Goal: Contribute content: Contribute content

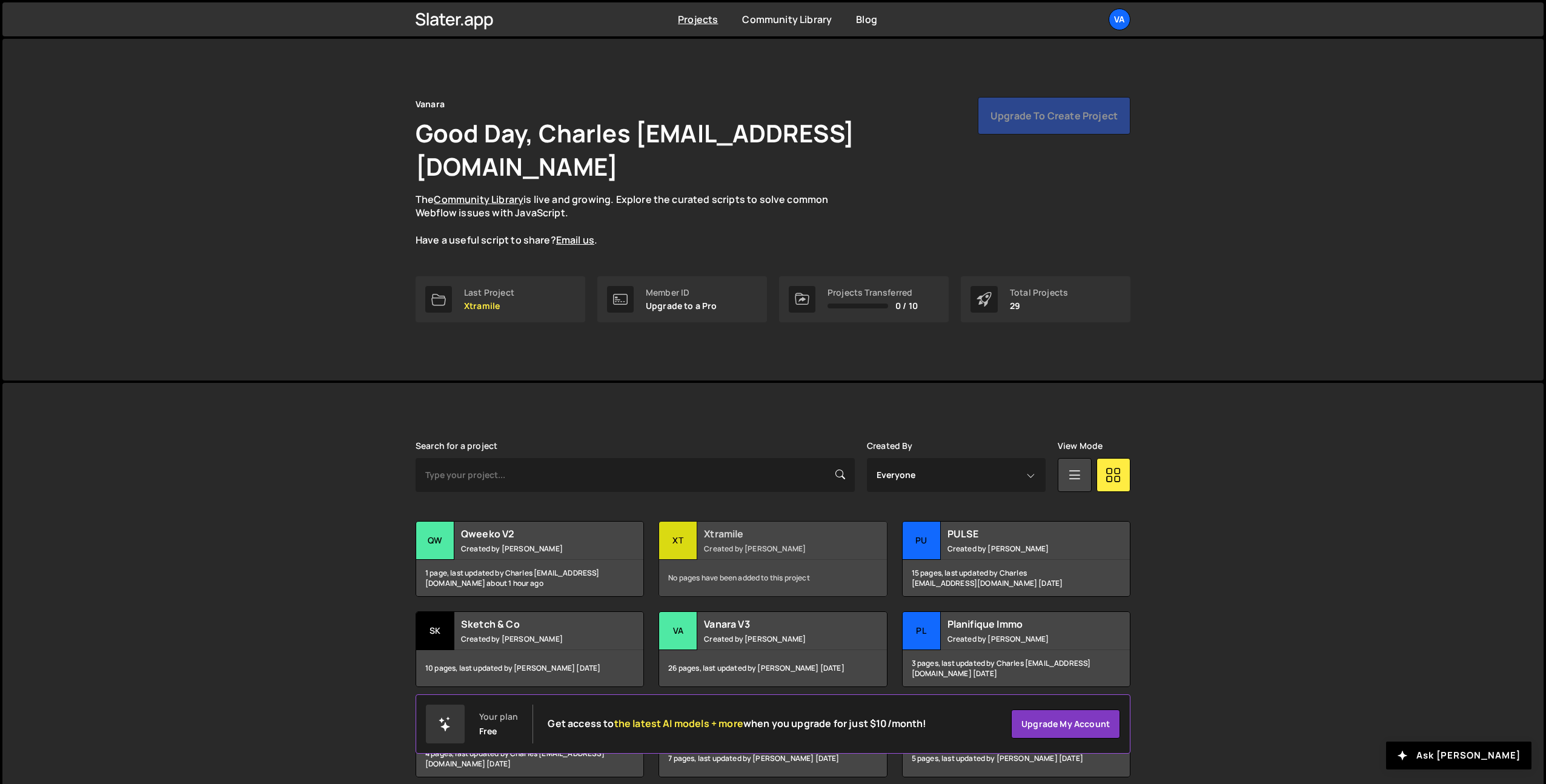
click at [762, 527] on h2 "Xtramile" at bounding box center [777, 534] width 146 height 13
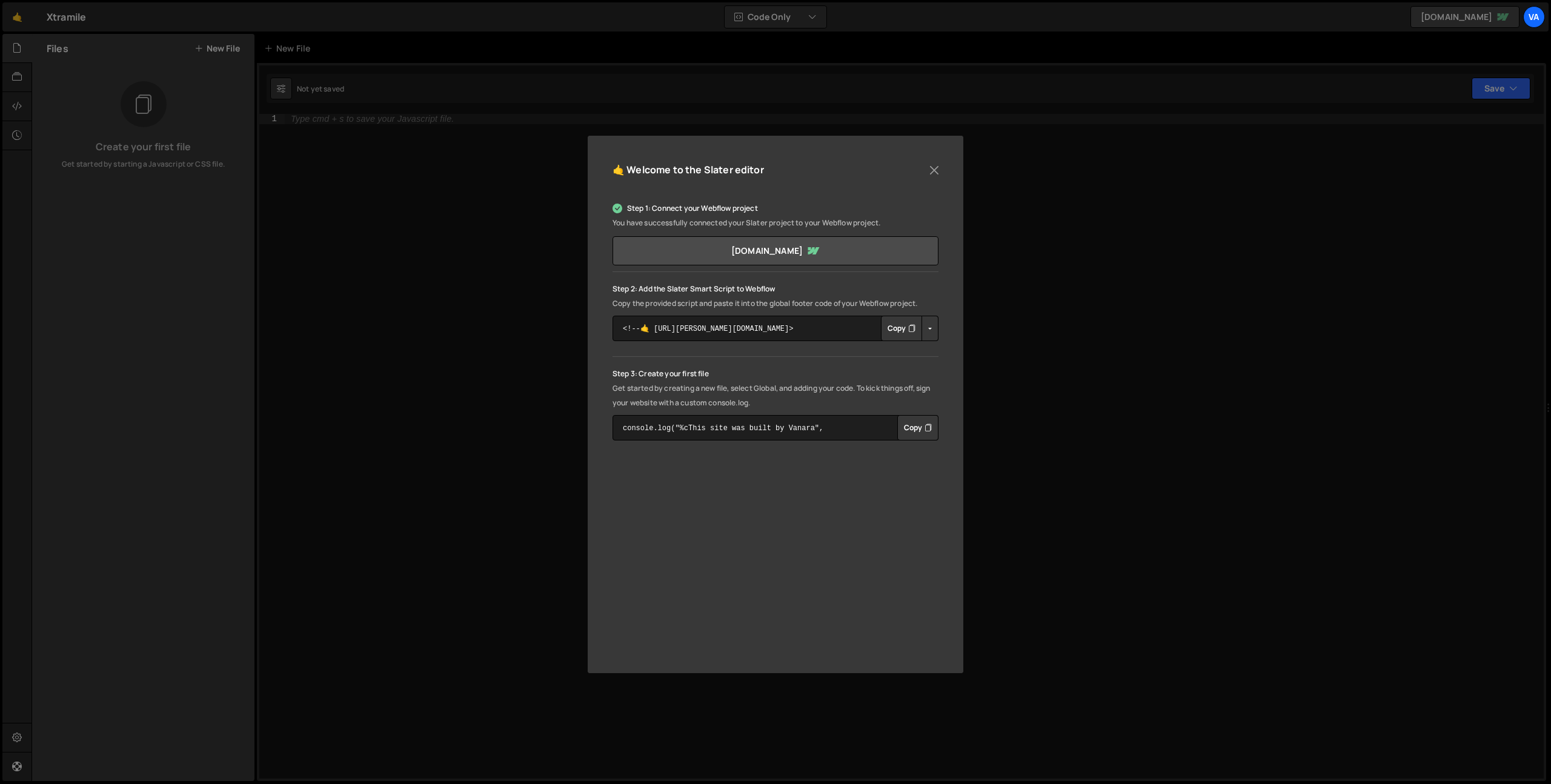
click at [902, 325] on button "Copy" at bounding box center [902, 328] width 41 height 25
click at [934, 165] on button "Close" at bounding box center [934, 170] width 19 height 19
click at [933, 169] on button "Close" at bounding box center [934, 170] width 19 height 19
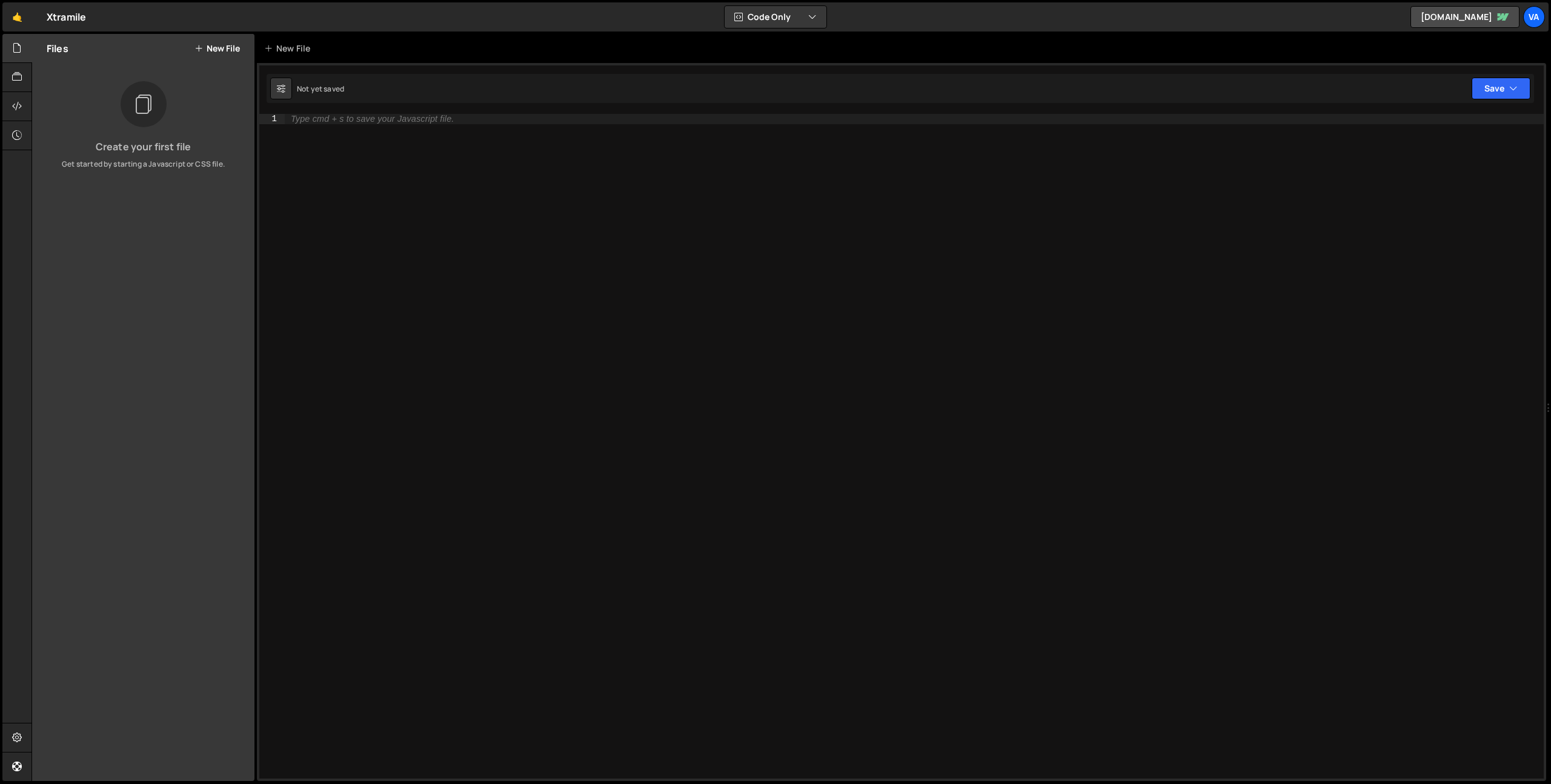
click at [224, 47] on button "New File" at bounding box center [216, 48] width 45 height 10
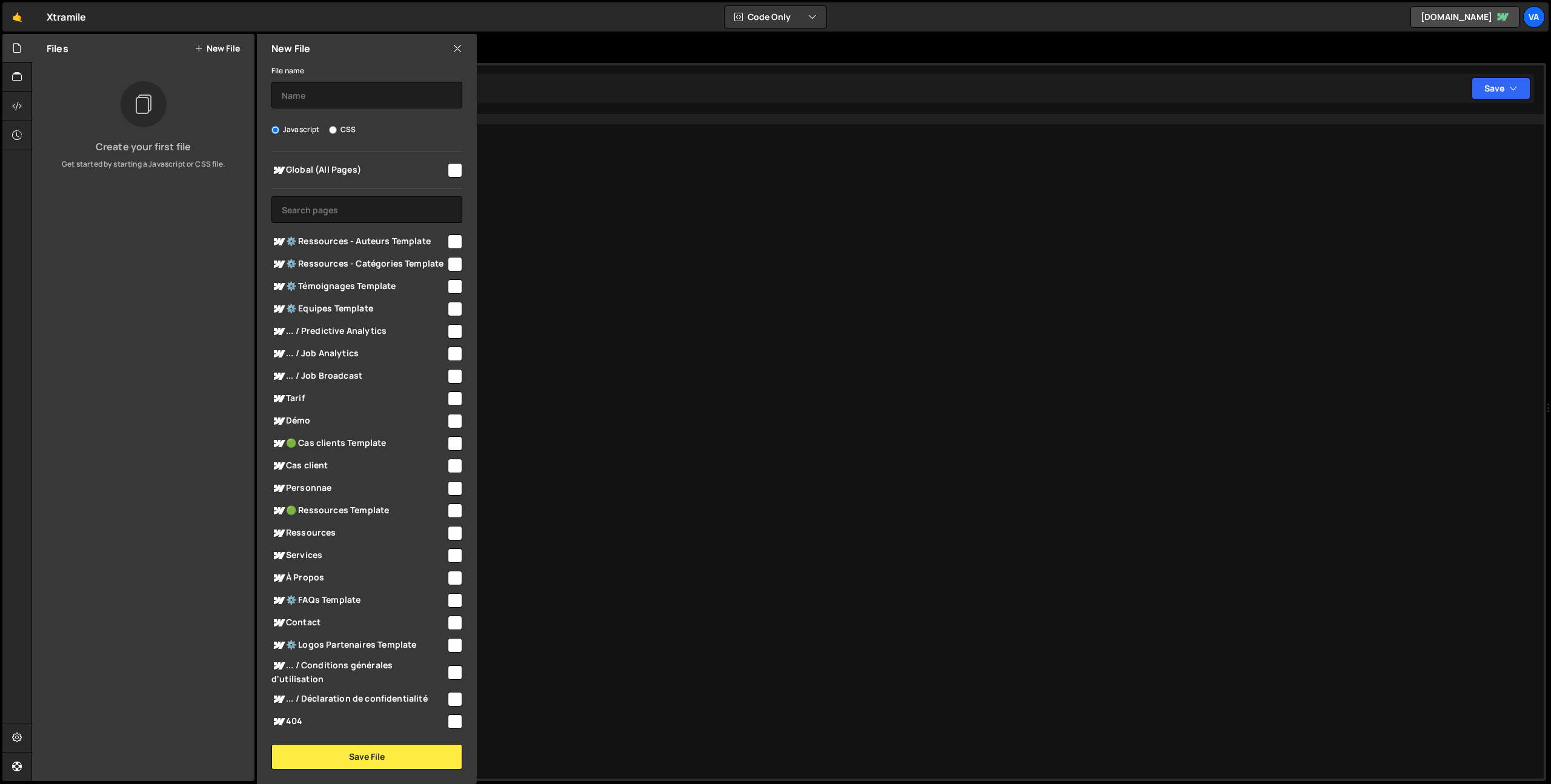
click at [456, 48] on icon at bounding box center [457, 48] width 10 height 13
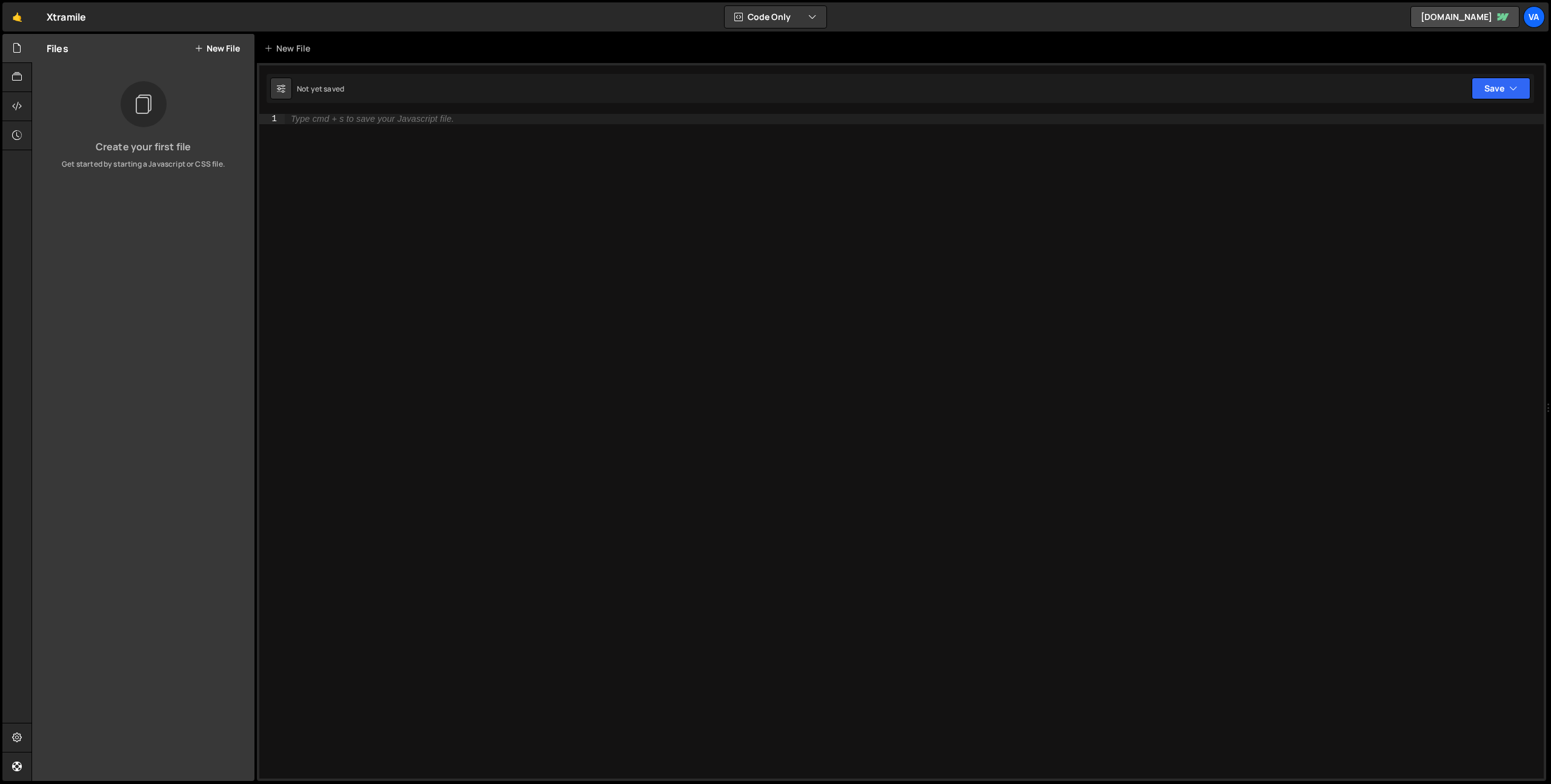
click at [224, 47] on button "New File" at bounding box center [216, 48] width 45 height 10
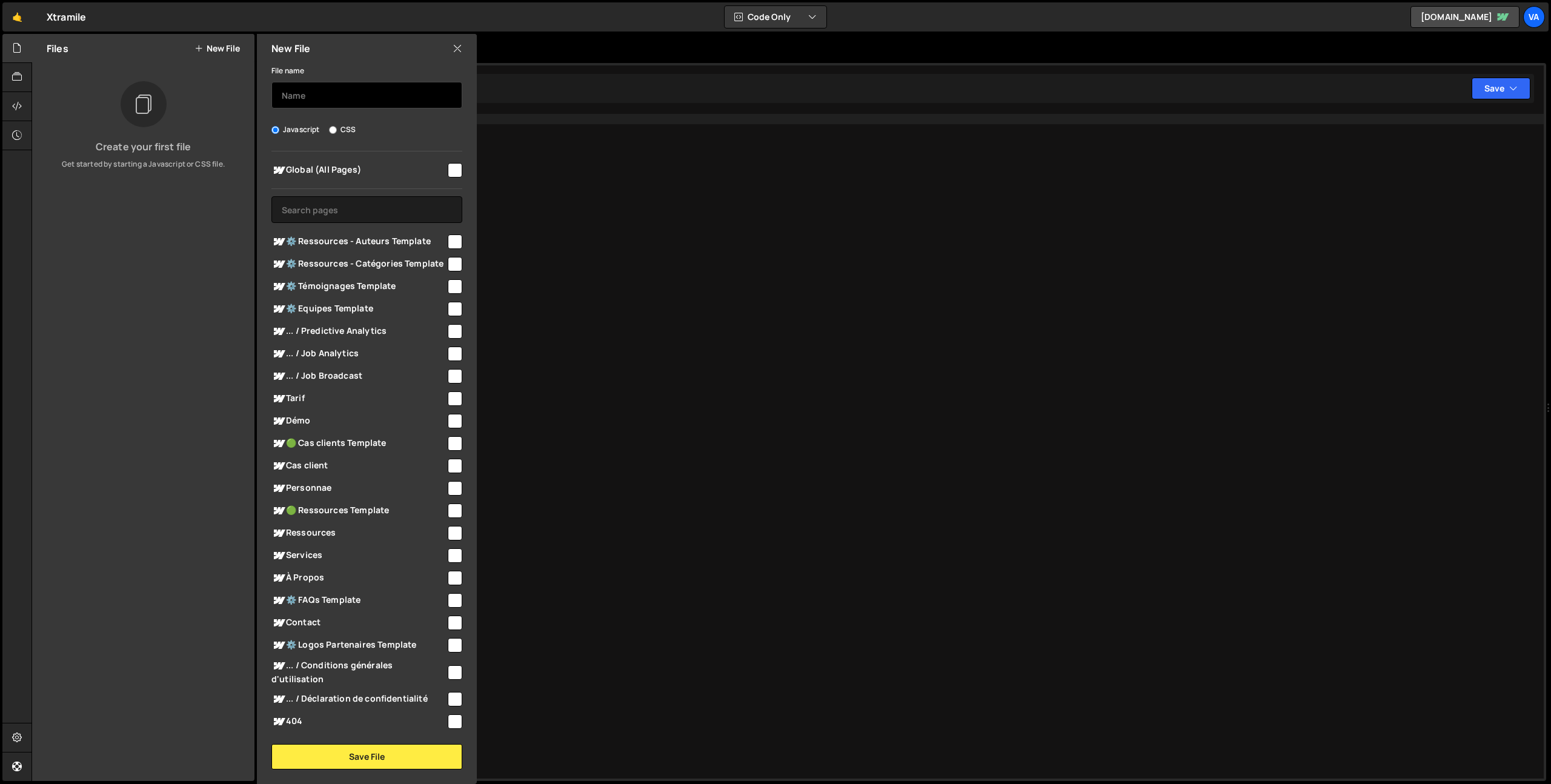
click at [331, 107] on input "text" at bounding box center [367, 95] width 191 height 27
click at [342, 92] on input "Home - Before/After Slider" at bounding box center [367, 95] width 191 height 27
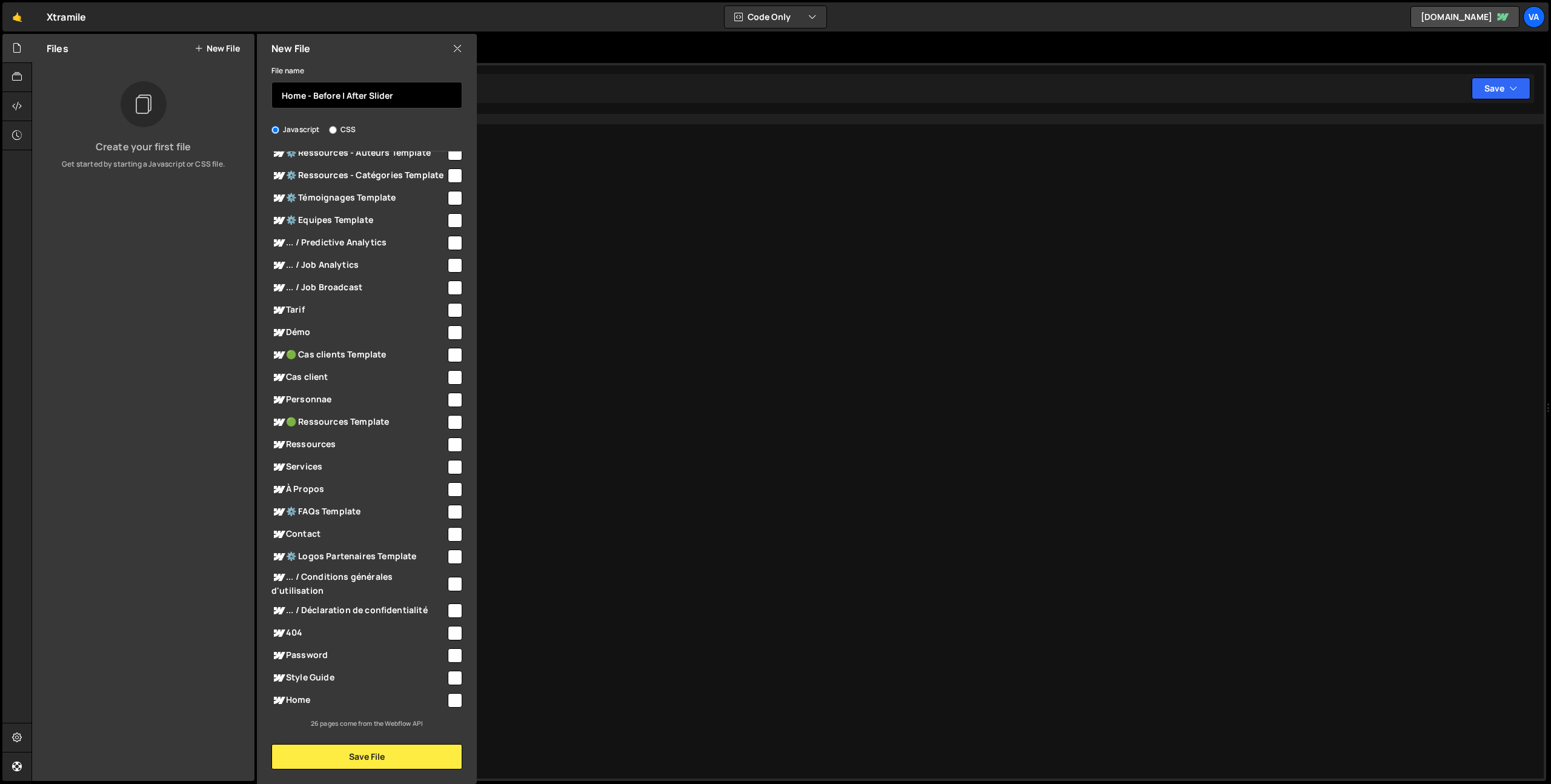
type input "Home - Before | After Slider"
click at [448, 697] on input "checkbox" at bounding box center [455, 700] width 15 height 15
checkbox input "true"
click at [365, 756] on button "Save File" at bounding box center [367, 757] width 191 height 25
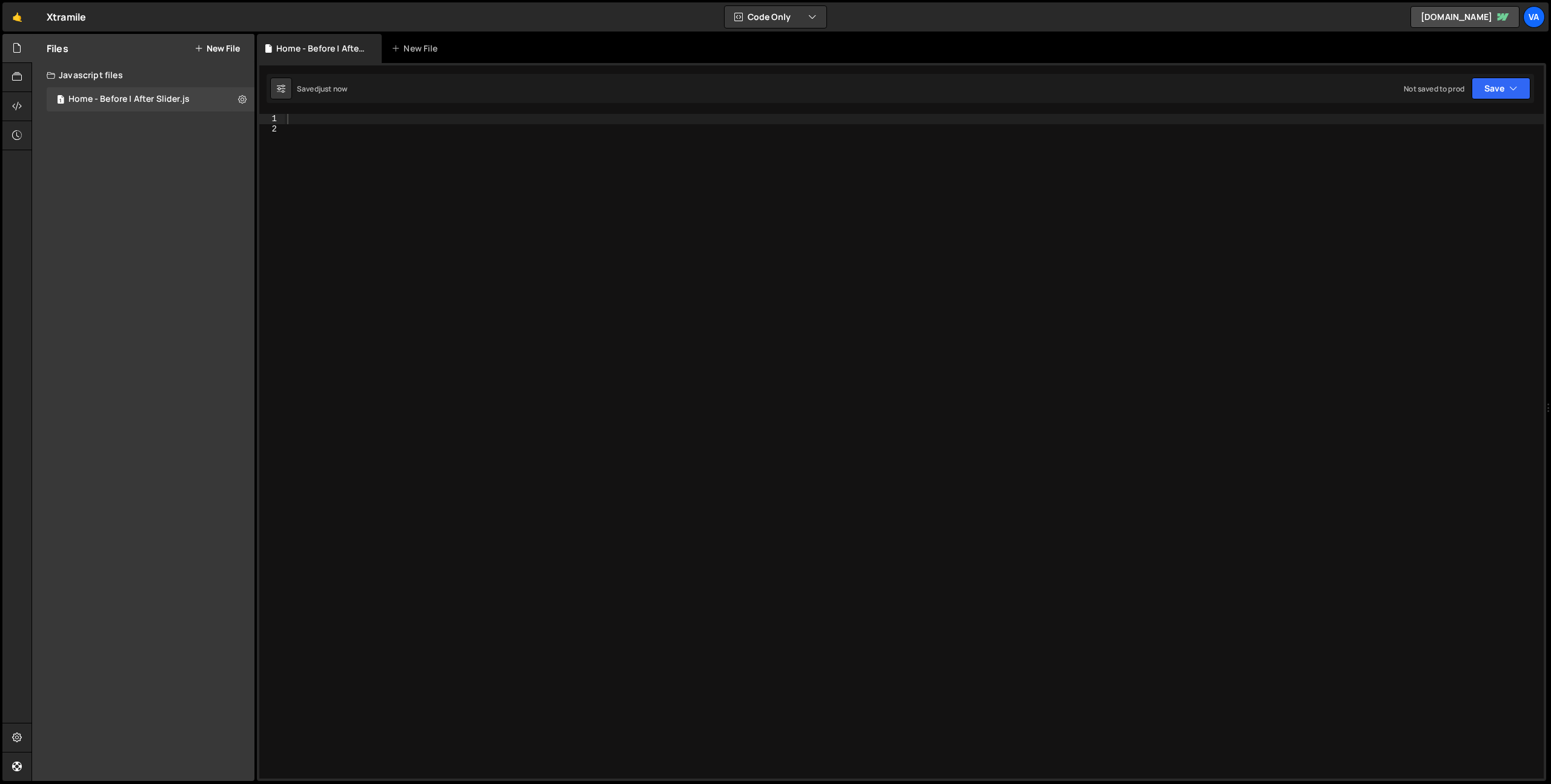
click at [542, 360] on div at bounding box center [914, 456] width 1259 height 685
paste textarea "});"
type textarea "});"
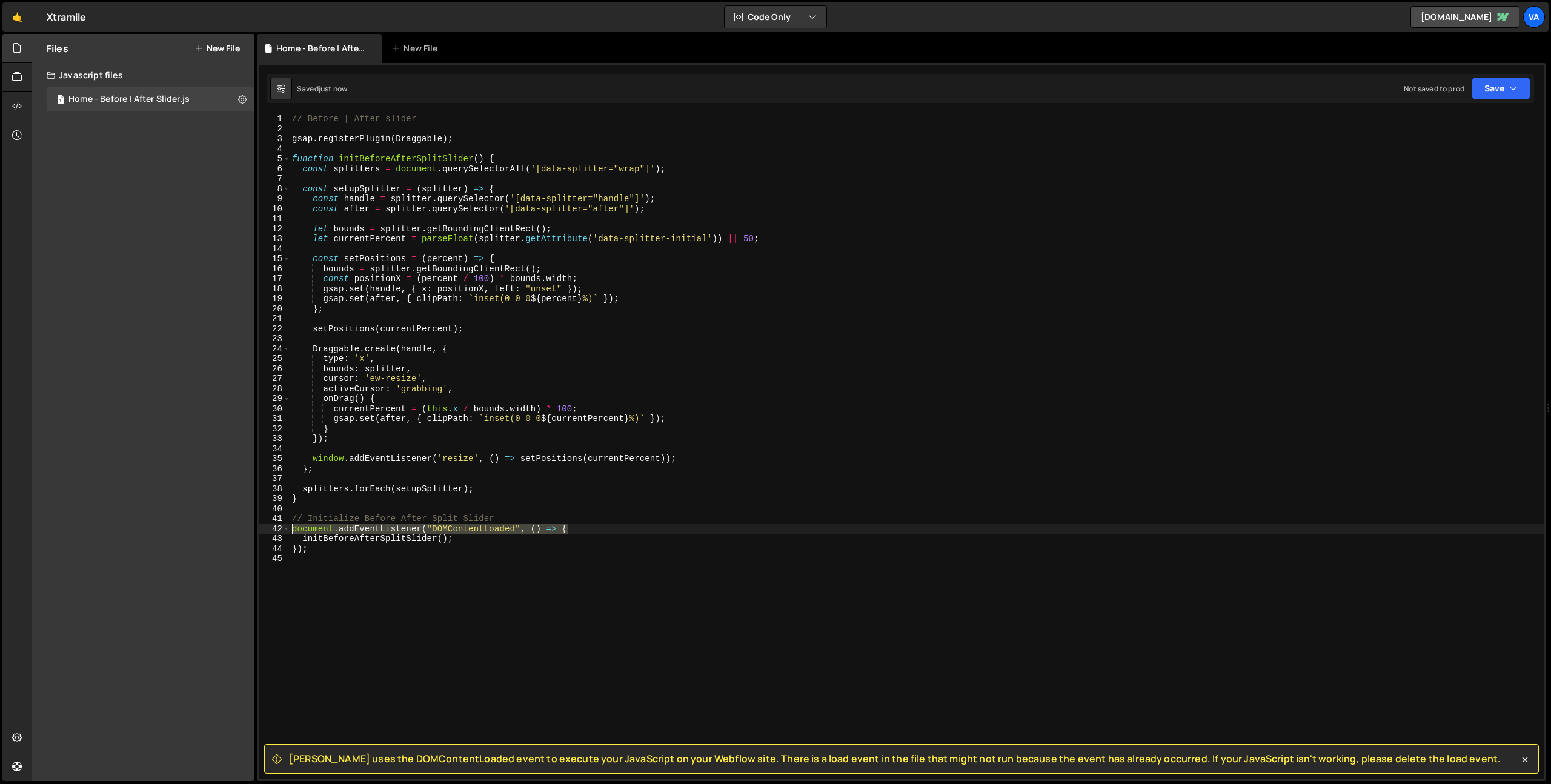
drag, startPoint x: 568, startPoint y: 529, endPoint x: 290, endPoint y: 528, distance: 278.0
click at [290, 528] on div "// Before | After slider gsap . registerPlugin ( Draggable ) ; function initBef…" at bounding box center [917, 456] width 1254 height 685
type textarea "document.addEventListener("DOMContentLoaded", () => {"
drag, startPoint x: 305, startPoint y: 549, endPoint x: 232, endPoint y: 546, distance: 73.1
click at [232, 546] on div "Files New File Create your first file Get started by starting a Javascript or C…" at bounding box center [791, 408] width 1519 height 748
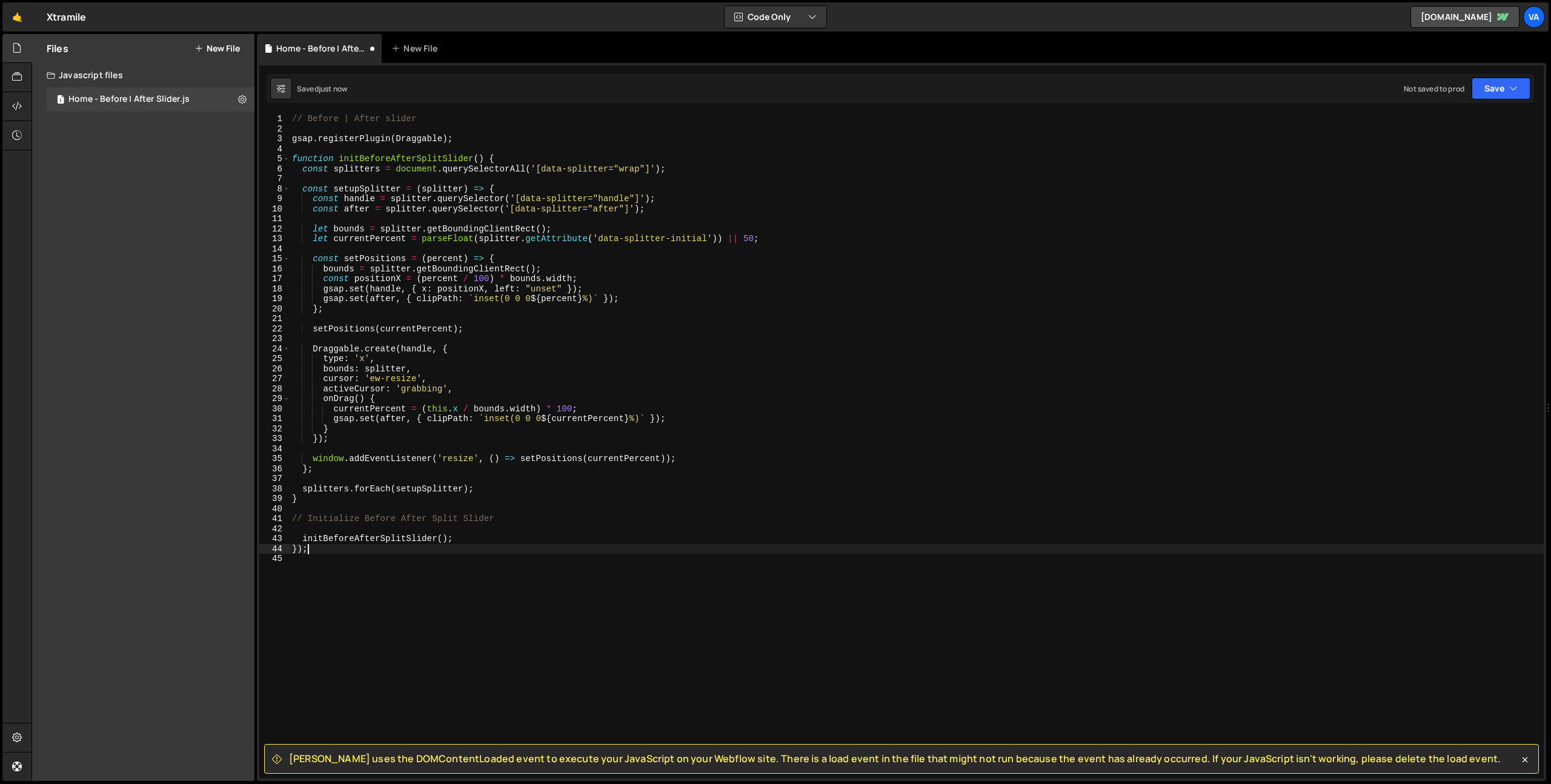
type textarea "});"
click at [302, 539] on div "// Before | After slider gsap . registerPlugin ( Draggable ) ; function initBef…" at bounding box center [917, 456] width 1254 height 685
type textarea "initBeforeAfterSplitSlider();"
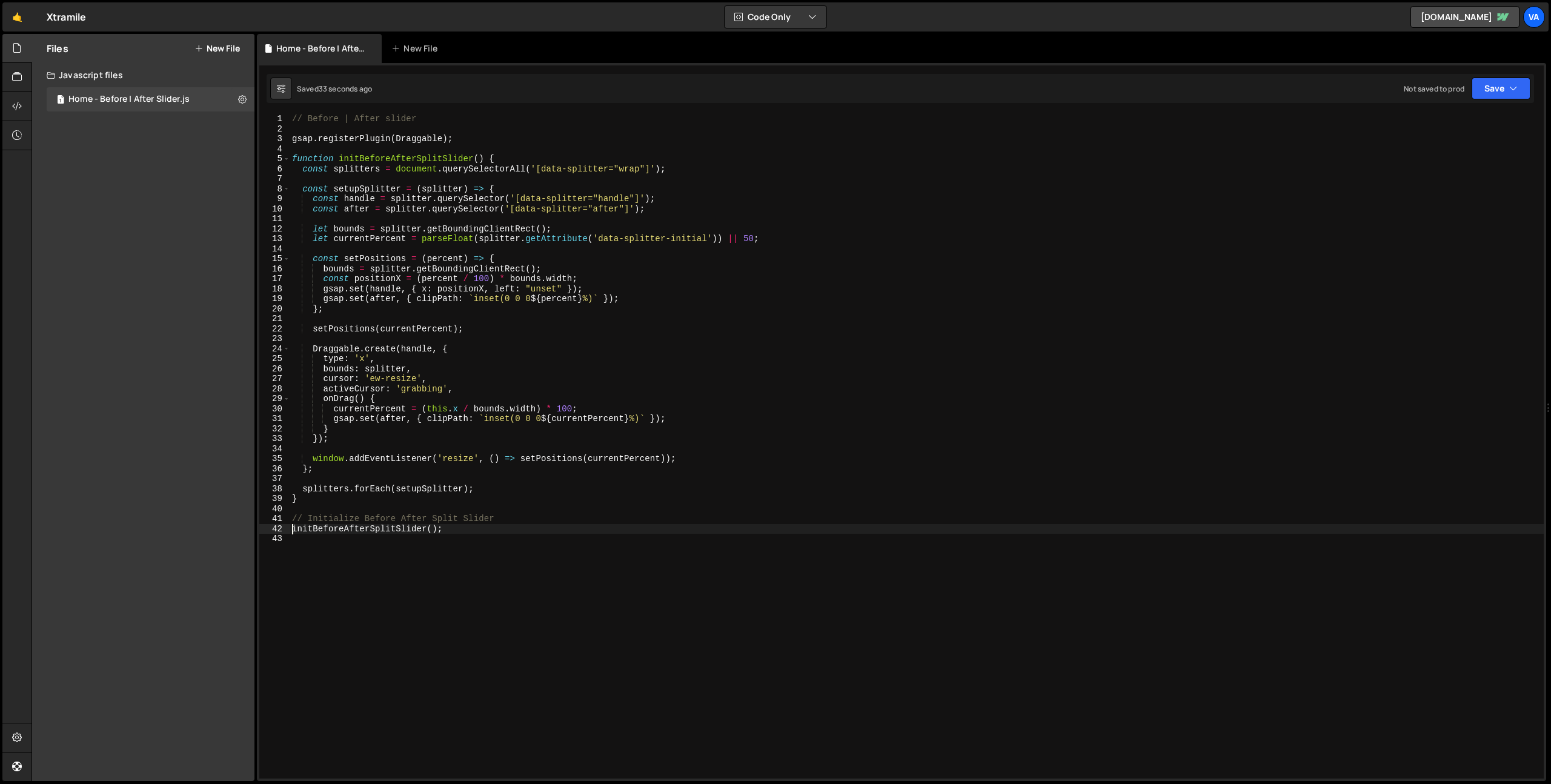
click at [229, 48] on button "New File" at bounding box center [216, 48] width 45 height 10
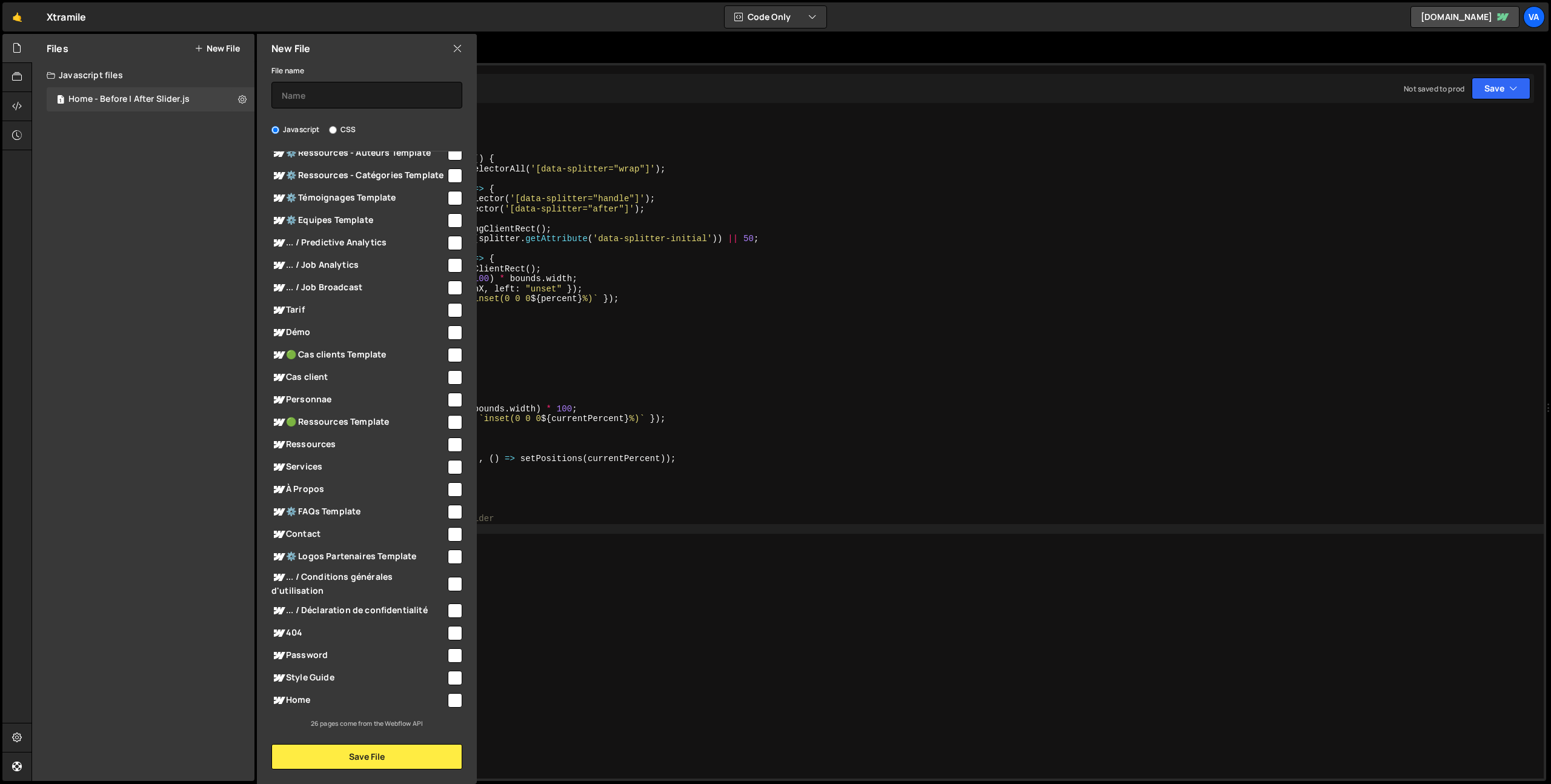
click at [440, 699] on span "Home" at bounding box center [358, 700] width 174 height 15
checkbox input "true"
click at [324, 99] on input "text" at bounding box center [367, 95] width 191 height 27
click at [282, 98] on input "Swiper - How To" at bounding box center [367, 95] width 191 height 27
type input "Home - Swiper - How To"
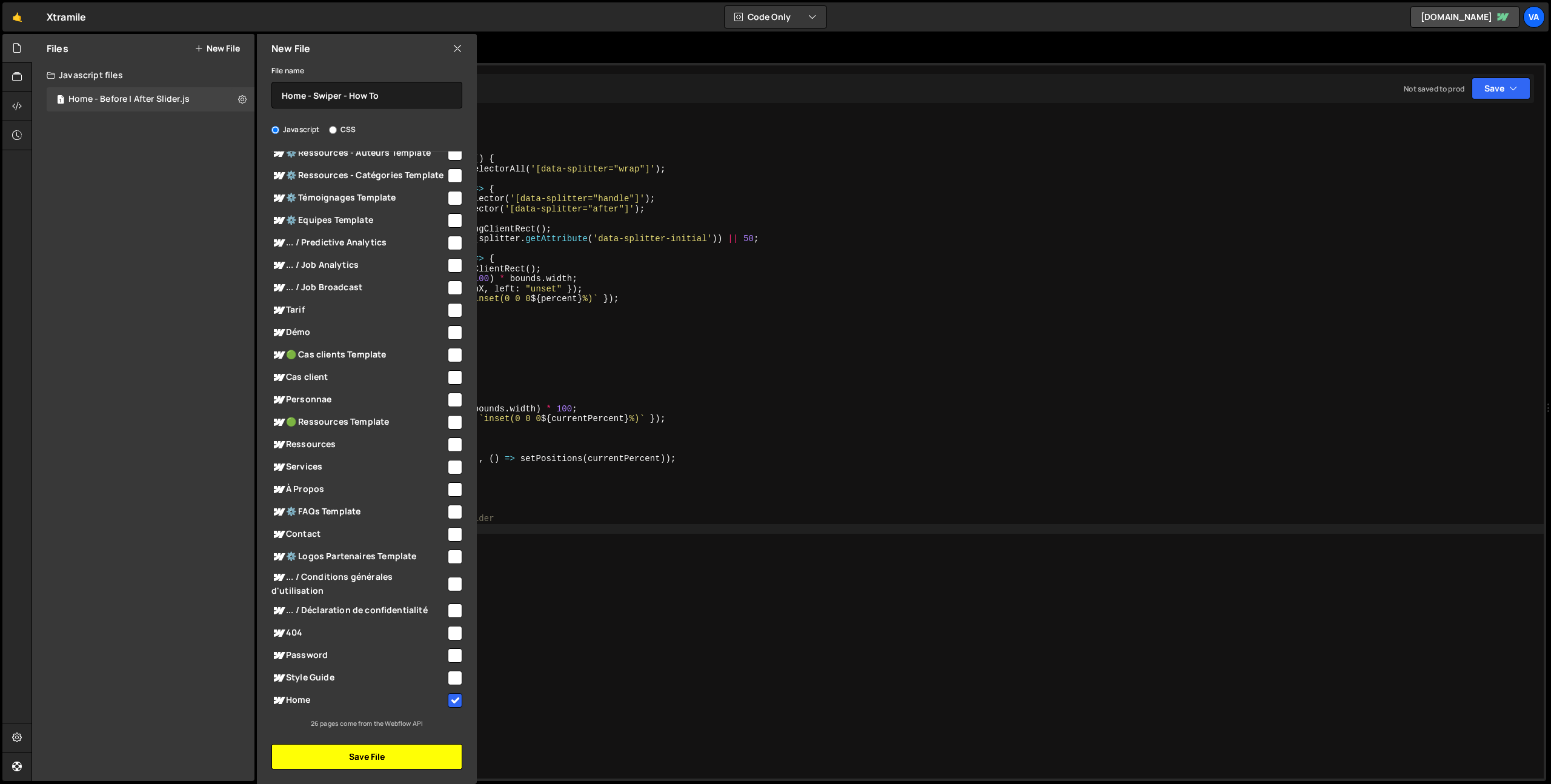
click at [372, 763] on button "Save File" at bounding box center [367, 757] width 191 height 25
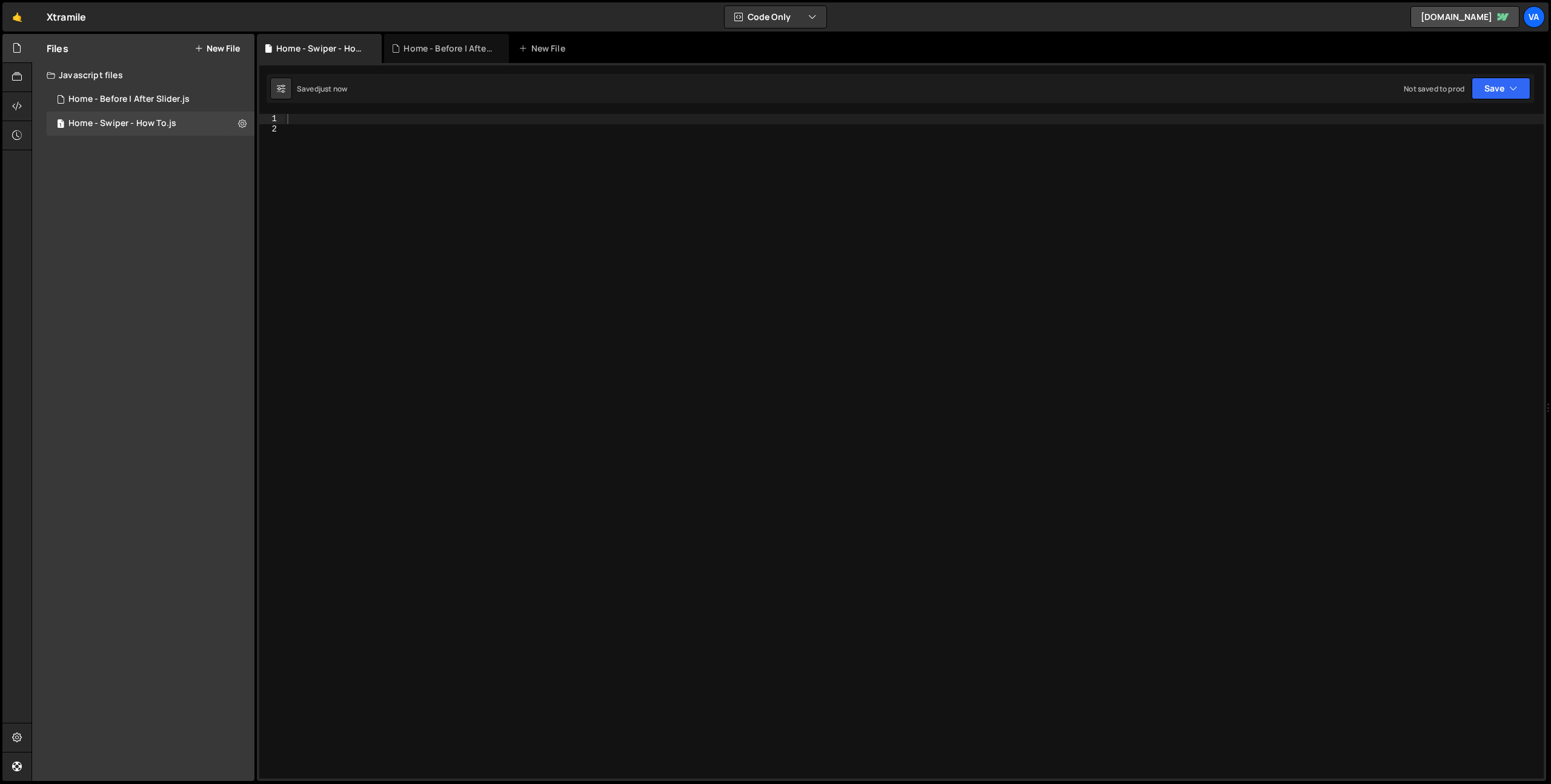
click at [370, 253] on div at bounding box center [914, 456] width 1259 height 685
paste textarea "});"
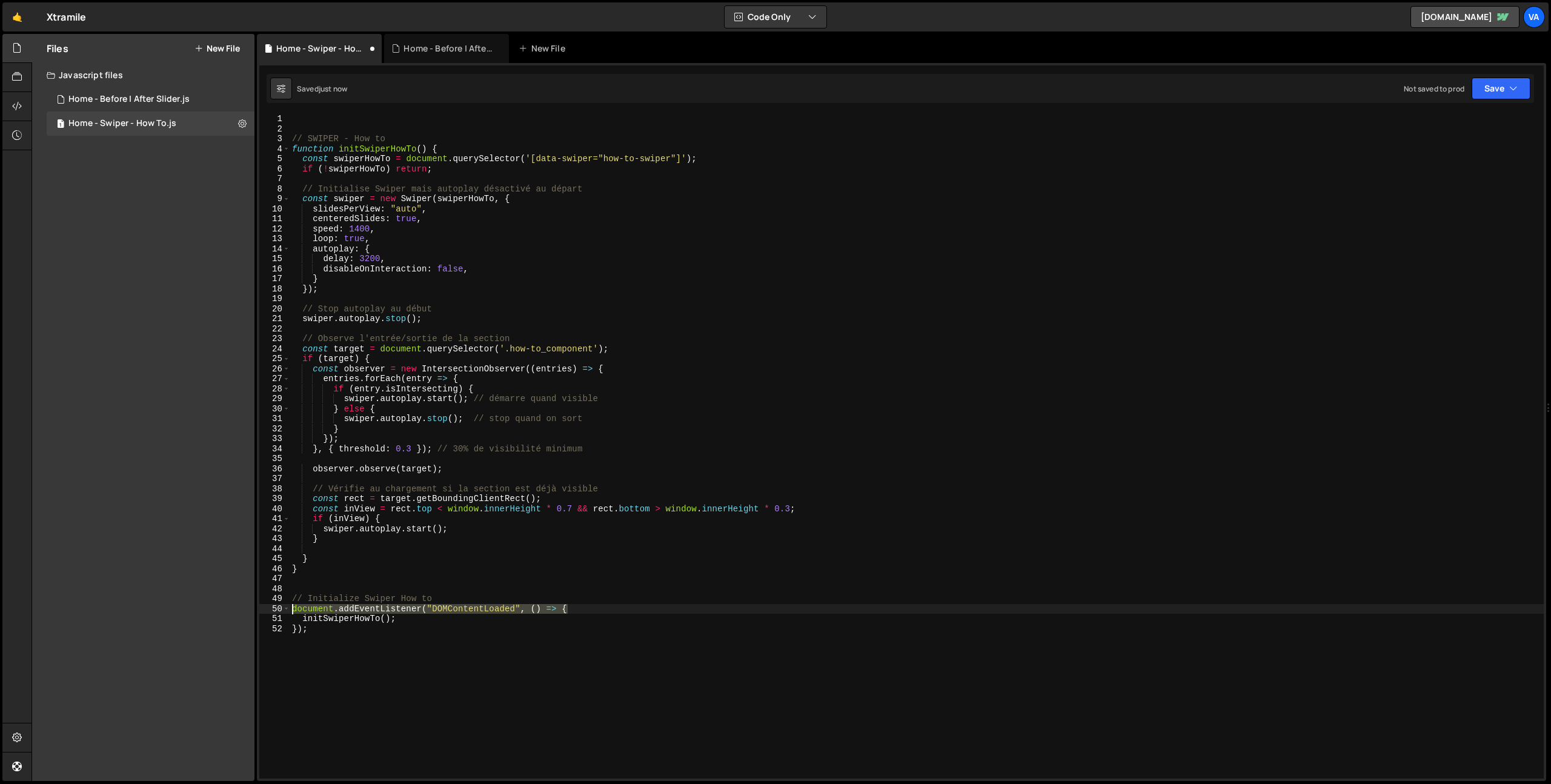
drag, startPoint x: 589, startPoint y: 611, endPoint x: 279, endPoint y: 608, distance: 310.0
click at [279, 608] on div "}); 1 2 3 4 5 6 7 8 9 10 11 12 13 14 15 16 17 18 19 20 21 22 23 24 25 26 27 28 …" at bounding box center [901, 446] width 1284 height 665
type textarea "document.addEventListener("DOMContentLoaded", () => {"
drag, startPoint x: 316, startPoint y: 629, endPoint x: 201, endPoint y: 624, distance: 115.1
click at [201, 624] on div "Files New File Create your first file Get started by starting a Javascript or C…" at bounding box center [791, 408] width 1519 height 748
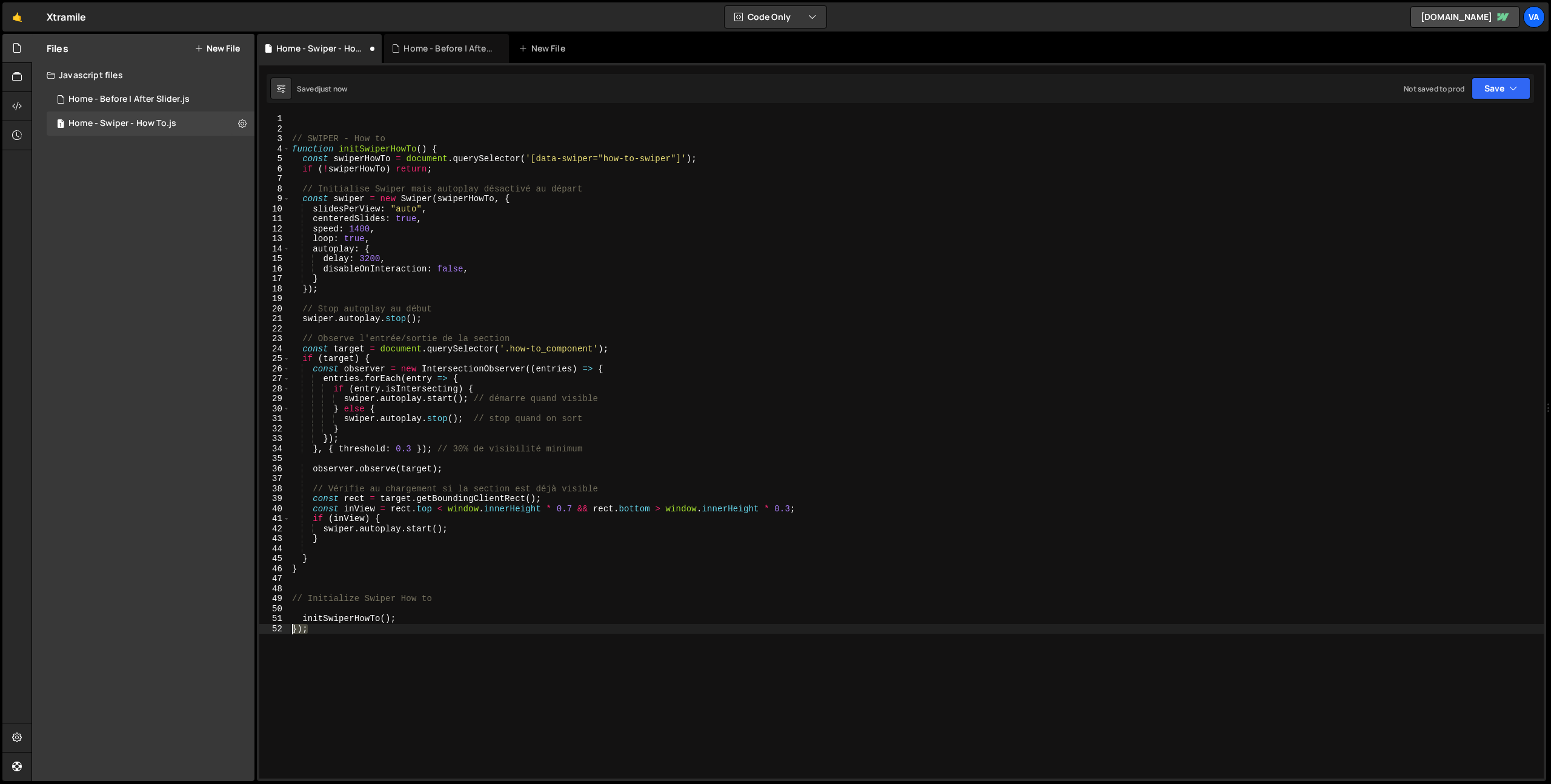
type textarea "});"
click at [302, 619] on div "// SWIPER - How to function initSwiperHowTo ( ) { const swiperHowTo = document …" at bounding box center [917, 456] width 1254 height 685
type textarea "initSwiperHowTo();"
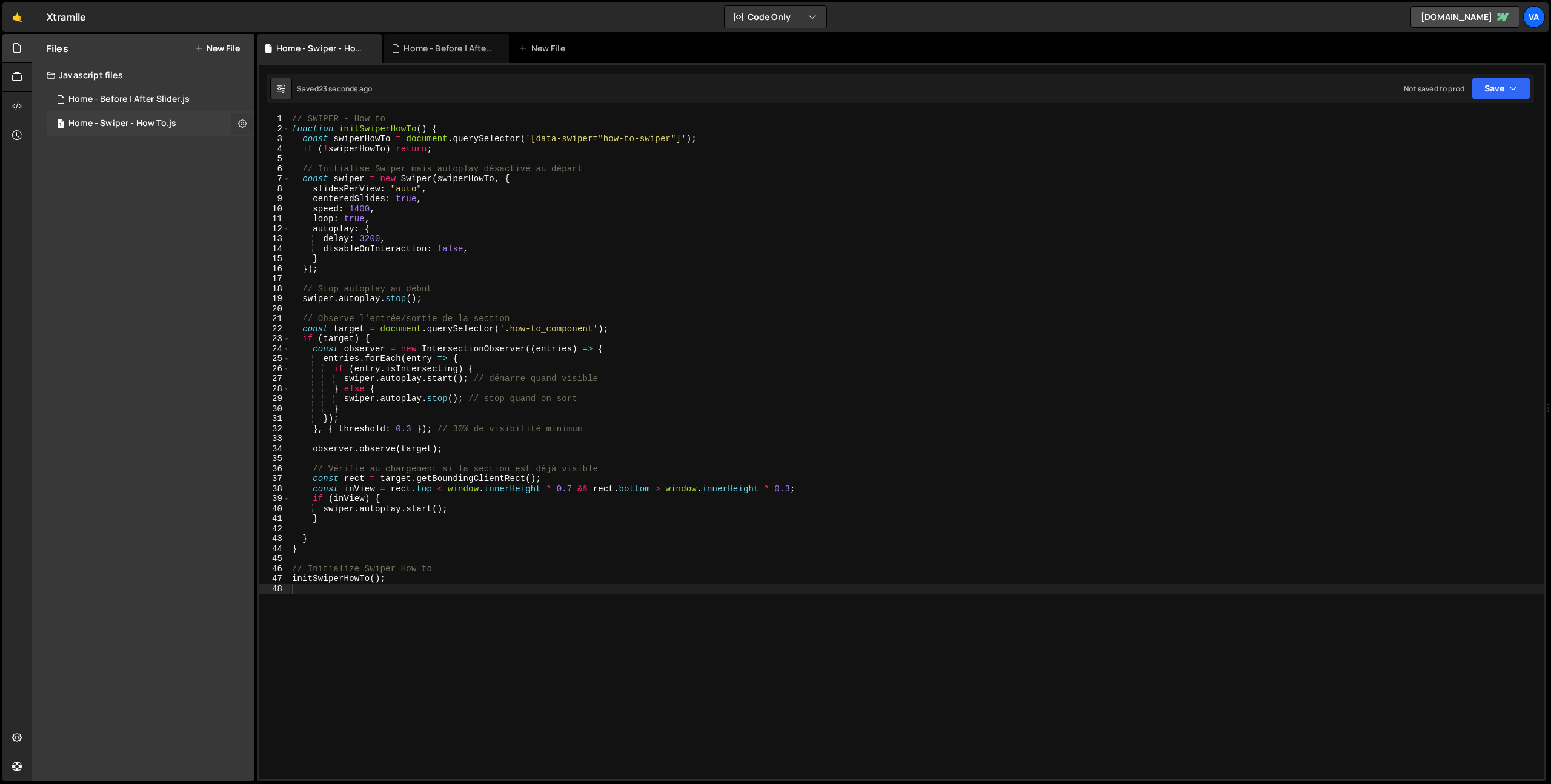
click at [244, 125] on icon at bounding box center [242, 124] width 8 height 12
click at [307, 173] on button "Edit External Scripts" at bounding box center [316, 173] width 119 height 24
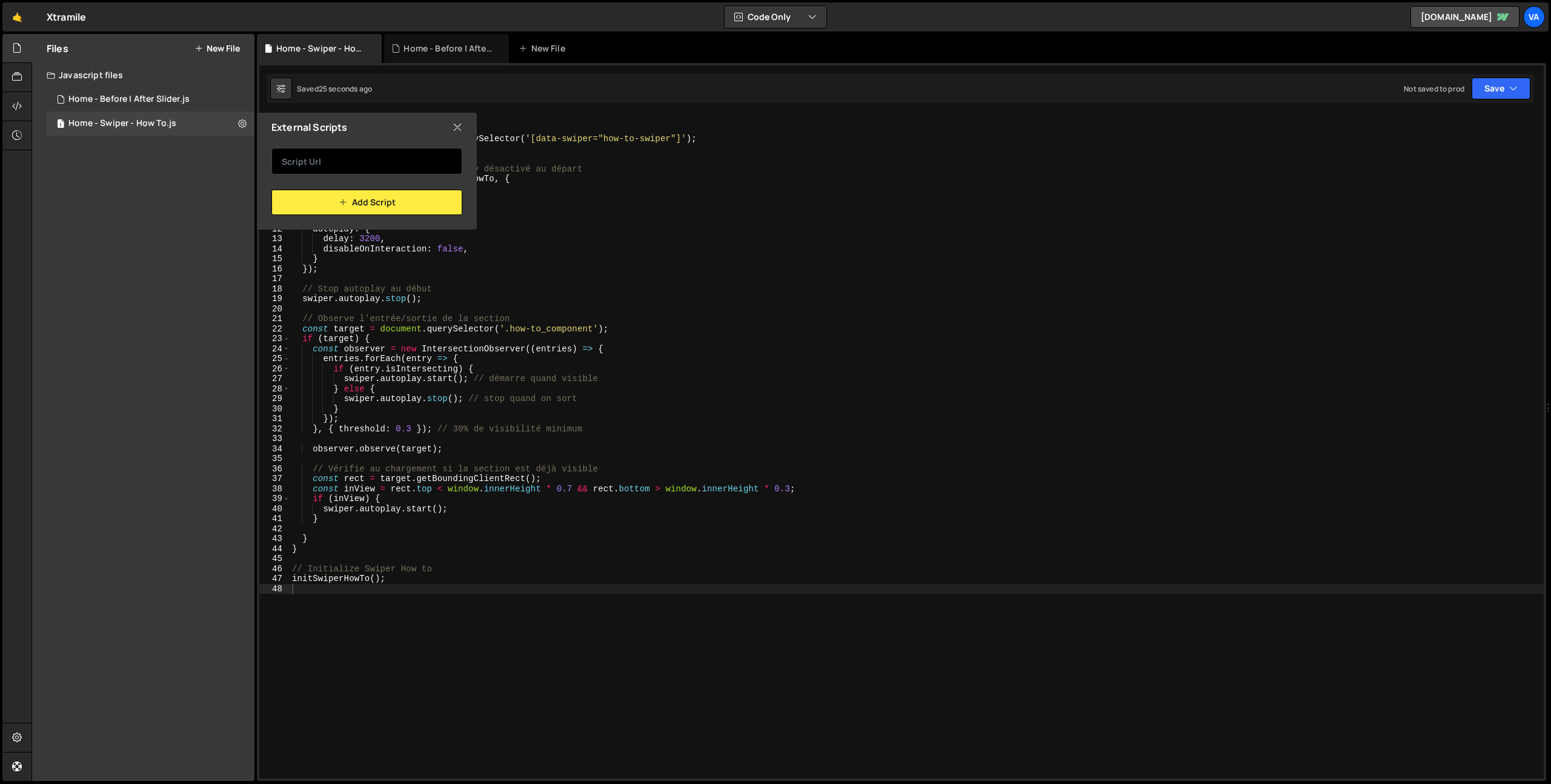
click at [357, 163] on input "text" at bounding box center [367, 161] width 191 height 27
paste input "https://cdn.jsdelivr.net/npm/swiper@12/swiper-bundle.min.js"
type input "https://cdn.jsdelivr.net/npm/swiper@12/swiper-bundle.min.js"
click at [373, 205] on button "Add Script" at bounding box center [367, 202] width 191 height 25
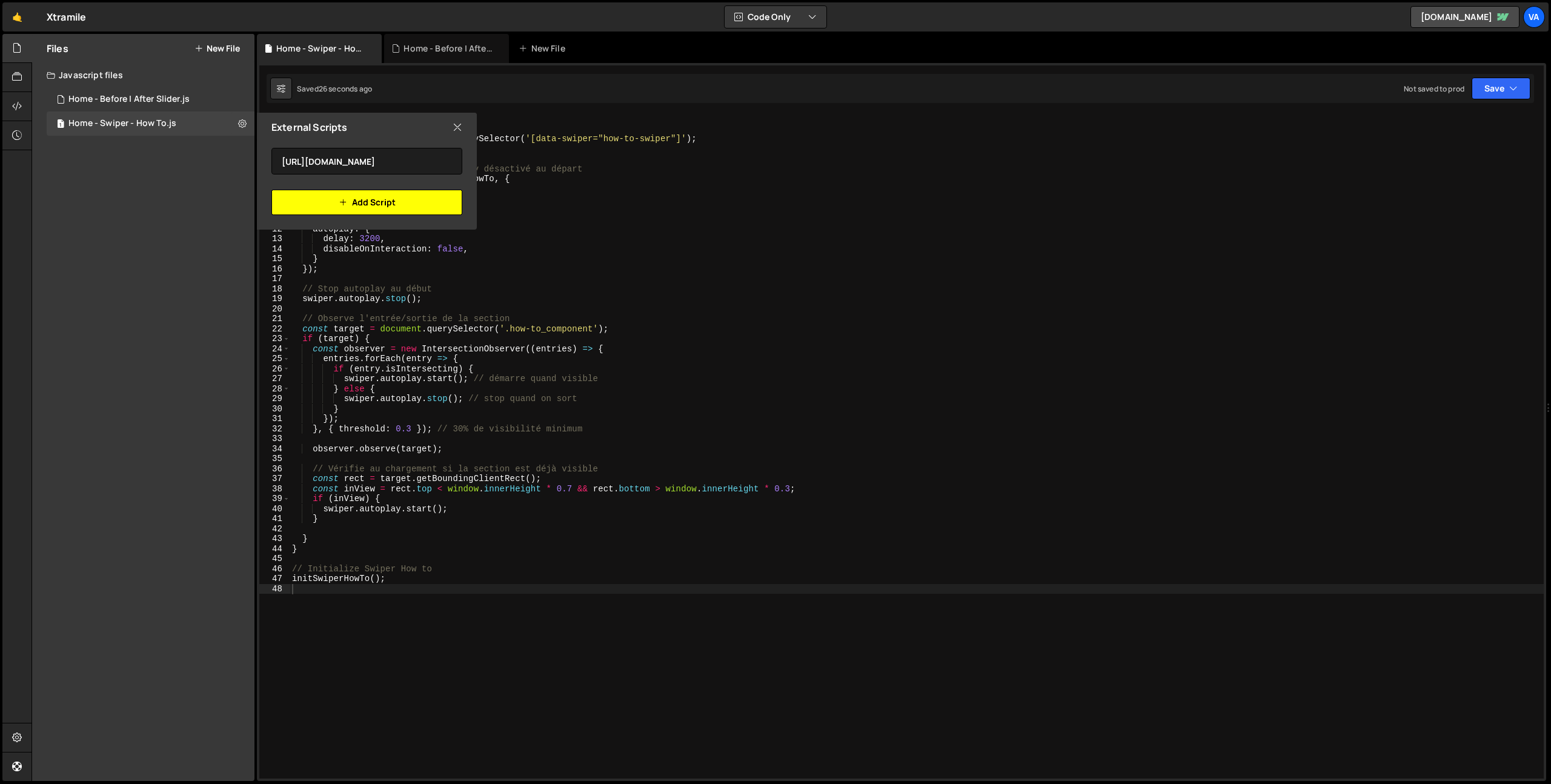
scroll to position [0, 0]
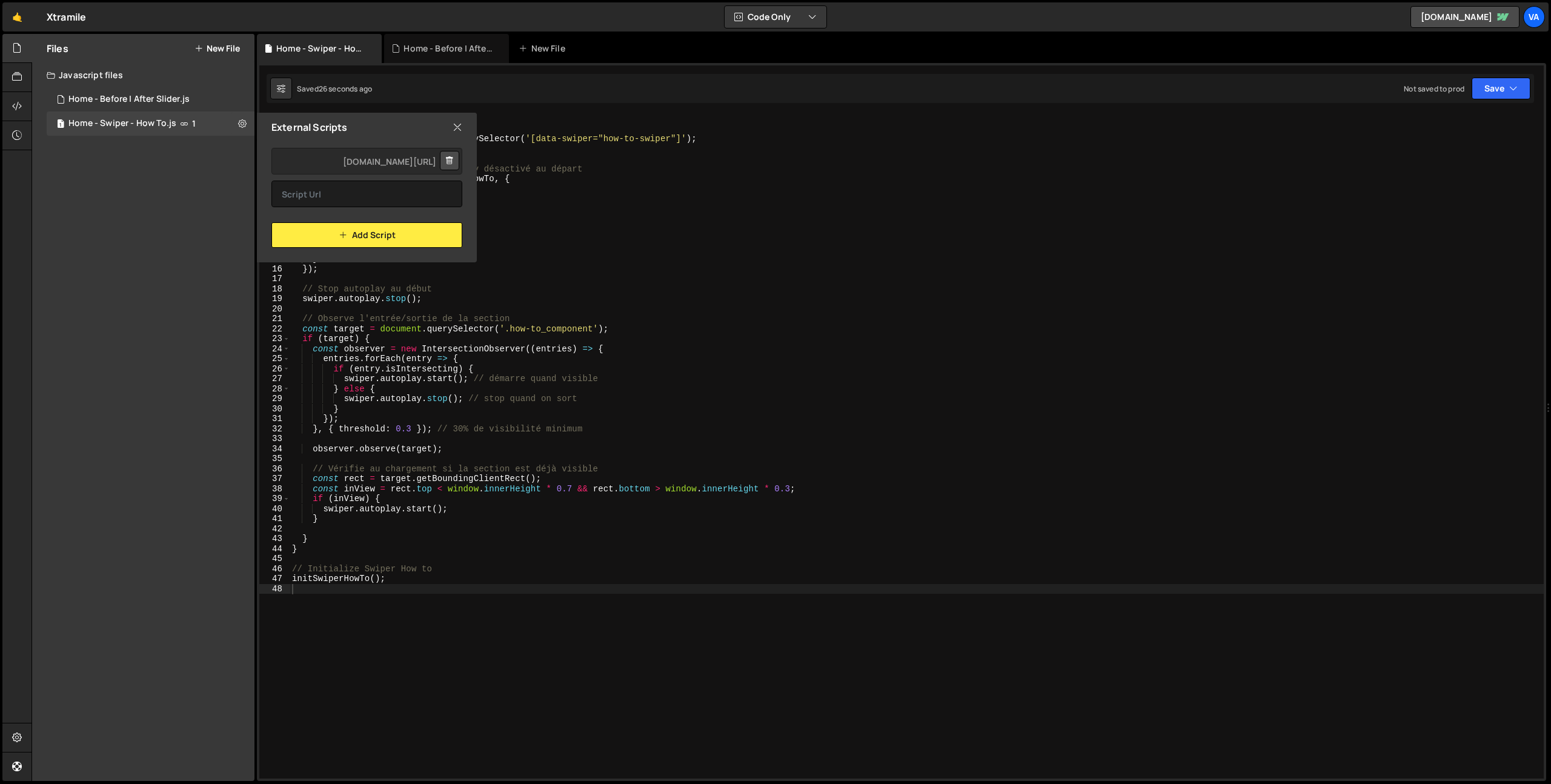
type textarea "});"
click at [887, 415] on div "// SWIPER - How to function initSwiperHowTo ( ) { const swiperHowTo = document …" at bounding box center [917, 456] width 1254 height 685
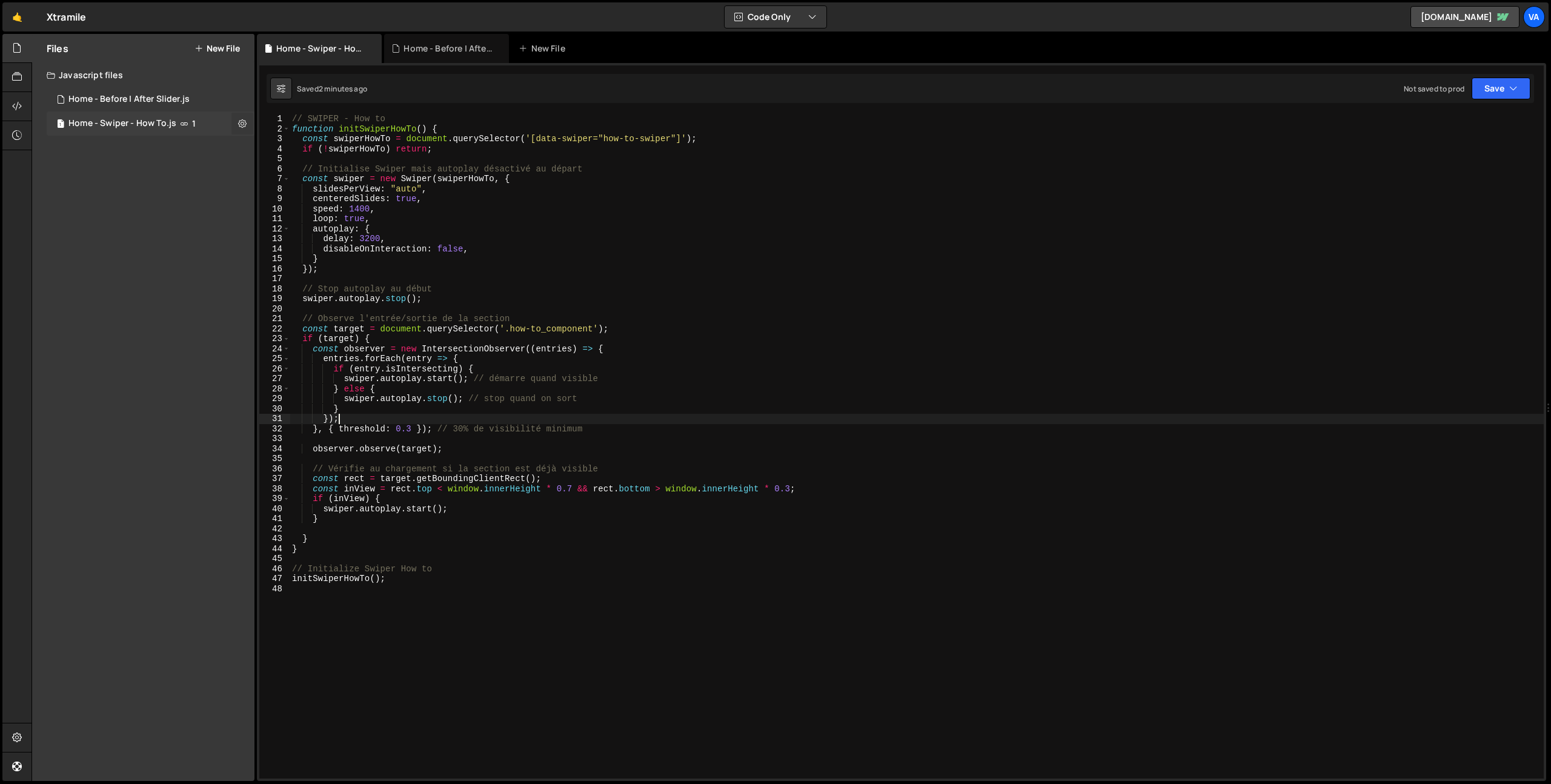
click at [243, 121] on icon at bounding box center [242, 124] width 8 height 12
click at [300, 145] on button "Edit File Settings" at bounding box center [316, 149] width 119 height 24
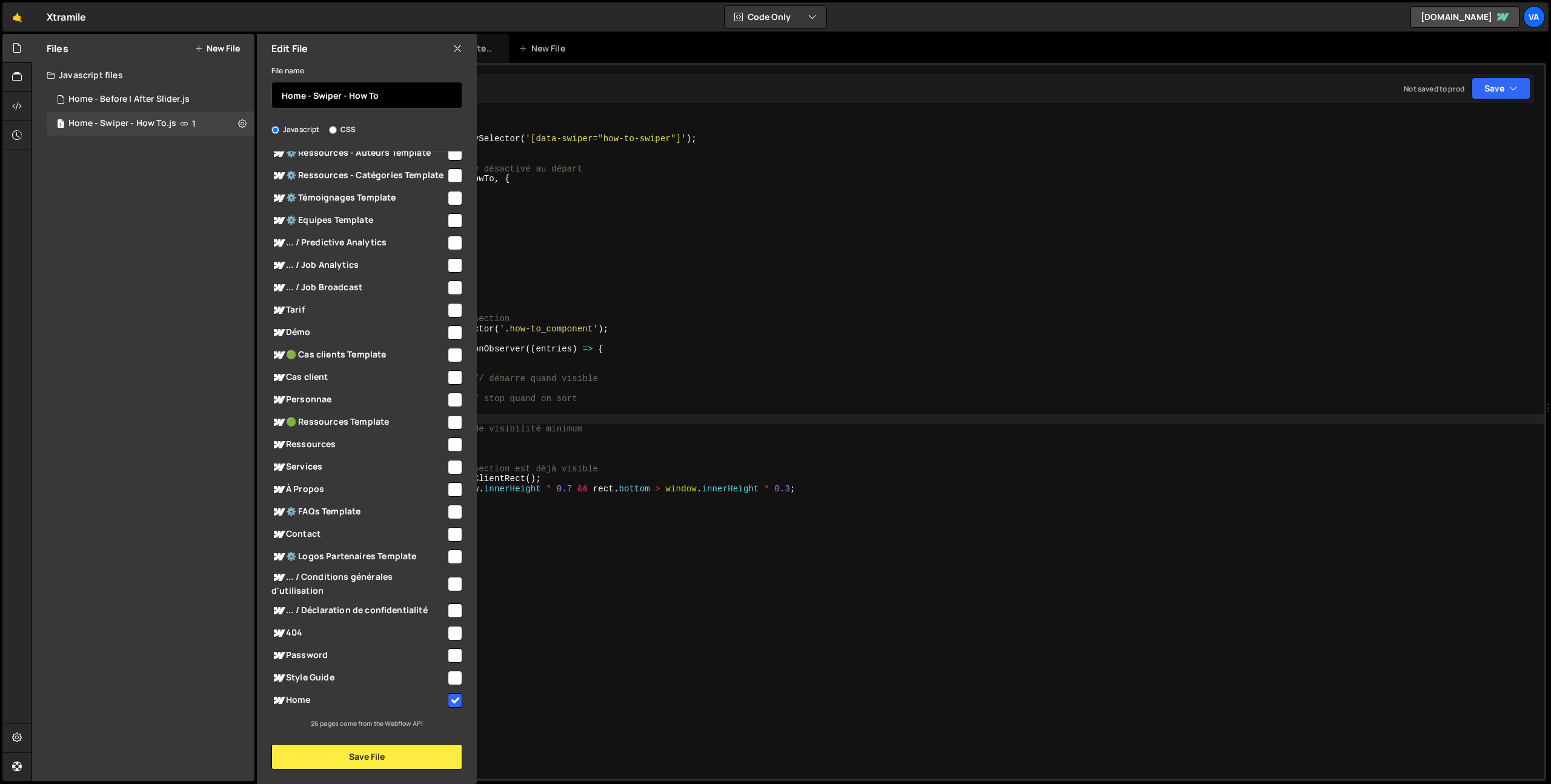
click at [312, 96] on input "Home - Swiper - How To" at bounding box center [367, 95] width 191 height 27
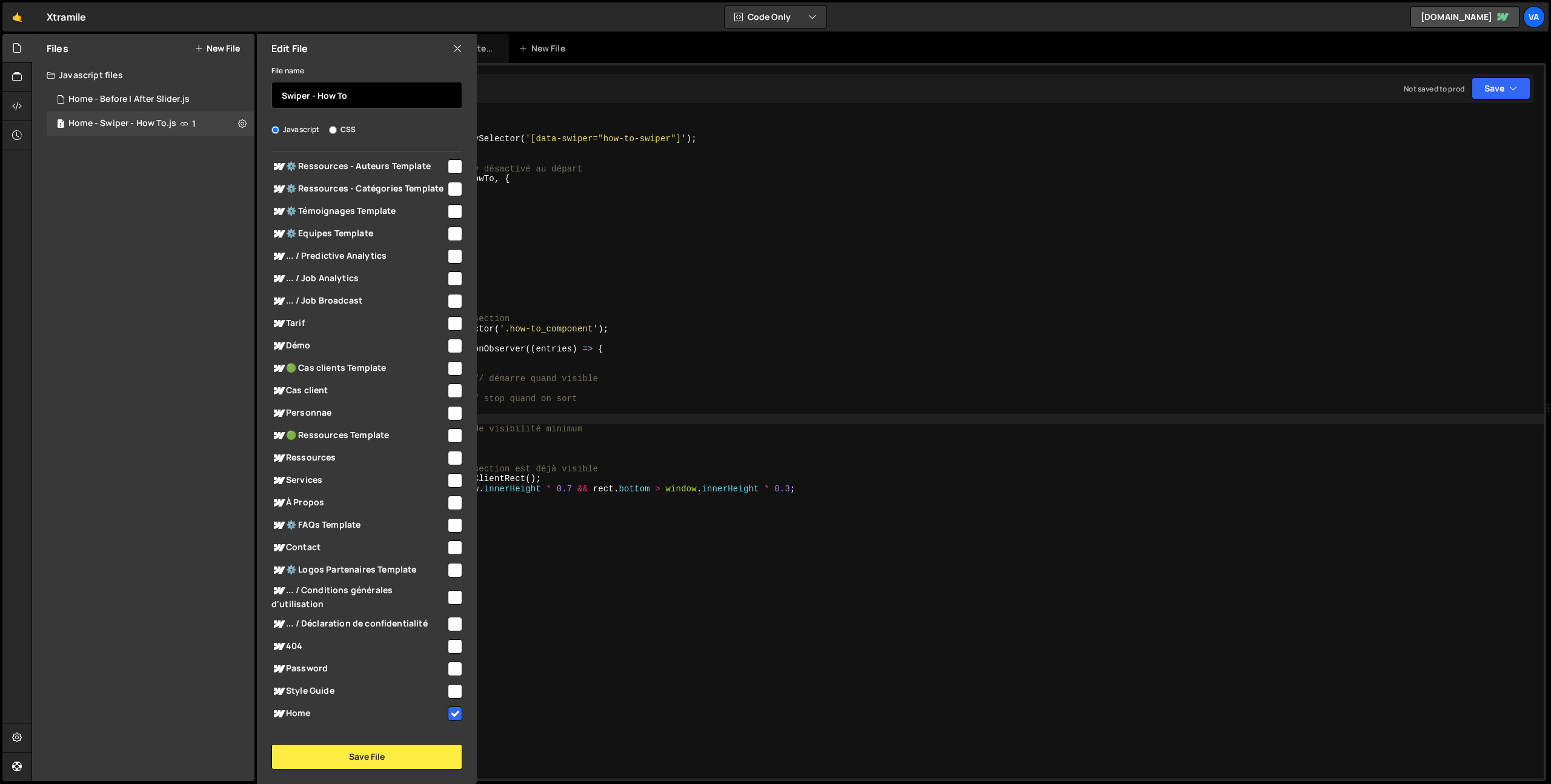
scroll to position [52, 0]
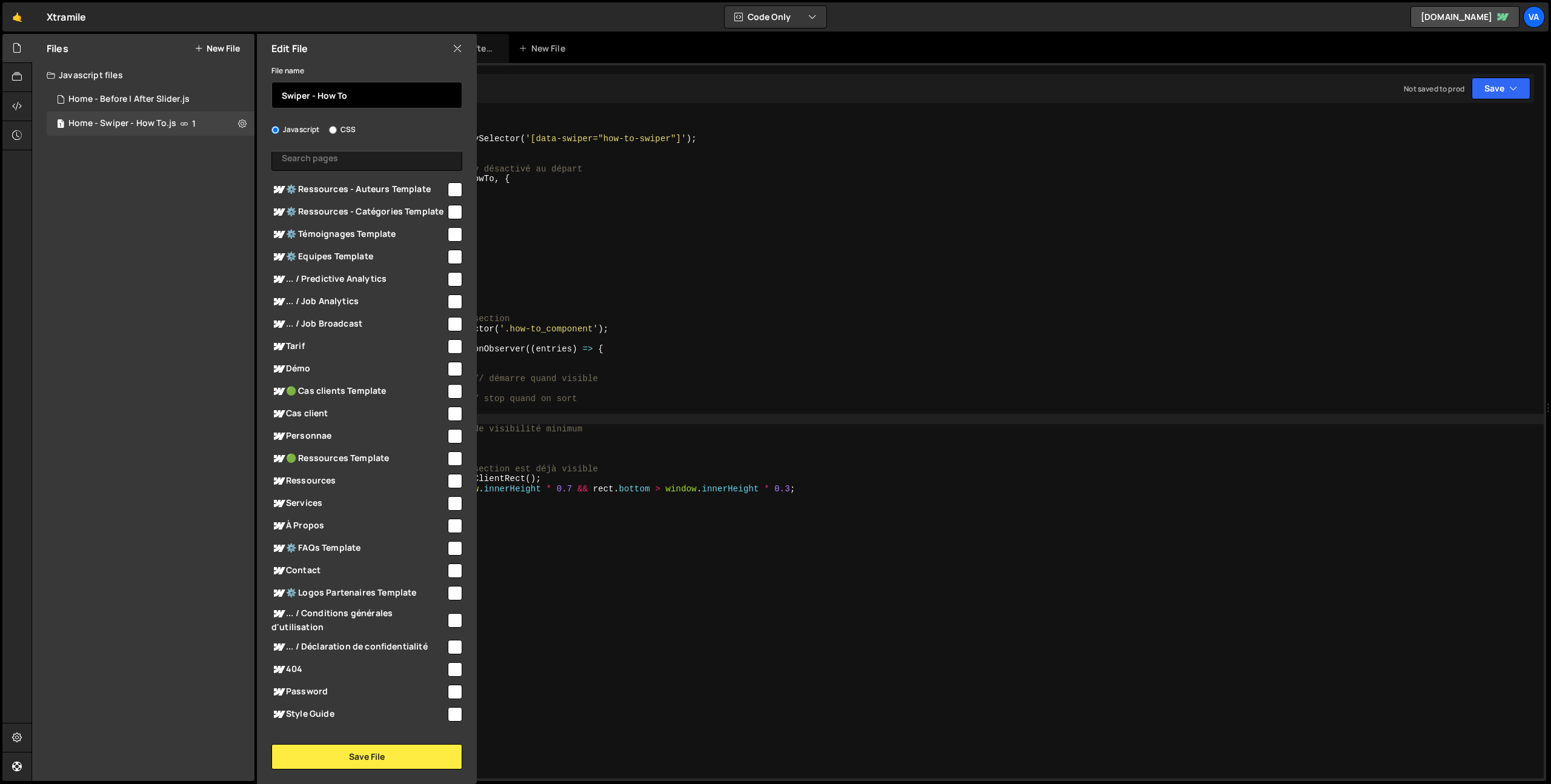
type input "Swiper - How To"
click at [450, 331] on input "checkbox" at bounding box center [455, 325] width 15 height 15
checkbox input "true"
click at [448, 309] on input "checkbox" at bounding box center [455, 302] width 15 height 15
checkbox input "true"
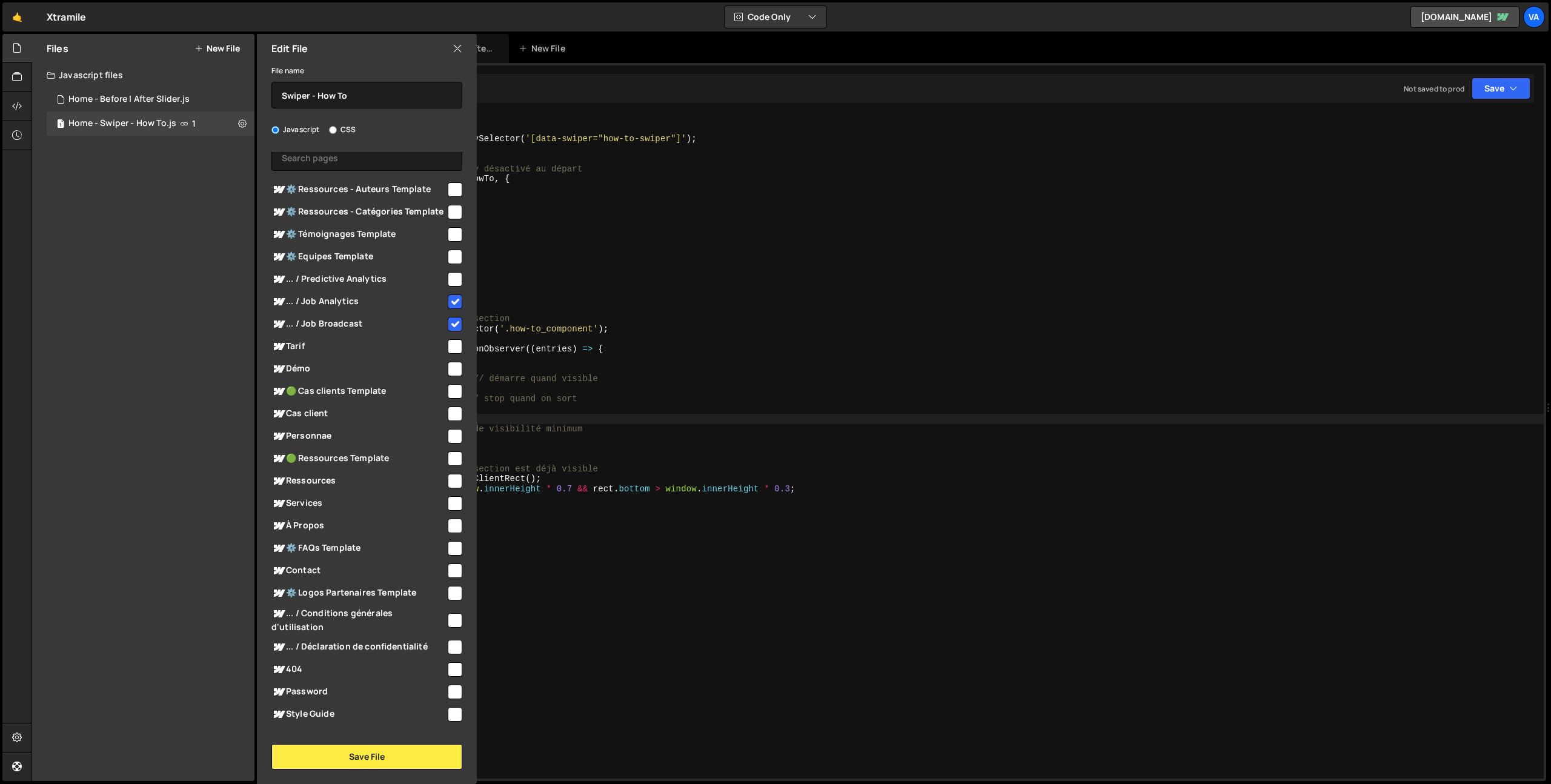
click at [448, 287] on input "checkbox" at bounding box center [455, 279] width 15 height 15
checkbox input "true"
click at [359, 751] on button "Save File" at bounding box center [367, 757] width 191 height 25
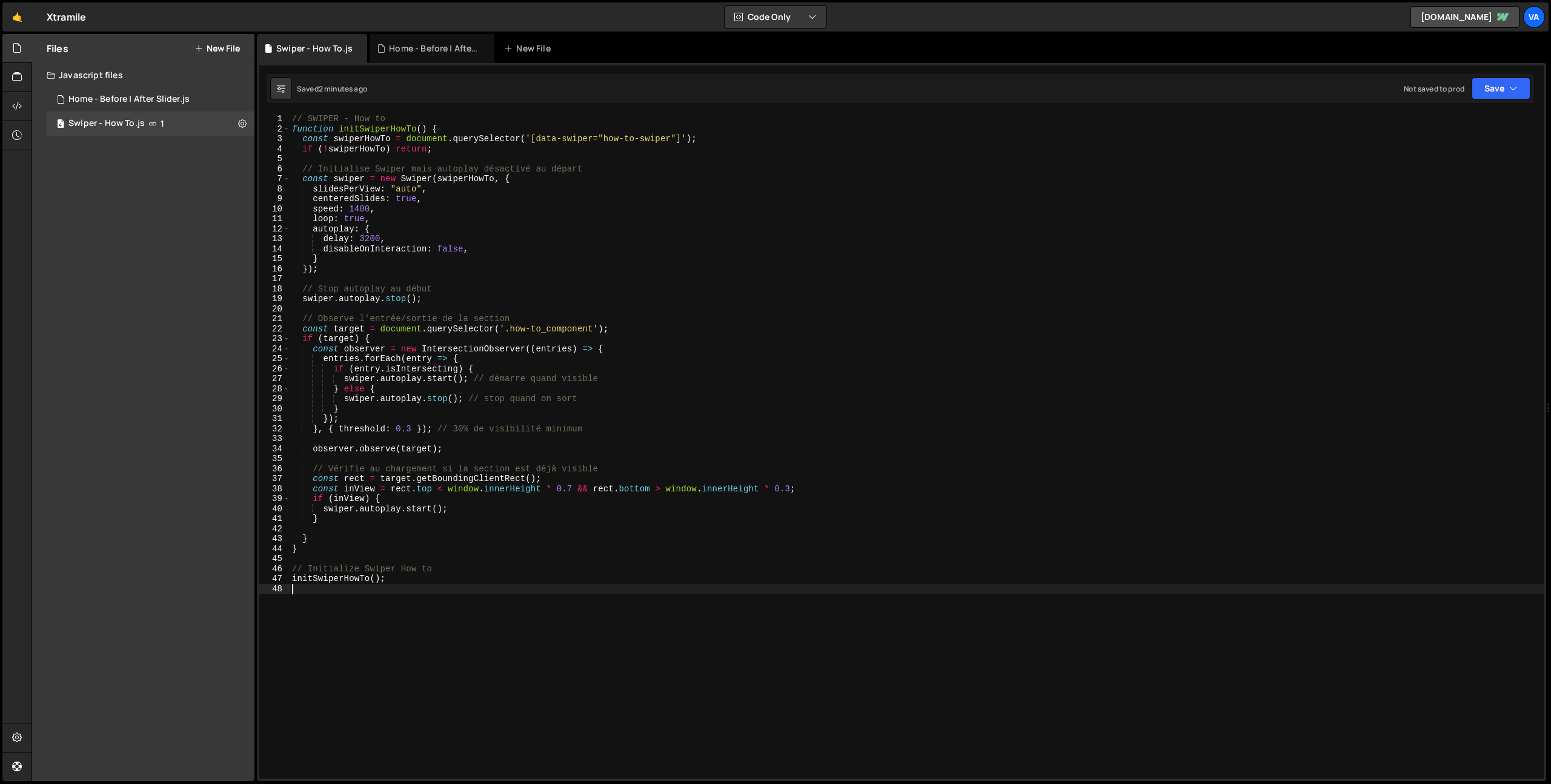
click at [494, 599] on div "// SWIPER - How to function initSwiperHowTo ( ) { const swiperHowTo = document …" at bounding box center [917, 456] width 1254 height 685
click at [222, 50] on button "New File" at bounding box center [216, 48] width 45 height 10
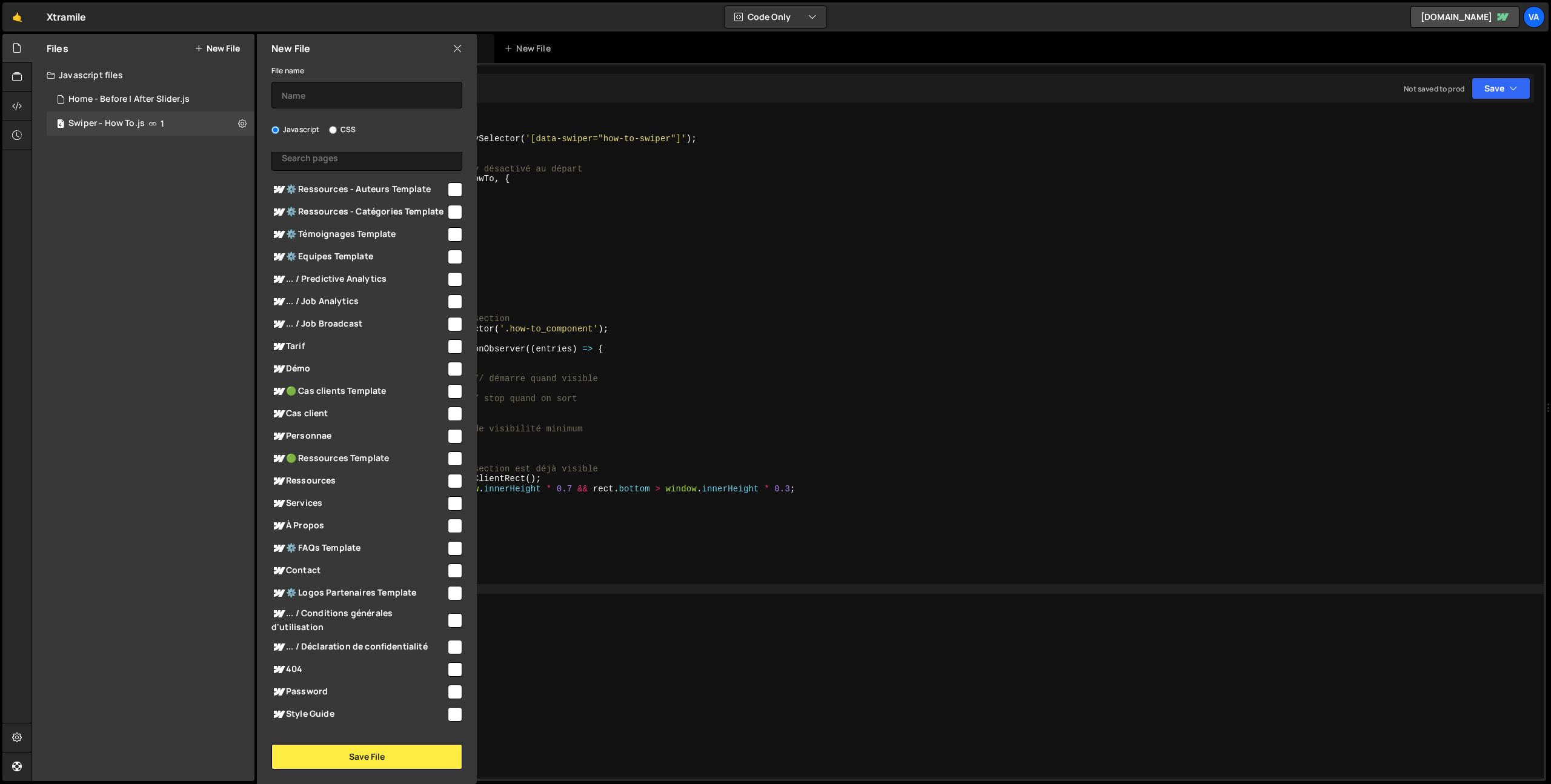
scroll to position [98, 0]
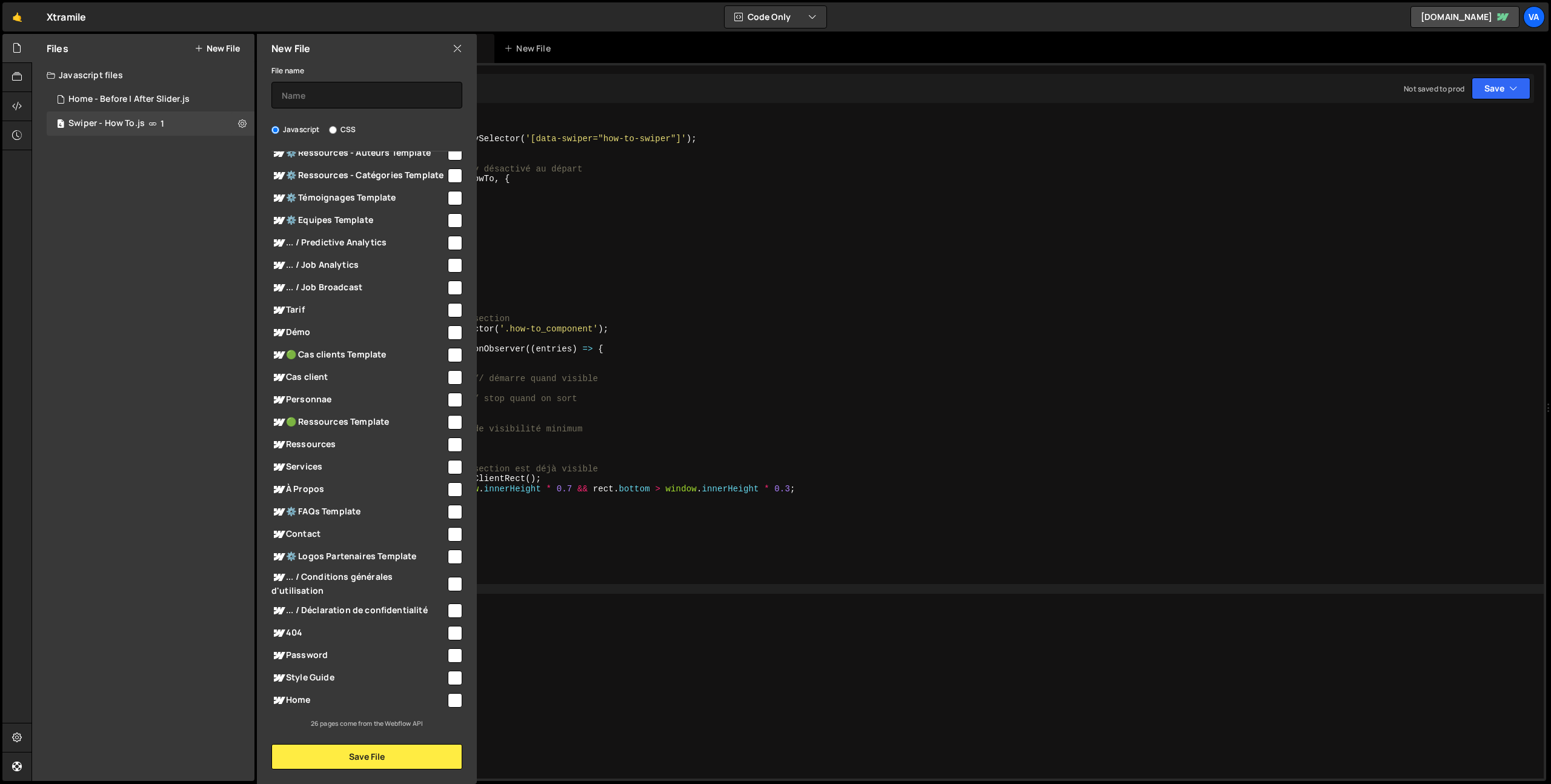
click at [448, 468] on input "checkbox" at bounding box center [455, 467] width 15 height 15
checkbox input "true"
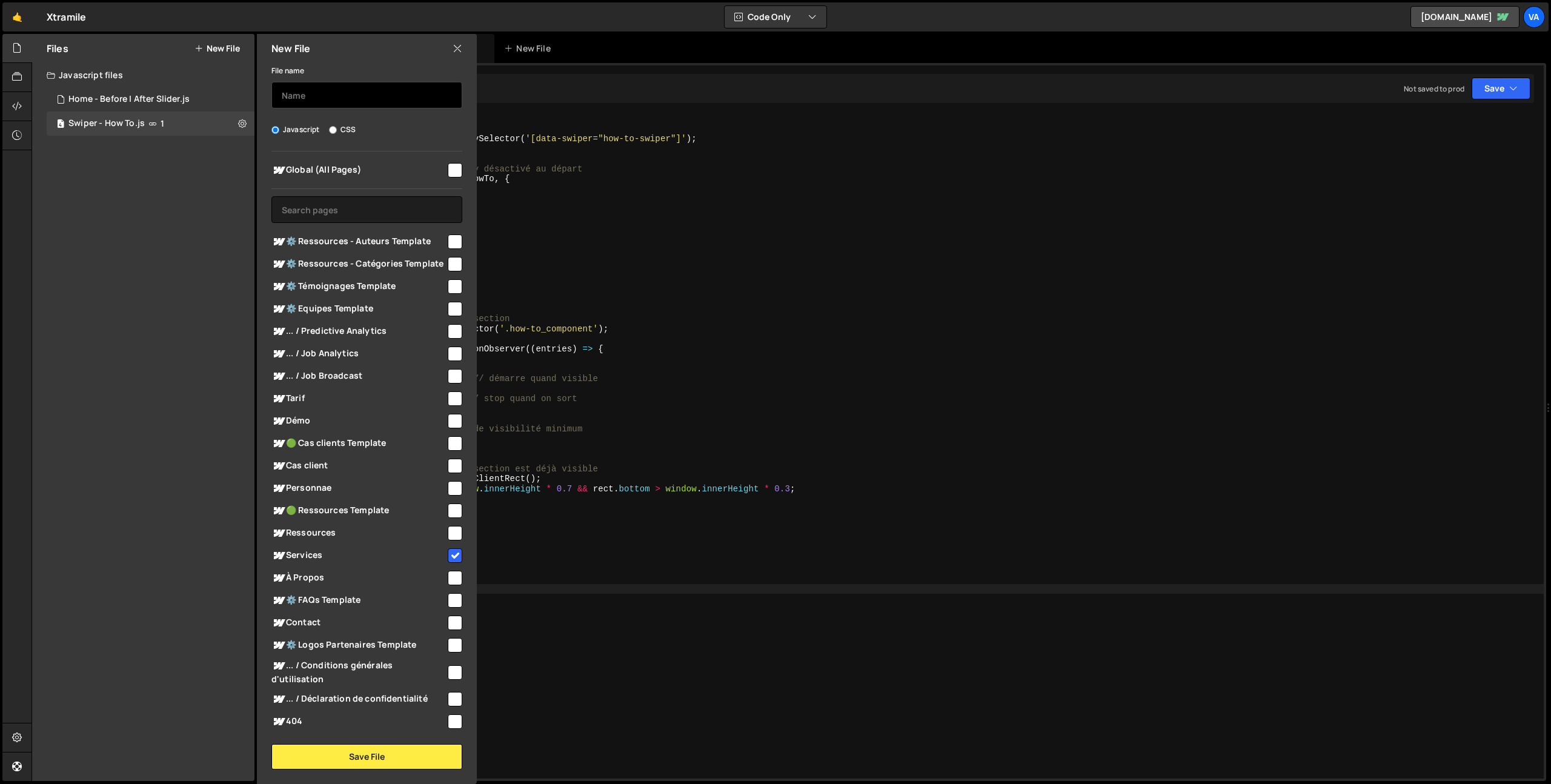
click at [330, 95] on input "text" at bounding box center [367, 95] width 191 height 27
type input "Services - Swipers"
click at [371, 757] on button "Save File" at bounding box center [367, 757] width 191 height 25
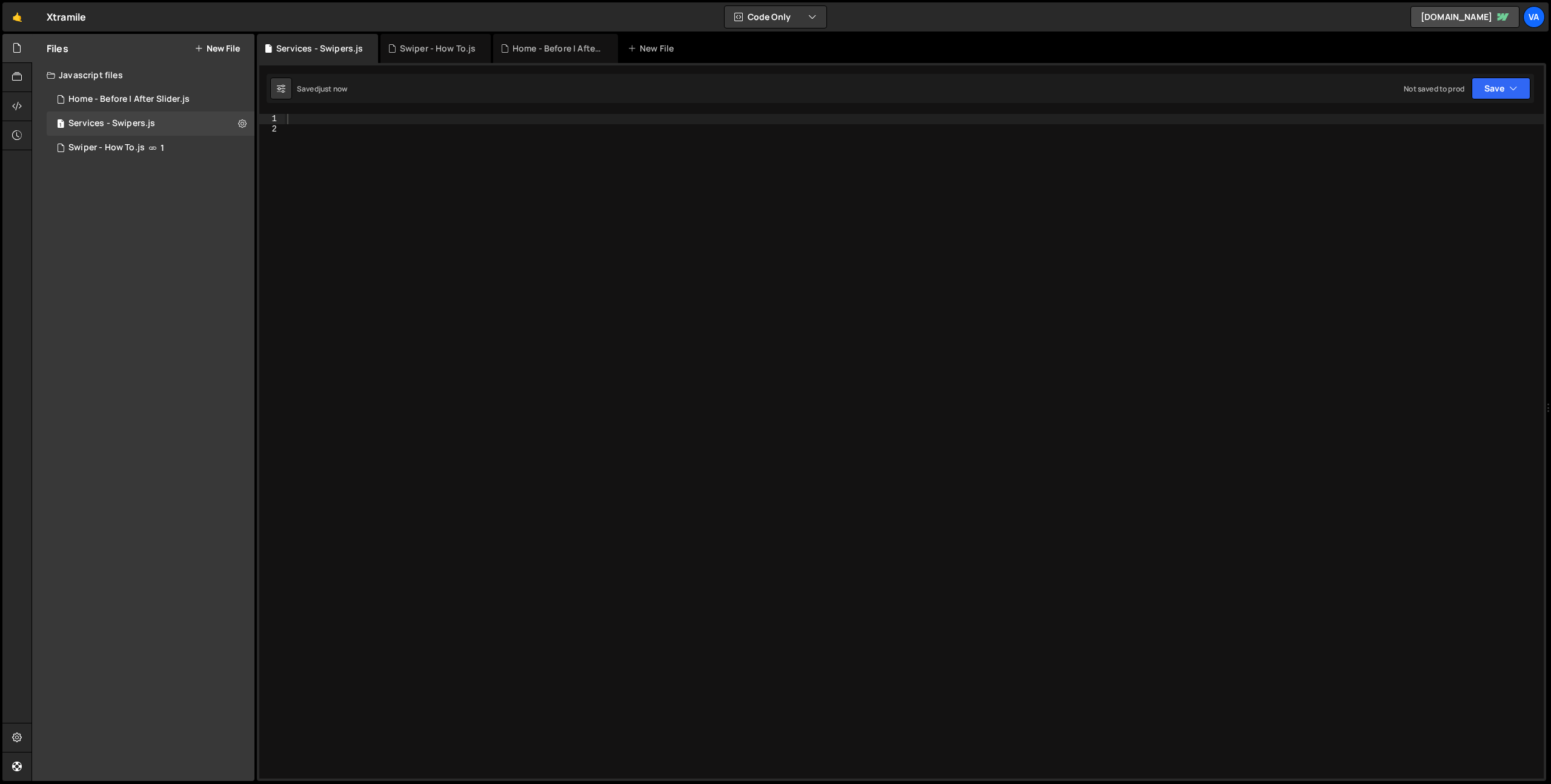
click at [423, 244] on div at bounding box center [914, 456] width 1259 height 685
click at [564, 470] on div at bounding box center [914, 456] width 1259 height 685
paste textarea "</script>"
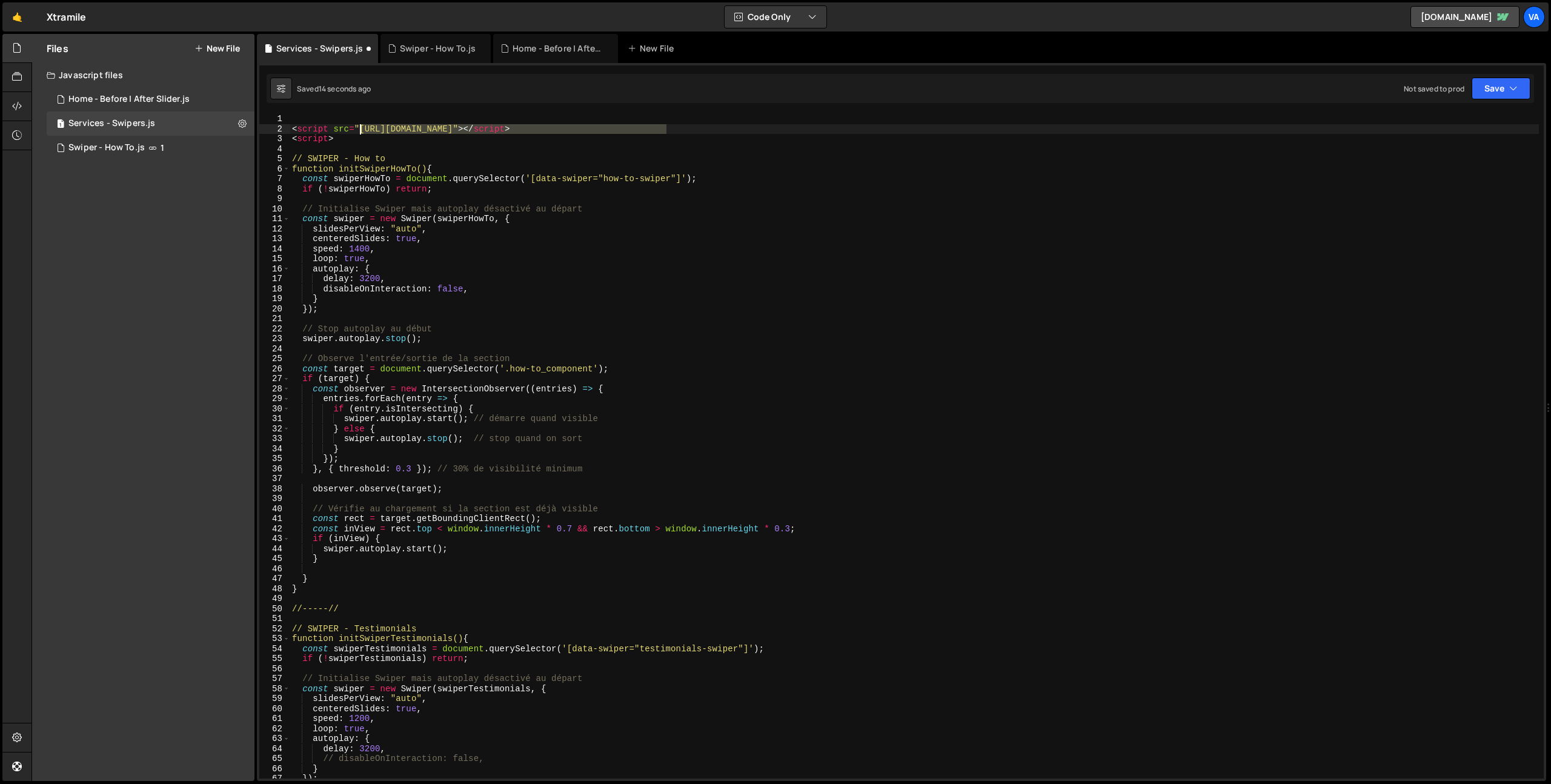
drag, startPoint x: 666, startPoint y: 127, endPoint x: 360, endPoint y: 127, distance: 306.0
click at [360, 127] on div "< script src = "https://cdn.jsdelivr.net/npm/swiper@12/swiper-bundle.min.js" > …" at bounding box center [914, 456] width 1249 height 685
type textarea "<script src="https://cdn.jsdelivr.net/npm/swiper@12/swiper-bundle.min.js"></scr…"
click at [246, 119] on icon at bounding box center [242, 124] width 8 height 12
click at [316, 171] on button "Edit External Scripts" at bounding box center [316, 173] width 119 height 24
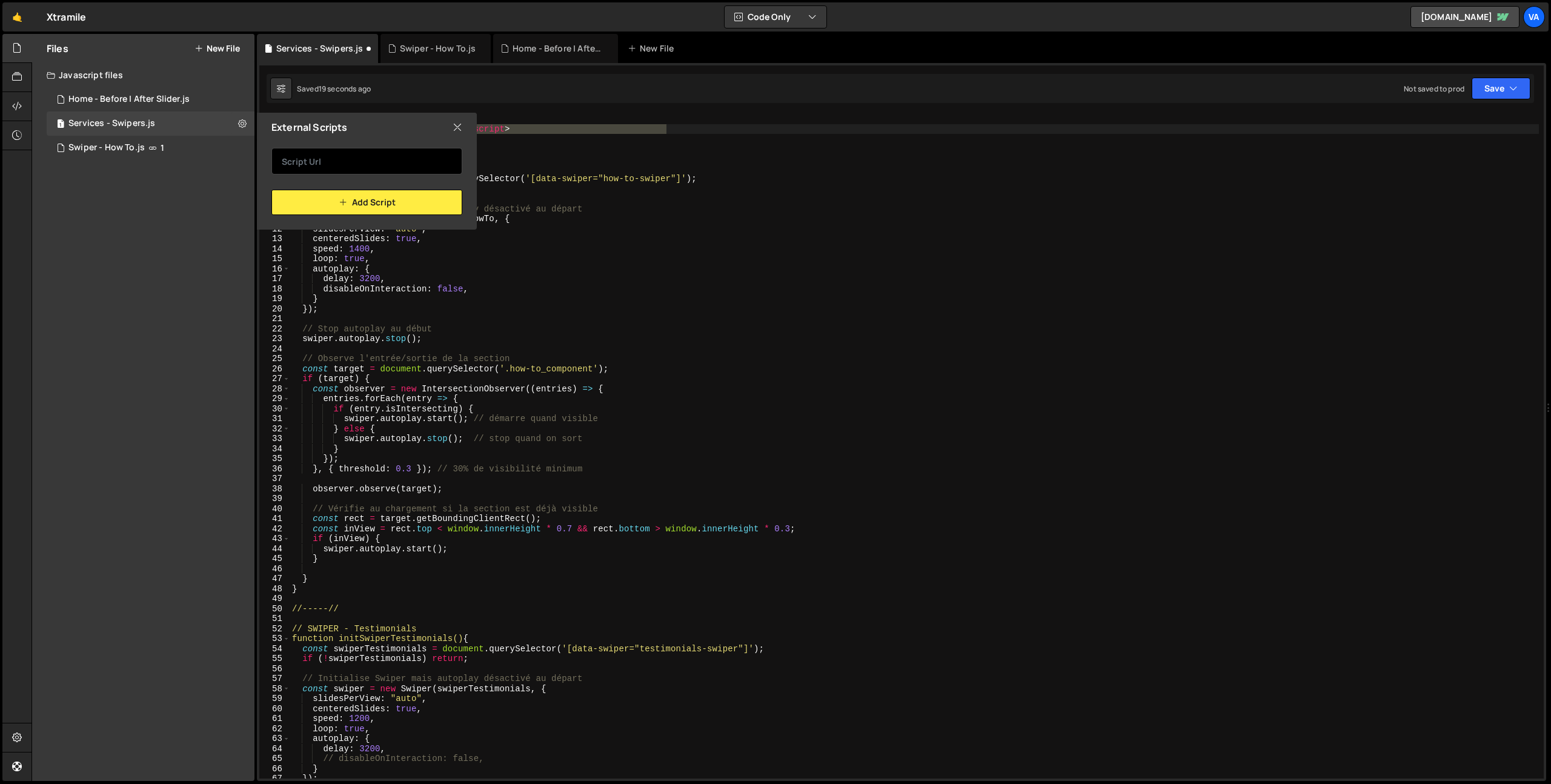
click at [347, 158] on input "text" at bounding box center [367, 161] width 191 height 27
paste input "https://cdn.jsdelivr.net/npm/swiper@12/swiper-bundle.min.js"
type input "https://cdn.jsdelivr.net/npm/swiper@12/swiper-bundle.min.js"
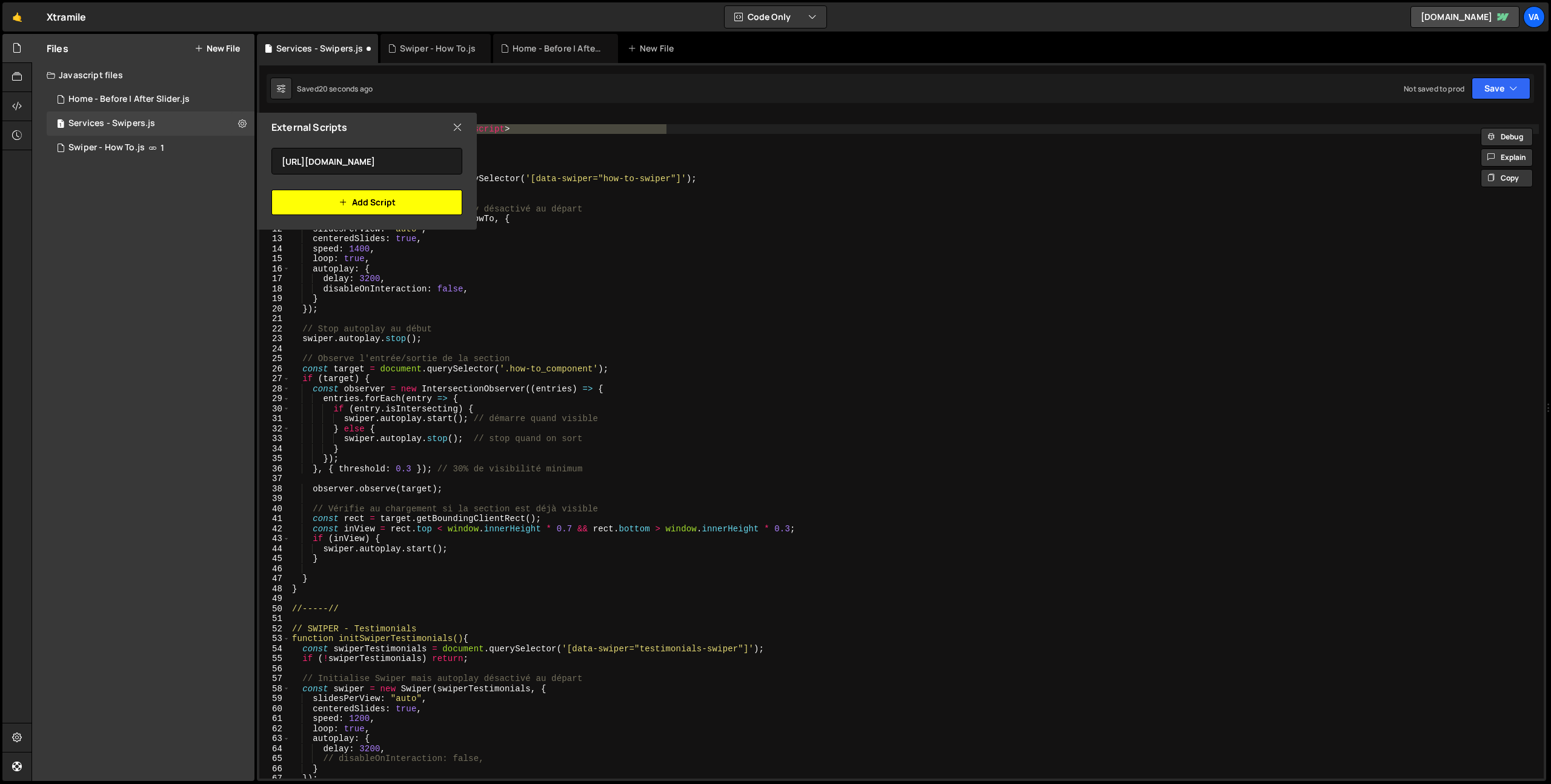
click at [375, 204] on button "Add Script" at bounding box center [367, 202] width 191 height 25
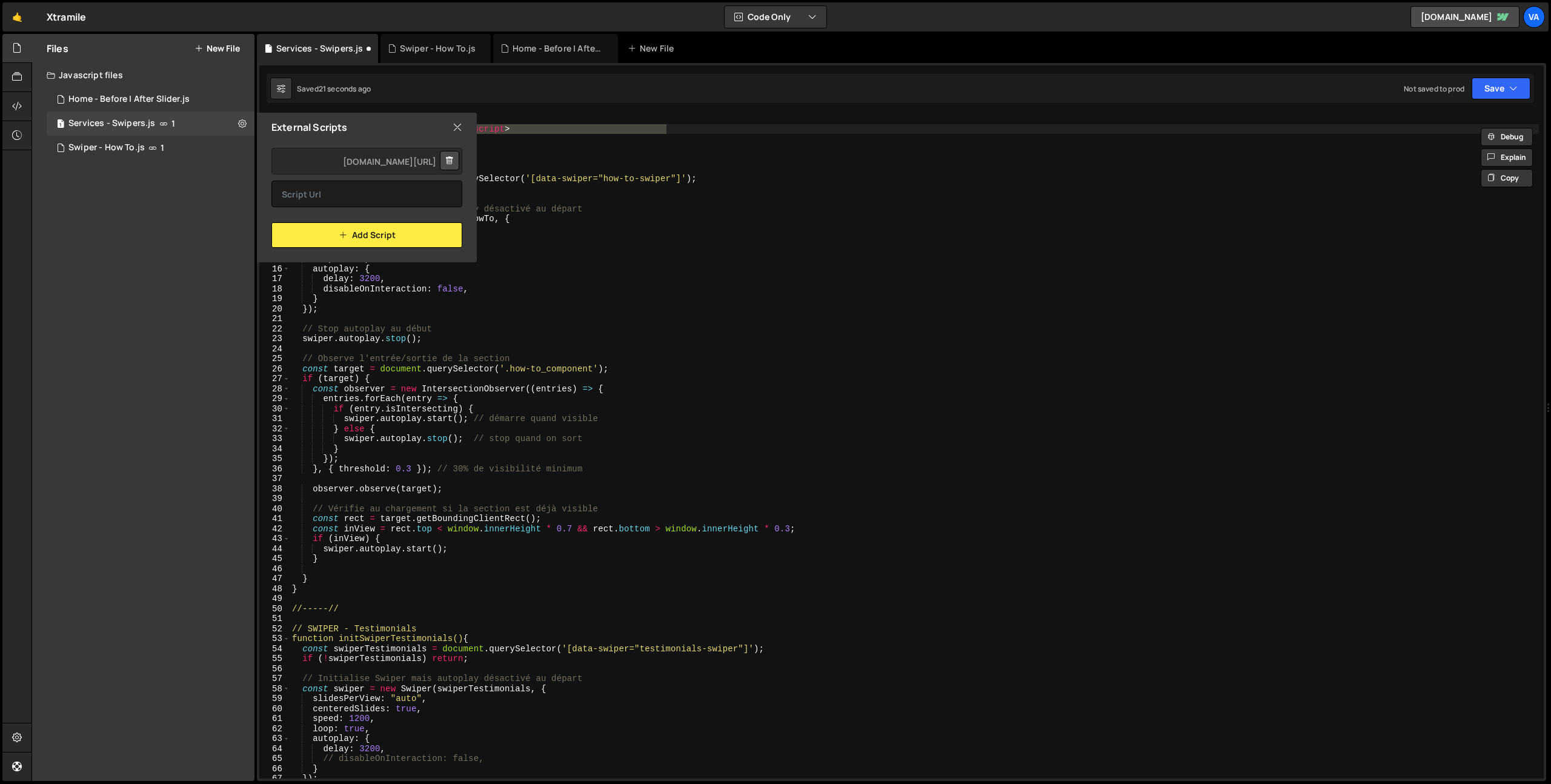
click at [457, 130] on icon at bounding box center [457, 127] width 10 height 13
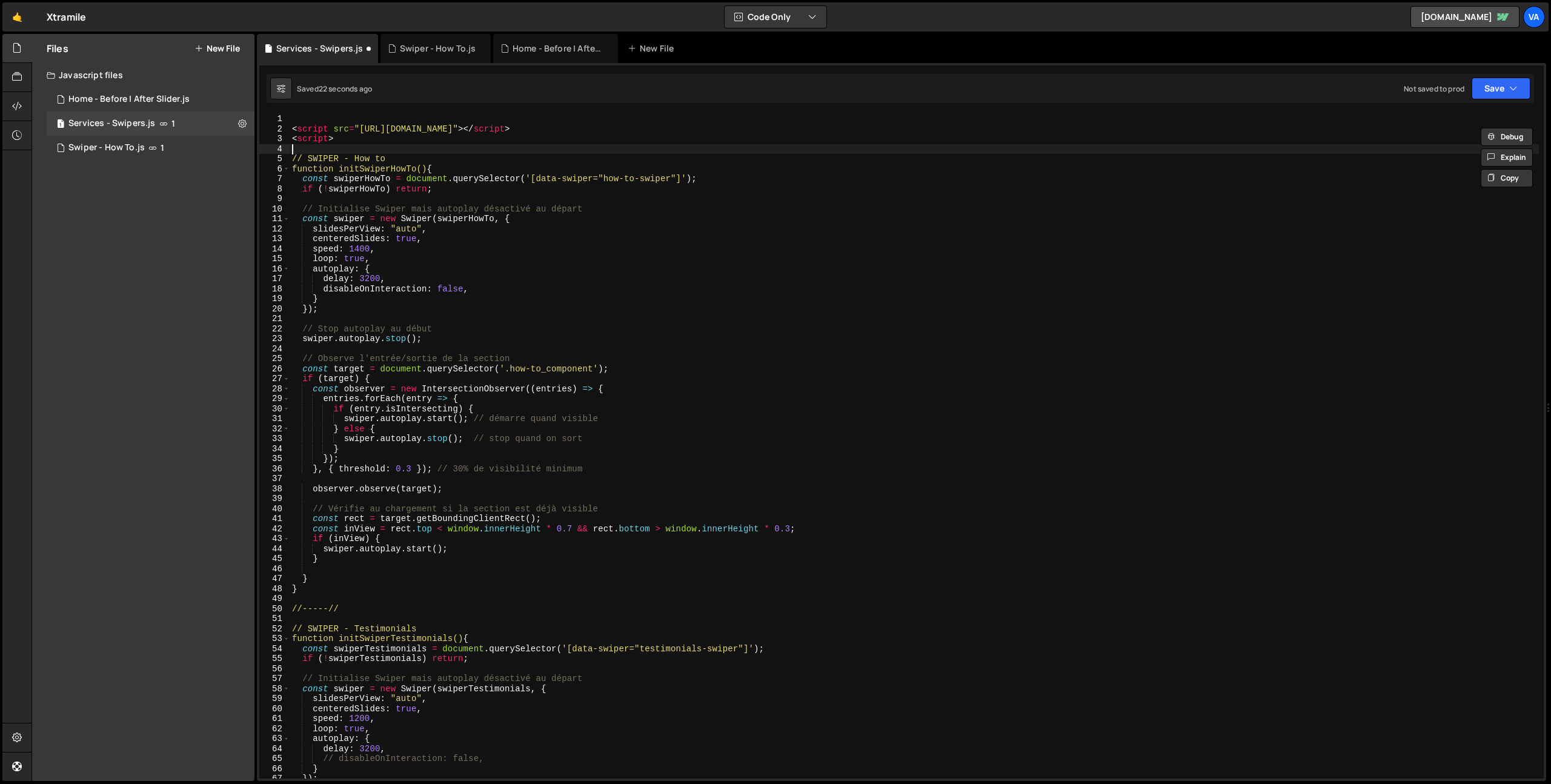
click at [439, 153] on div "< script src = "https://cdn.jsdelivr.net/npm/swiper@12/swiper-bundle.min.js" > …" at bounding box center [914, 456] width 1249 height 685
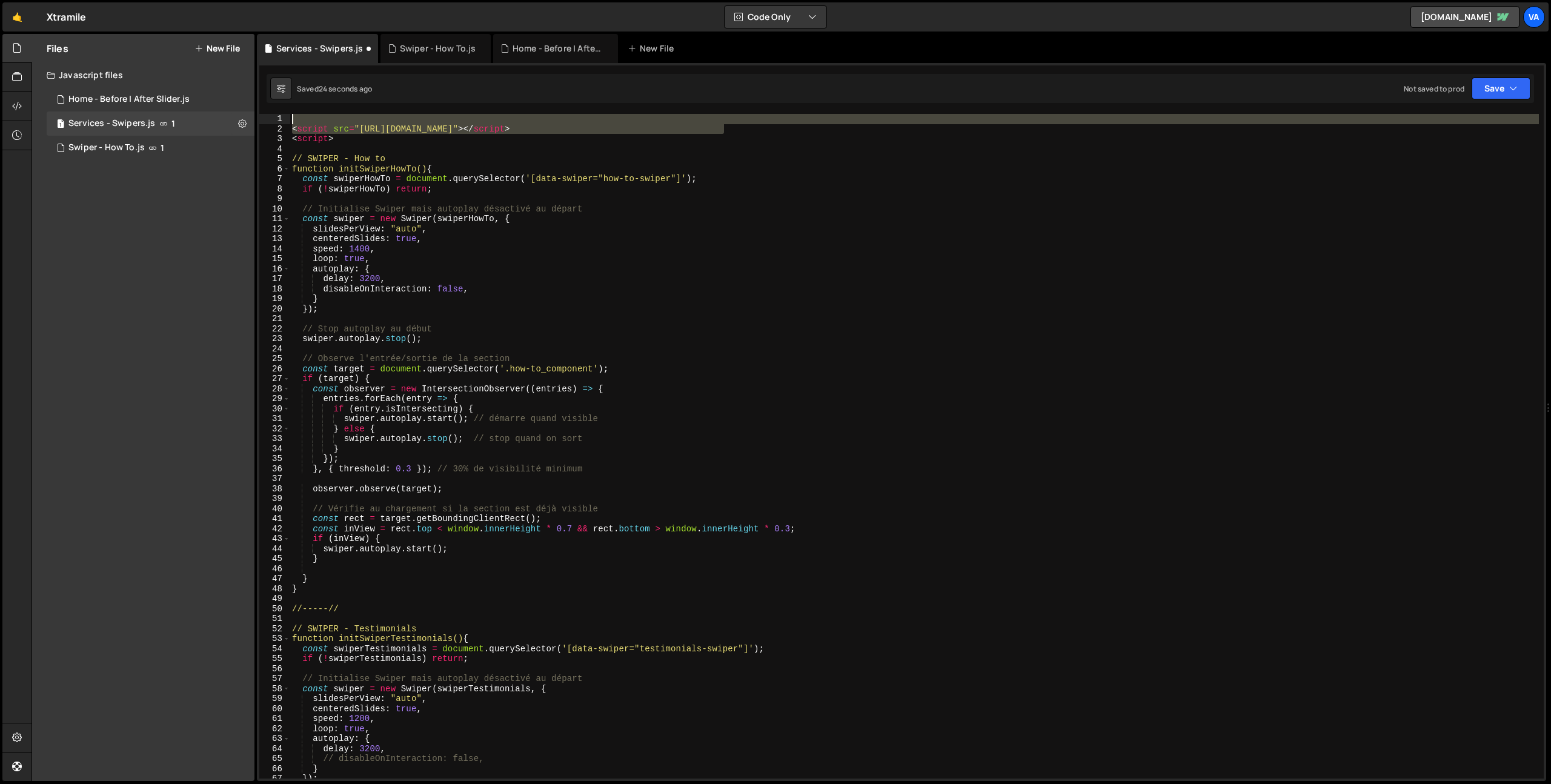
drag, startPoint x: 676, startPoint y: 124, endPoint x: 284, endPoint y: 120, distance: 392.0
click at [284, 120] on div "1 2 3 4 5 6 7 8 9 10 11 12 13 14 15 16 17 18 19 20 21 22 23 24 25 26 27 28 29 3…" at bounding box center [901, 446] width 1284 height 665
type textarea "<script src="https://cdn.jsdelivr.net/npm/swiper@12/swiper-bundle.min.js"></scr…"
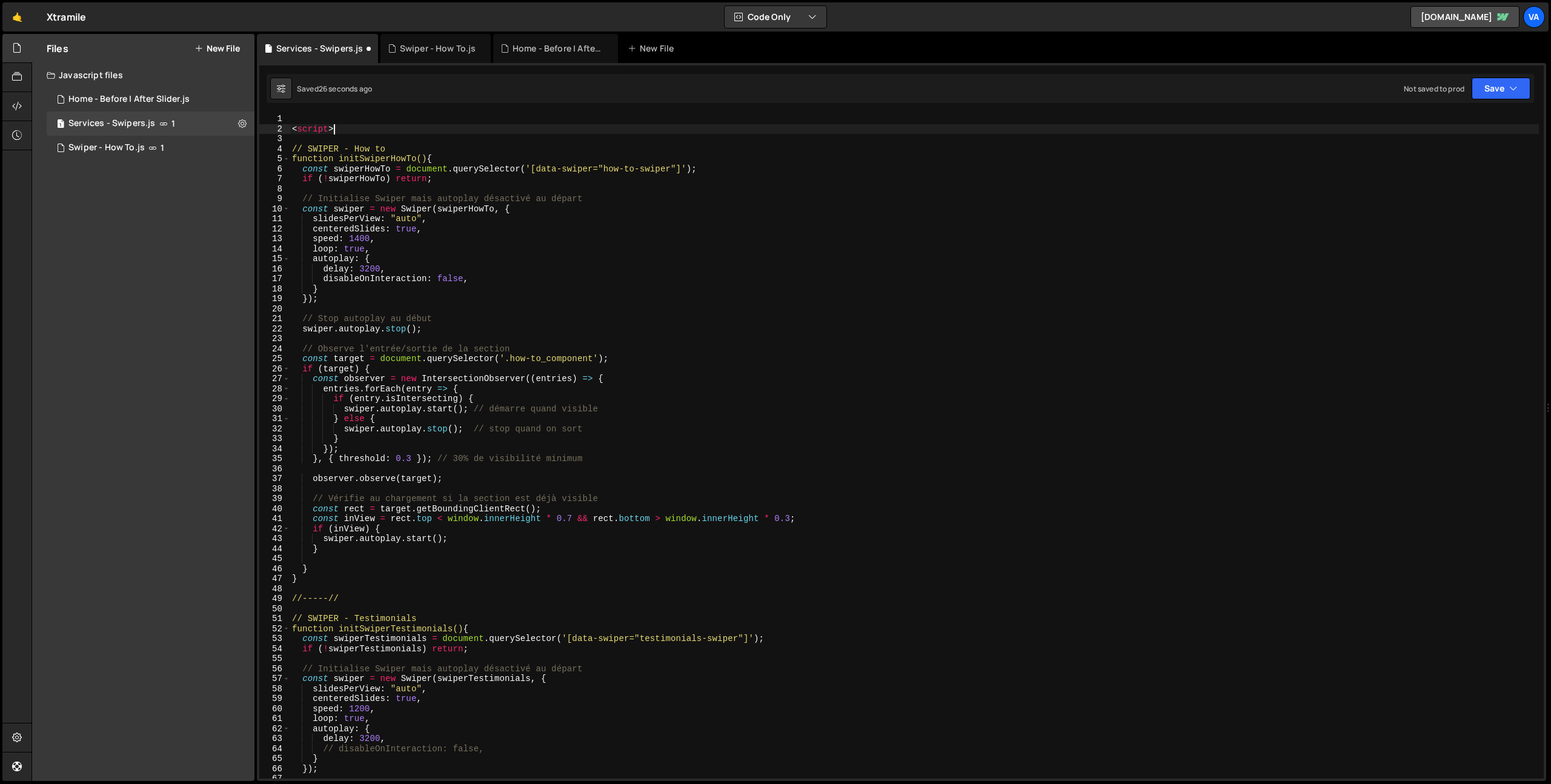
drag, startPoint x: 340, startPoint y: 130, endPoint x: 257, endPoint y: 127, distance: 83.1
click at [257, 127] on div "1 Type cmd + s to save your Javascript file. הההההההההההההההההההההההההההההההההה…" at bounding box center [902, 422] width 1289 height 718
type textarea "<script>"
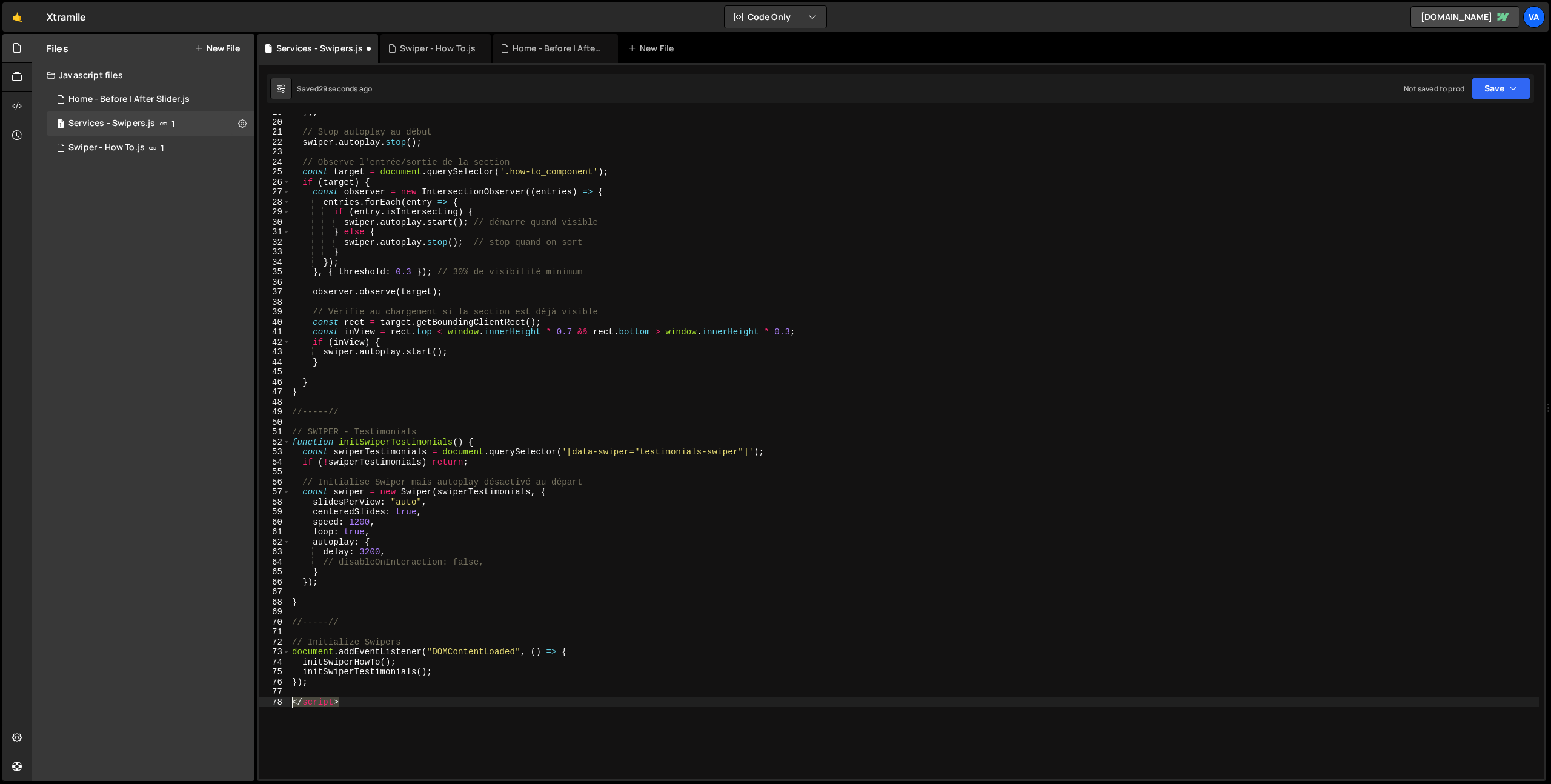
drag, startPoint x: 351, startPoint y: 706, endPoint x: 241, endPoint y: 700, distance: 110.2
click at [241, 700] on div "Files New File Create your first file Get started by starting a Javascript or C…" at bounding box center [791, 408] width 1519 height 748
type textarea "</script>"
drag, startPoint x: 308, startPoint y: 685, endPoint x: 275, endPoint y: 685, distance: 33.0
click at [275, 685] on div "19 20 21 22 23 24 25 26 27 28 29 30 31 32 33 34 35 36 37 38 39 40 41 42 43 44 4…" at bounding box center [901, 446] width 1284 height 665
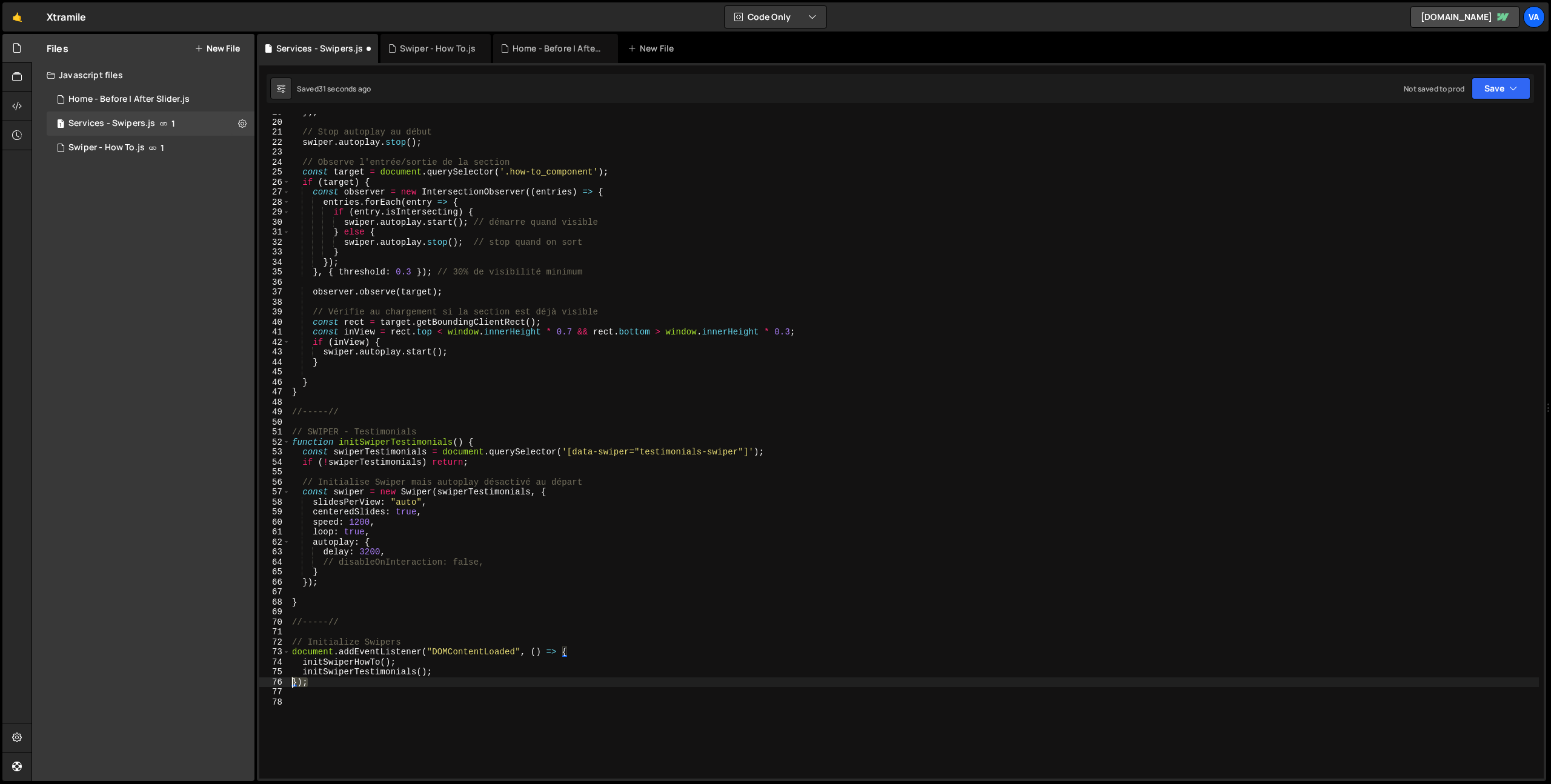
type textarea "});"
drag, startPoint x: 568, startPoint y: 654, endPoint x: 281, endPoint y: 652, distance: 287.0
click at [281, 652] on div "19 20 21 22 23 24 25 26 27 28 29 30 31 32 33 34 35 36 37 38 39 40 41 42 43 44 4…" at bounding box center [901, 446] width 1284 height 665
type textarea "document.addEventListener("DOMContentLoaded", () => {"
click at [303, 665] on div "}) ; // Stop autoplay au début swiper . autoplay . stop ( ) ; // Observe l'entr…" at bounding box center [914, 450] width 1249 height 685
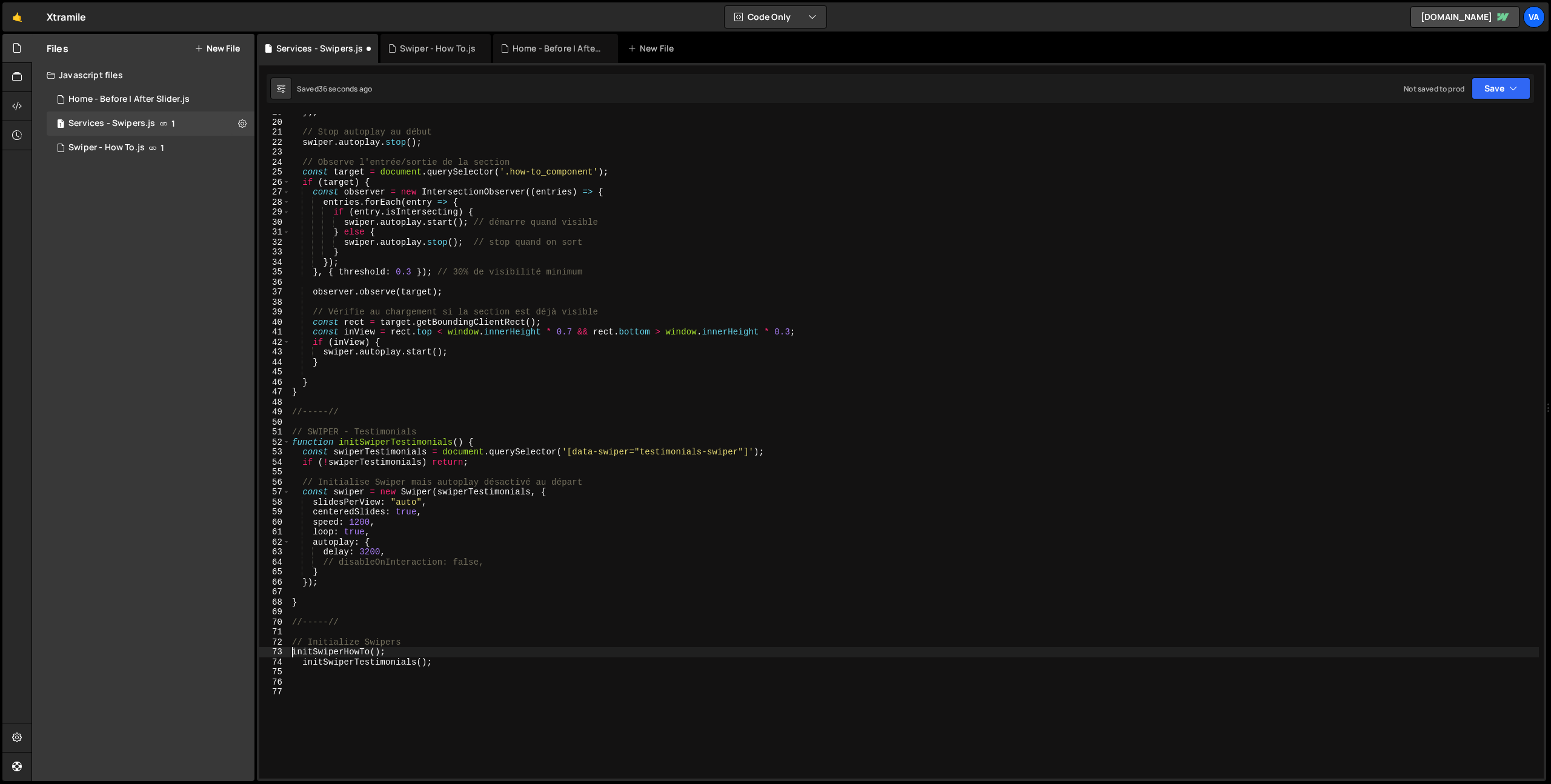
click at [302, 664] on div "}) ; // Stop autoplay au début swiper . autoplay . stop ( ) ; // Observe l'entr…" at bounding box center [914, 450] width 1249 height 685
type textarea "initSwiperTestimonials();"
click at [399, 729] on div "}) ; // Stop autoplay au début swiper . autoplay . stop ( ) ; // Observe l'entr…" at bounding box center [914, 450] width 1249 height 685
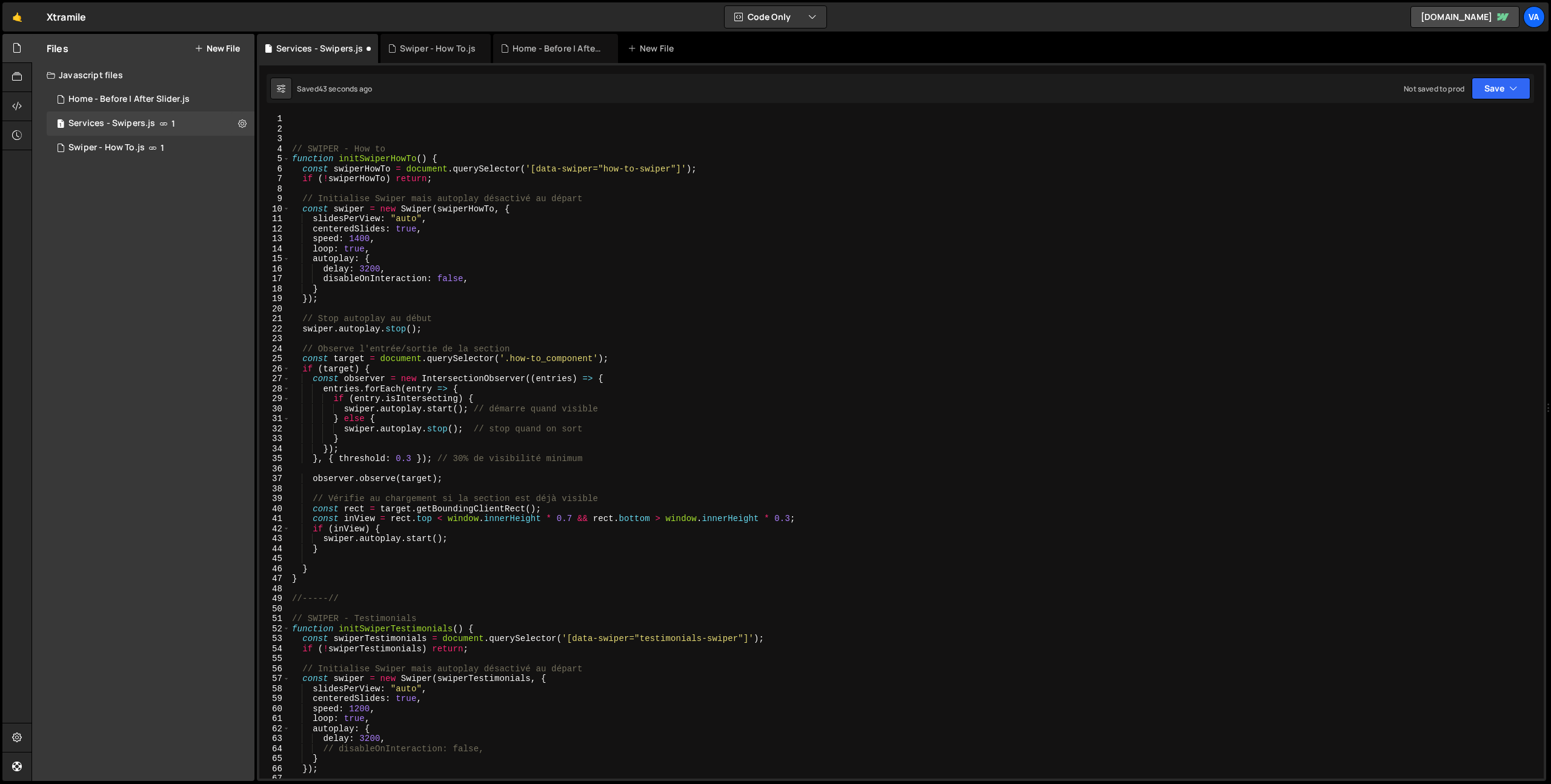
scroll to position [0, 0]
click at [311, 135] on div "// SWIPER - How to function initSwiperHowTo ( ) { const swiperHowTo = document …" at bounding box center [914, 456] width 1249 height 685
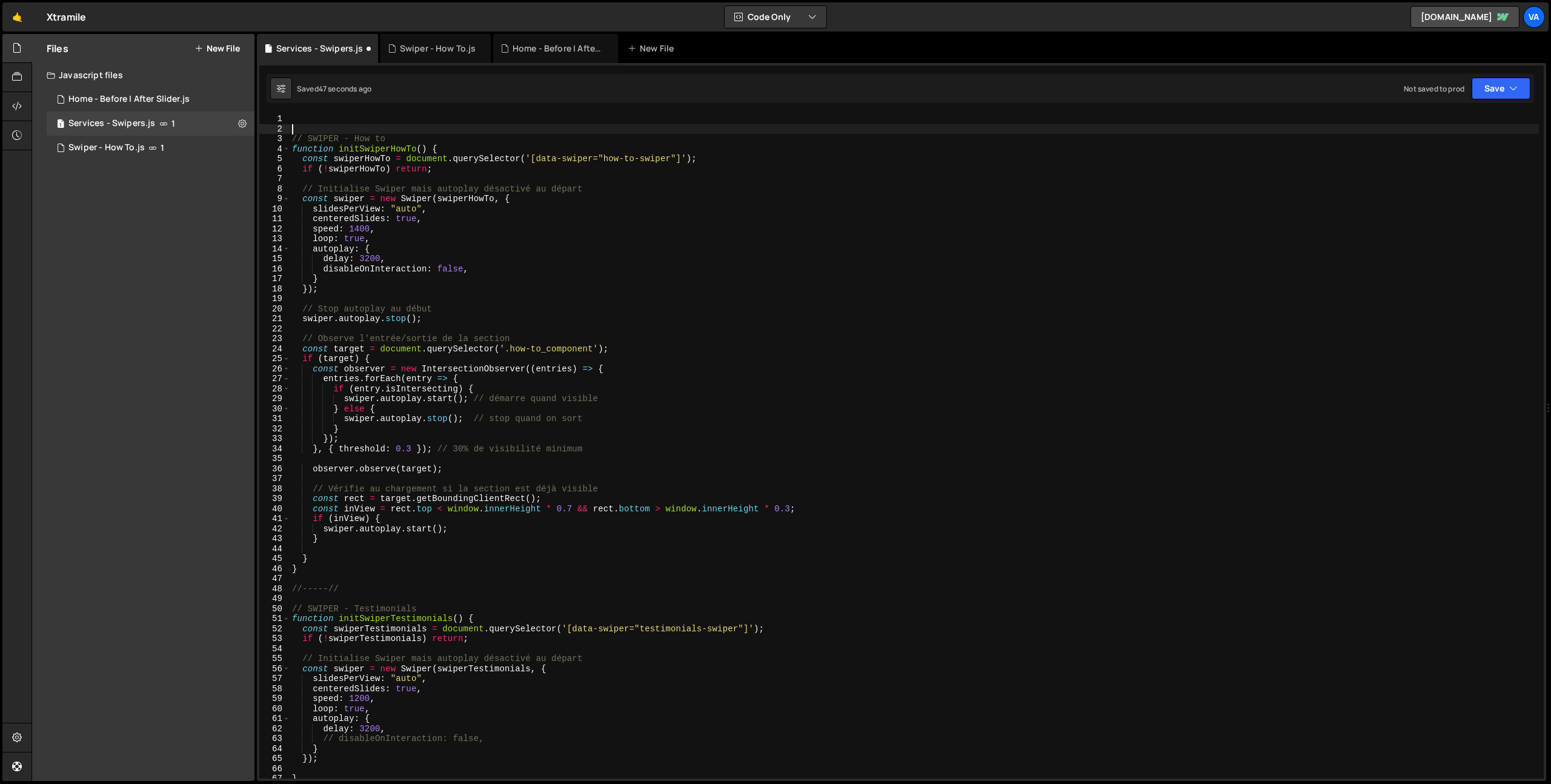
type textarea "function initSwiperHowTo() {"
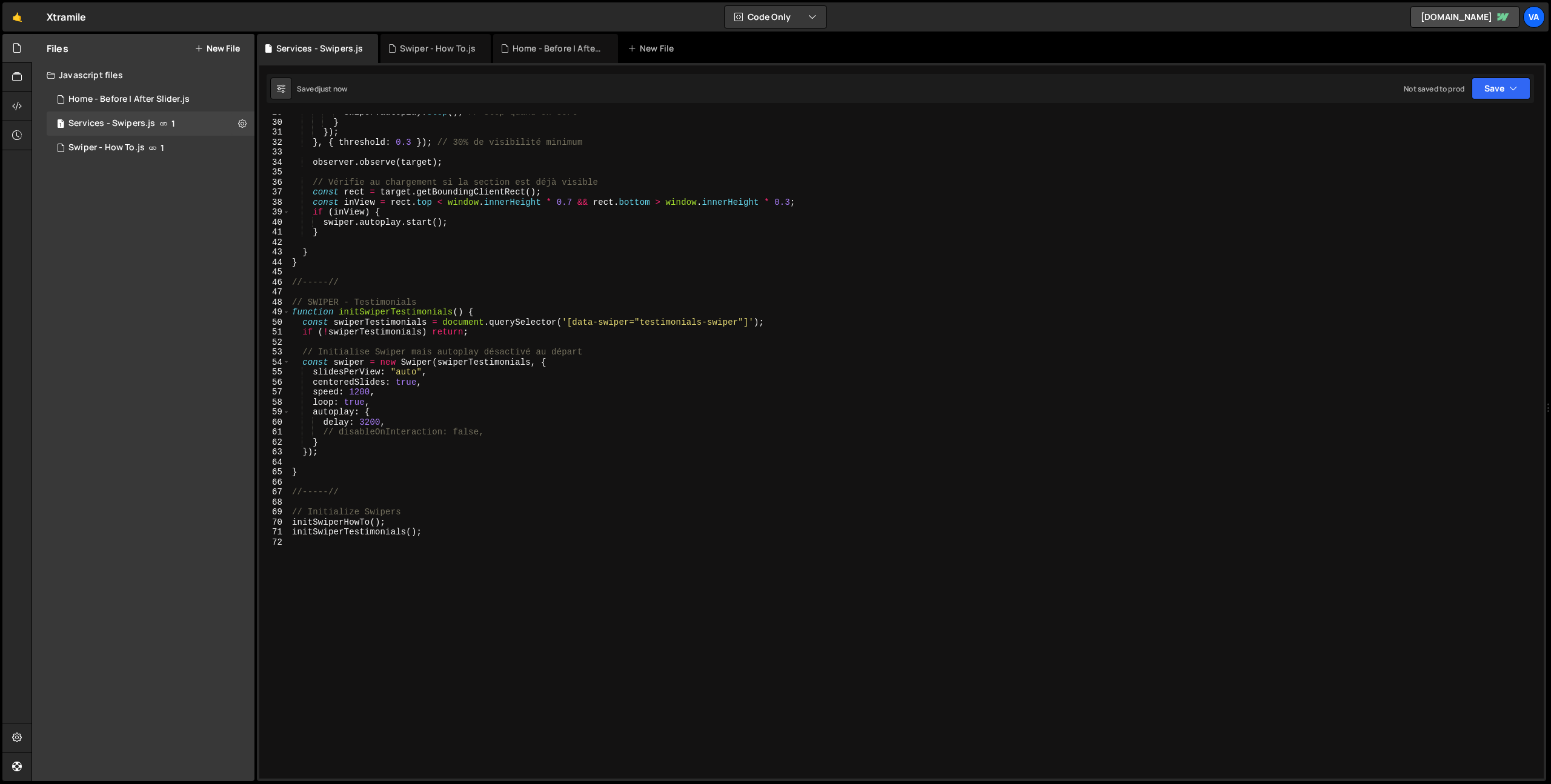
scroll to position [287, 0]
click at [227, 47] on button "New File" at bounding box center [216, 48] width 45 height 10
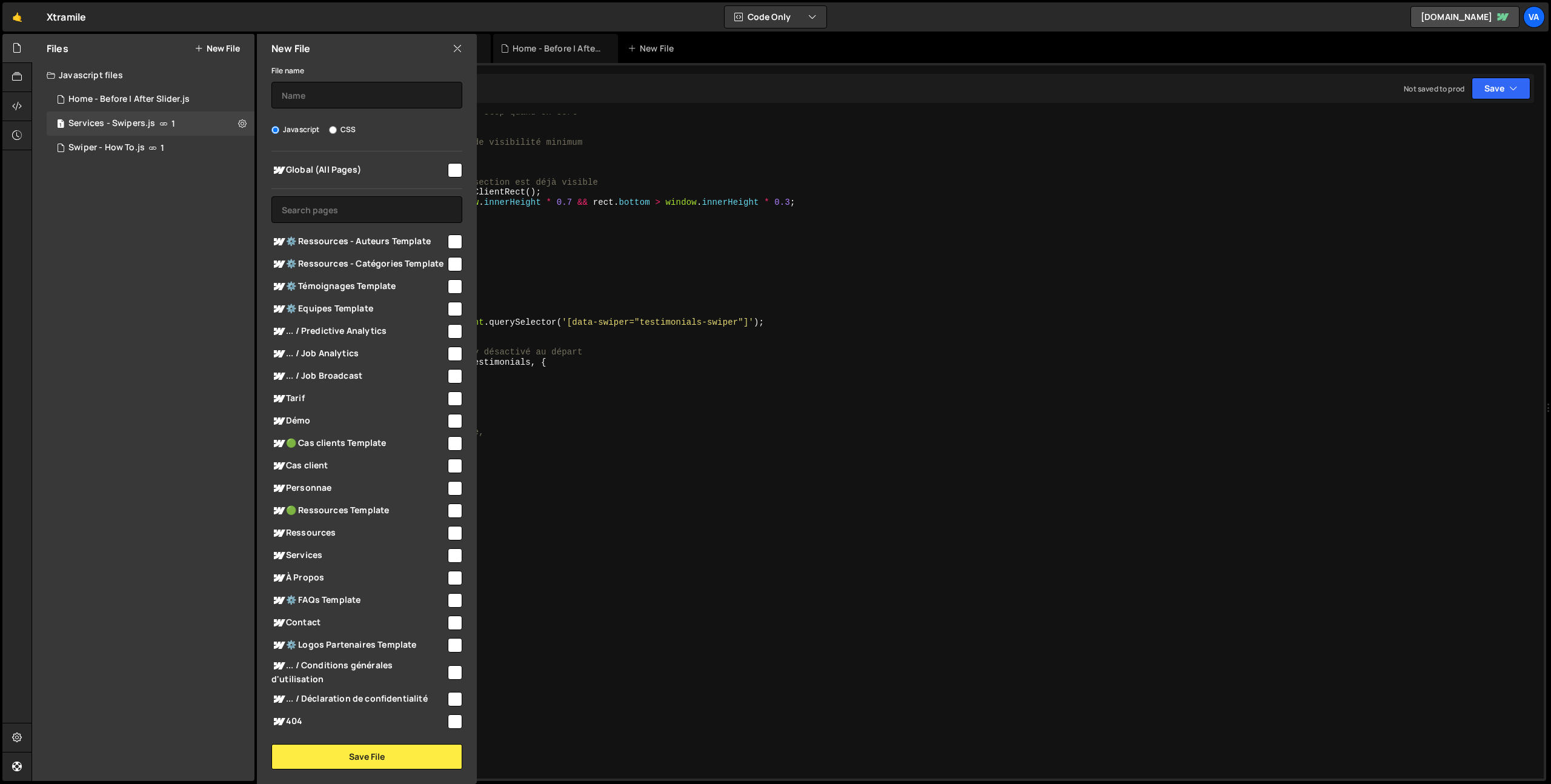
scroll to position [98, 0]
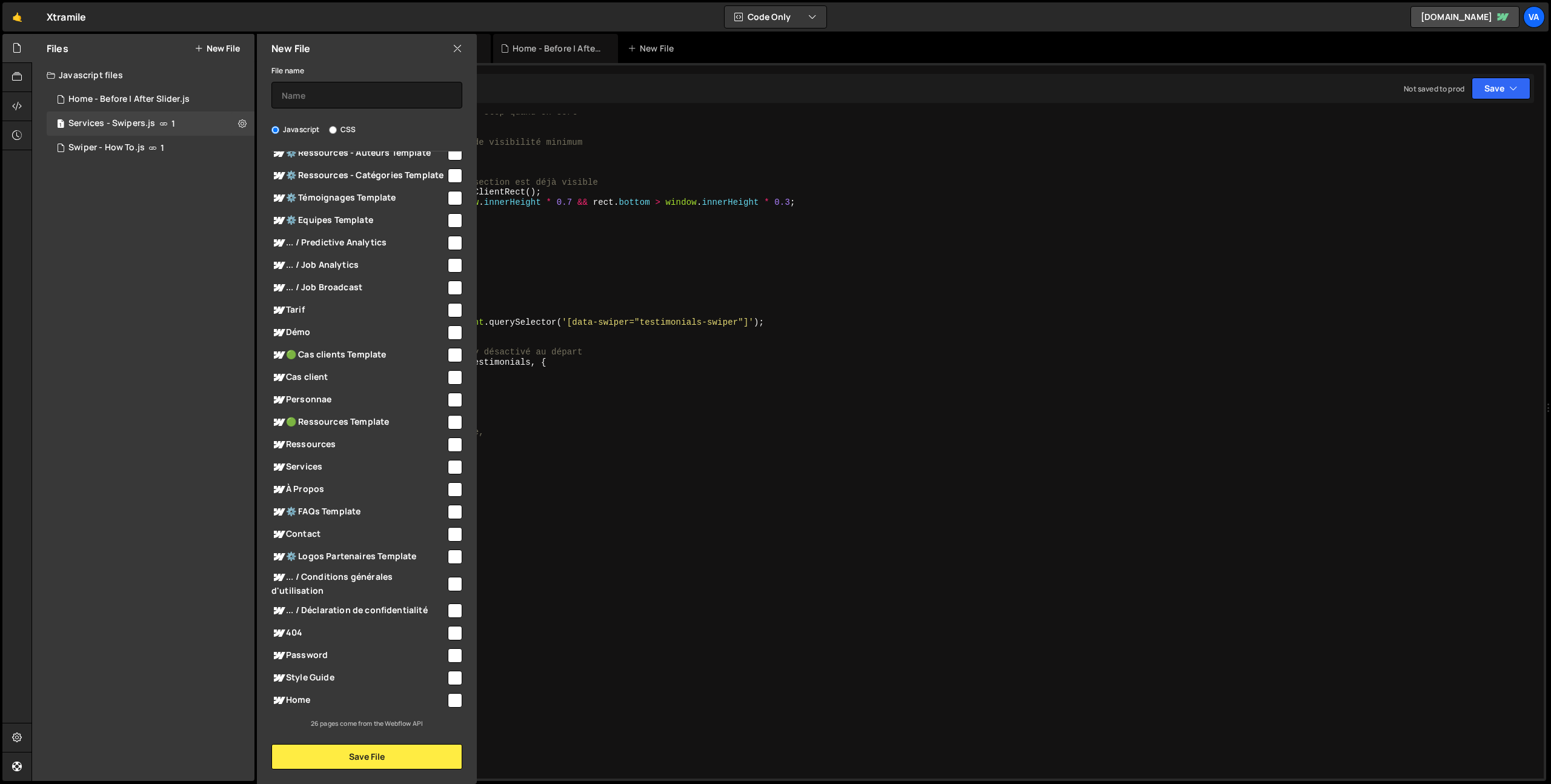
click at [450, 399] on input "checkbox" at bounding box center [455, 400] width 15 height 15
checkbox input "true"
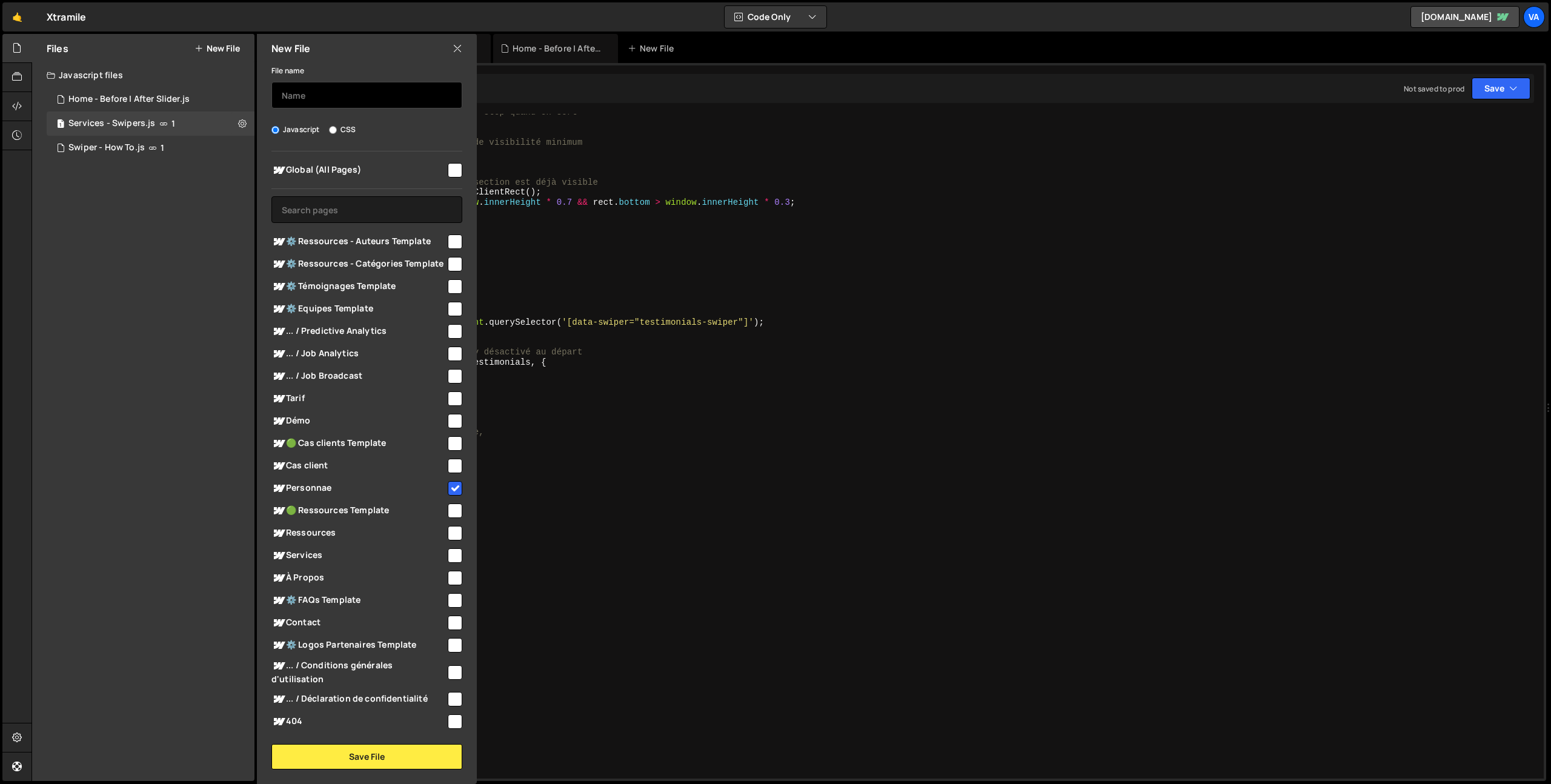
click at [360, 99] on input "text" at bounding box center [367, 95] width 191 height 27
click at [405, 98] on input "Personnae - Custom active anhor link" at bounding box center [367, 95] width 191 height 27
type input "Personnae - Custom active anchor link"
click at [380, 755] on button "Save File" at bounding box center [367, 757] width 191 height 25
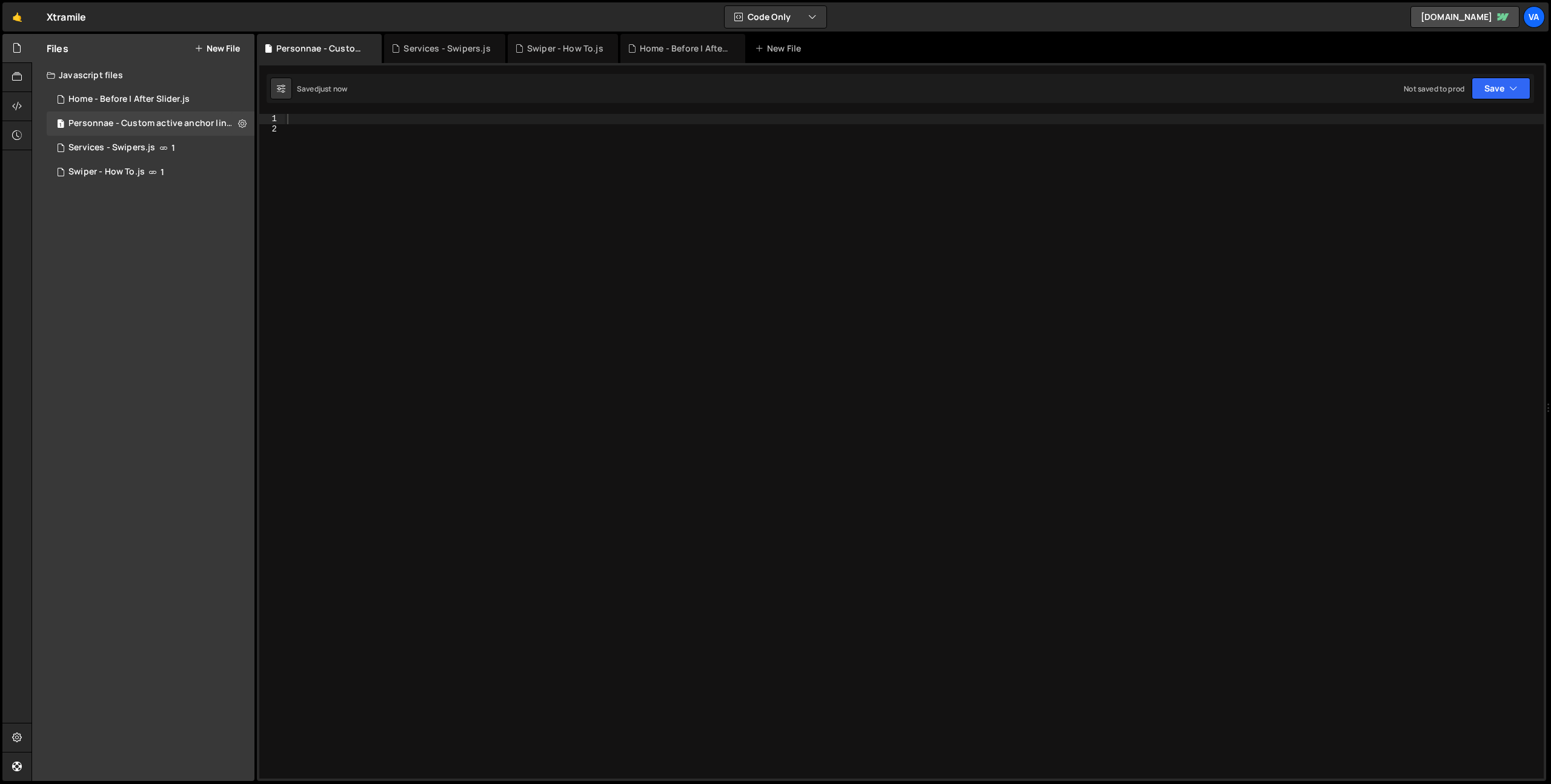
click at [428, 356] on div at bounding box center [914, 456] width 1259 height 685
paste textarea "</script>"
type textarea "</script>"
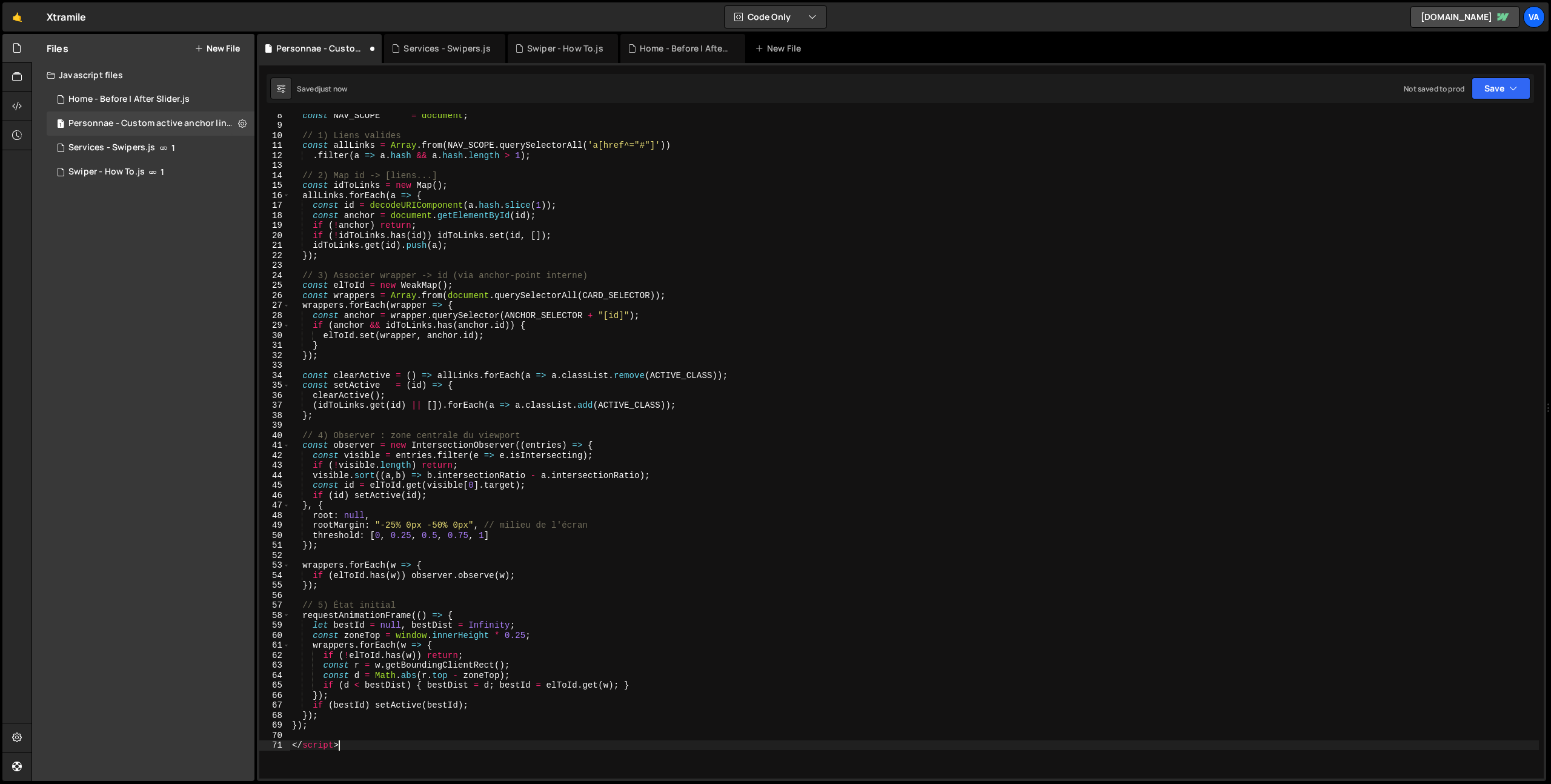
scroll to position [334, 0]
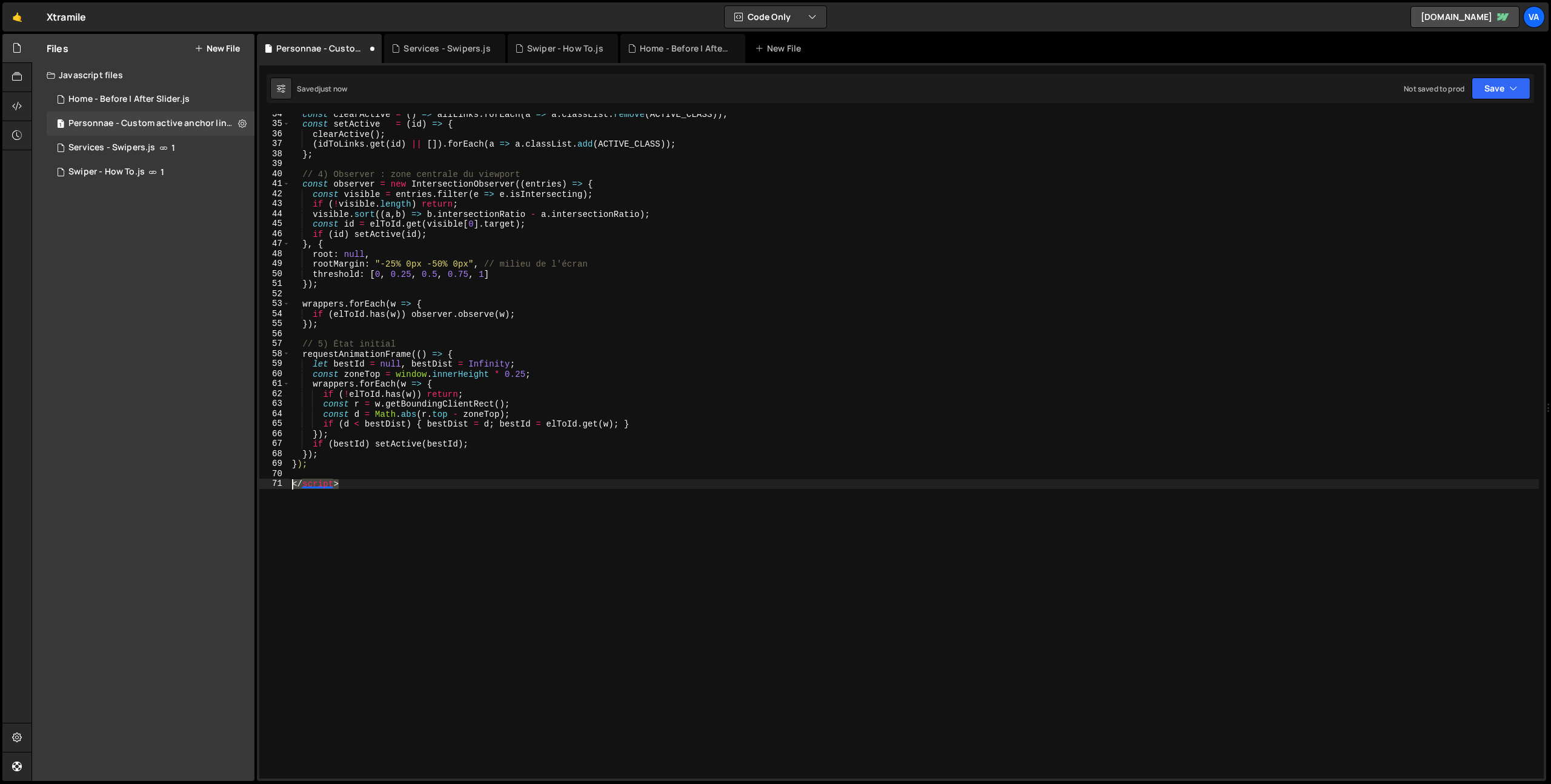
drag, startPoint x: 351, startPoint y: 489, endPoint x: 279, endPoint y: 482, distance: 72.3
click at [279, 482] on div "</script> 34 35 36 37 38 39 40 41 42 43 44 45 46 47 48 49 50 51 52 53 54 55 56 …" at bounding box center [901, 446] width 1284 height 665
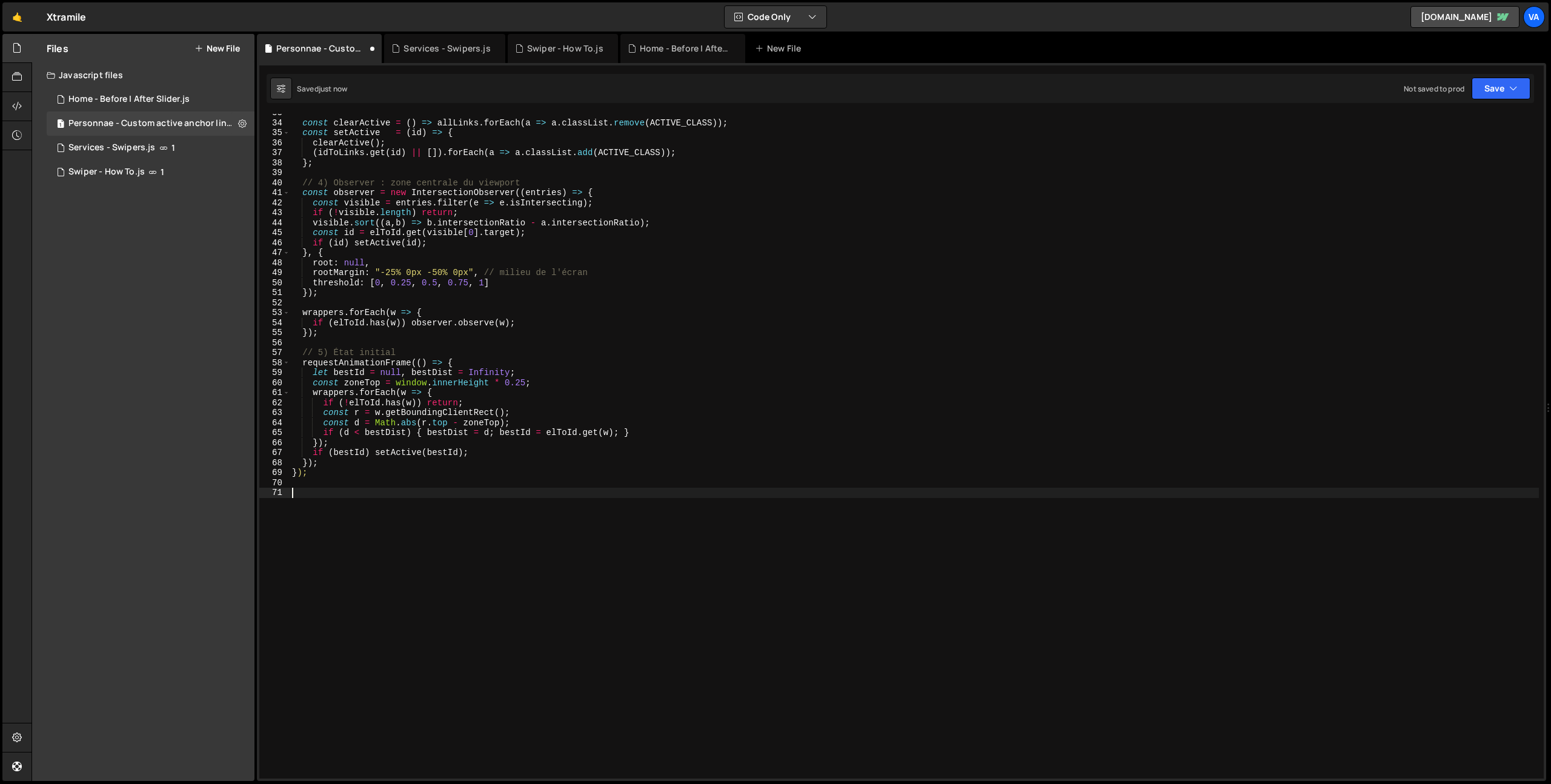
scroll to position [0, 0]
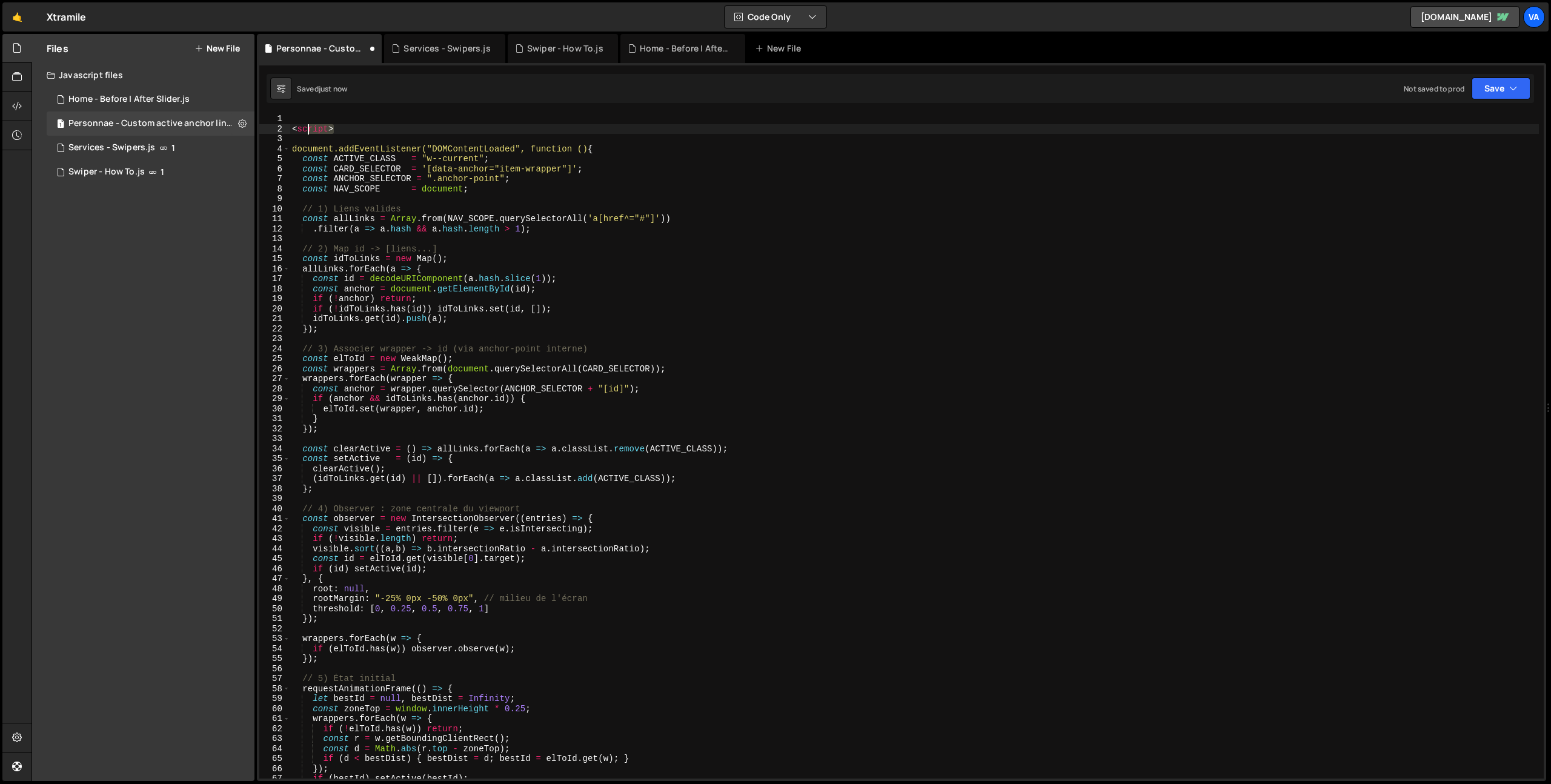
drag, startPoint x: 337, startPoint y: 127, endPoint x: 265, endPoint y: 126, distance: 72.0
click at [265, 126] on div "1 2 3 4 5 6 7 8 9 10 11 12 13 14 15 16 17 18 19 20 21 22 23 24 25 26 27 28 29 3…" at bounding box center [901, 446] width 1284 height 665
type textarea "<script>"
drag, startPoint x: 577, startPoint y: 148, endPoint x: 244, endPoint y: 149, distance: 333.0
click at [244, 149] on div "Files New File Create your first file Get started by starting a Javascript or C…" at bounding box center [791, 408] width 1519 height 748
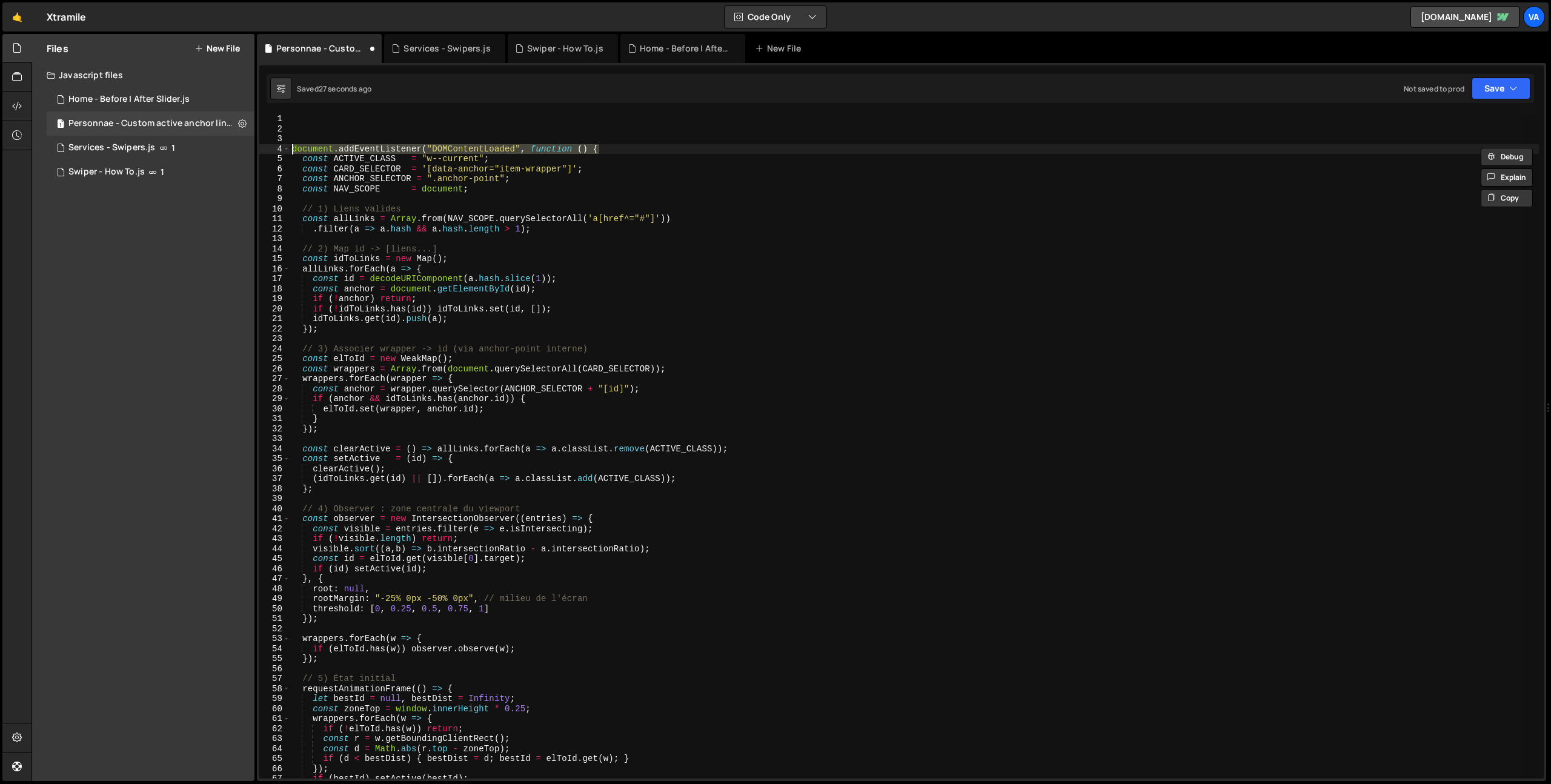
click at [533, 149] on div "document . addEventListener ( "DOMContentLoaded" , function ( ) { const ACTIVE_…" at bounding box center [914, 446] width 1249 height 665
drag, startPoint x: 534, startPoint y: 150, endPoint x: 290, endPoint y: 148, distance: 244.0
click at [290, 147] on div "document . addEventListener ( "DOMContentLoaded" , function ( ) { const ACTIVE_…" at bounding box center [914, 456] width 1249 height 685
click at [320, 147] on div "const = function ( ) { const ACTIVE_CLASS = "w--current" ; const CARD_SELECTOR …" at bounding box center [914, 456] width 1249 height 685
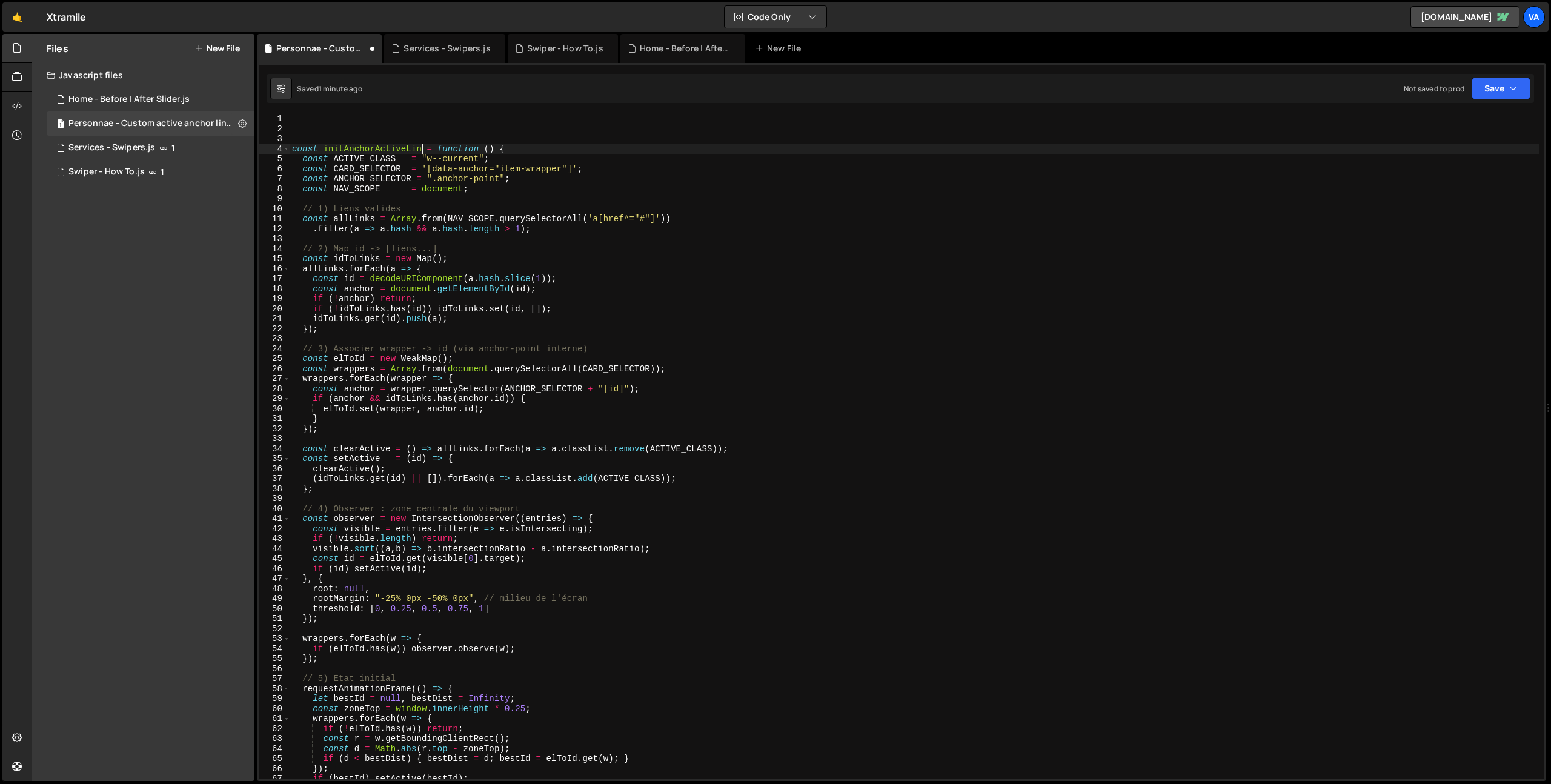
type textarea "const initAnchorActiveLink = function () {"
click at [359, 150] on div "const initAnchorActiveLink = function ( ) { const ACTIVE_CLASS = "w--current" ;…" at bounding box center [914, 456] width 1249 height 685
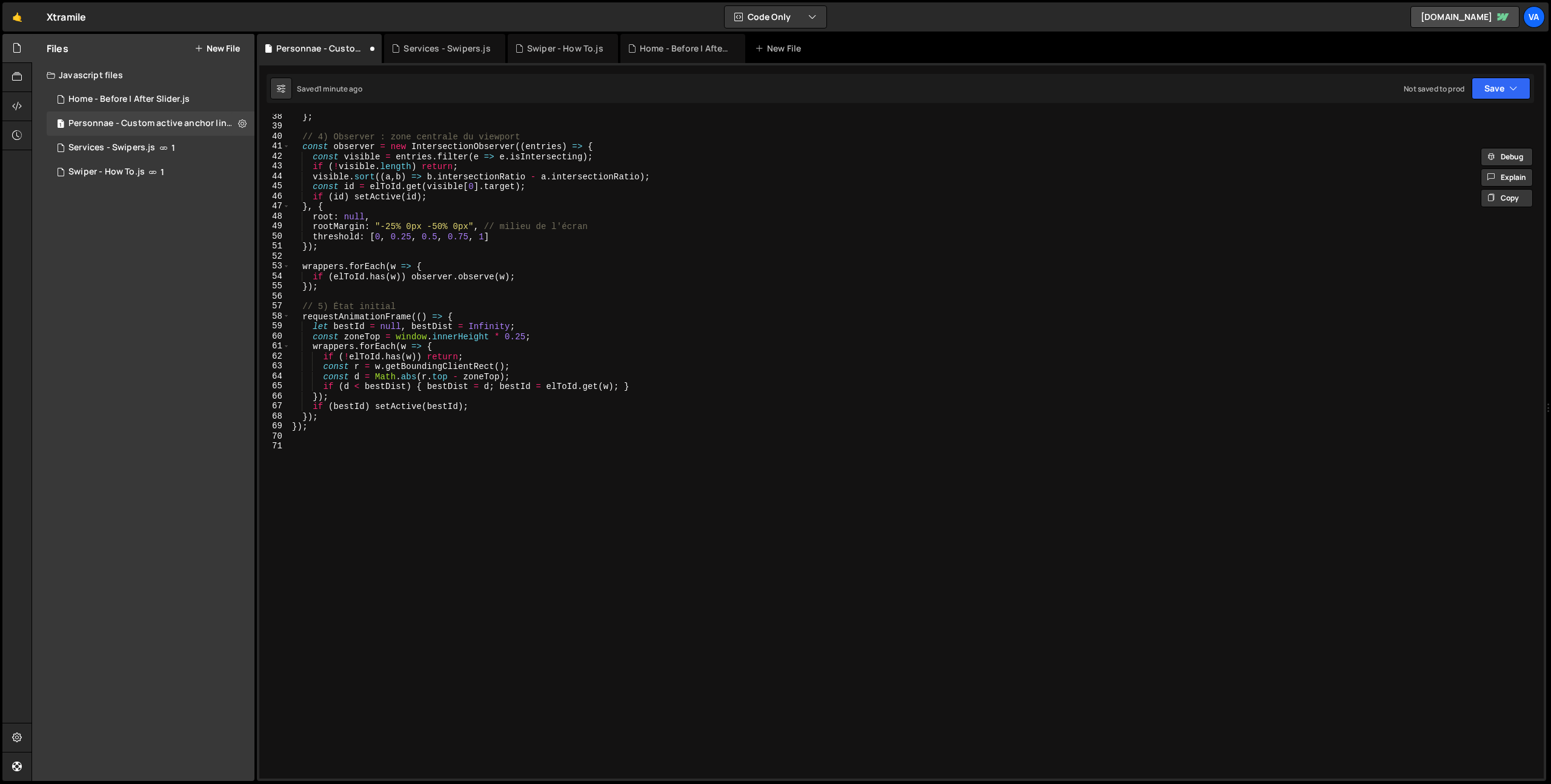
scroll to position [373, 0]
click at [423, 451] on div "} ; // 4) Observer : zone centrale du viewport const observer = new Intersectio…" at bounding box center [914, 454] width 1249 height 685
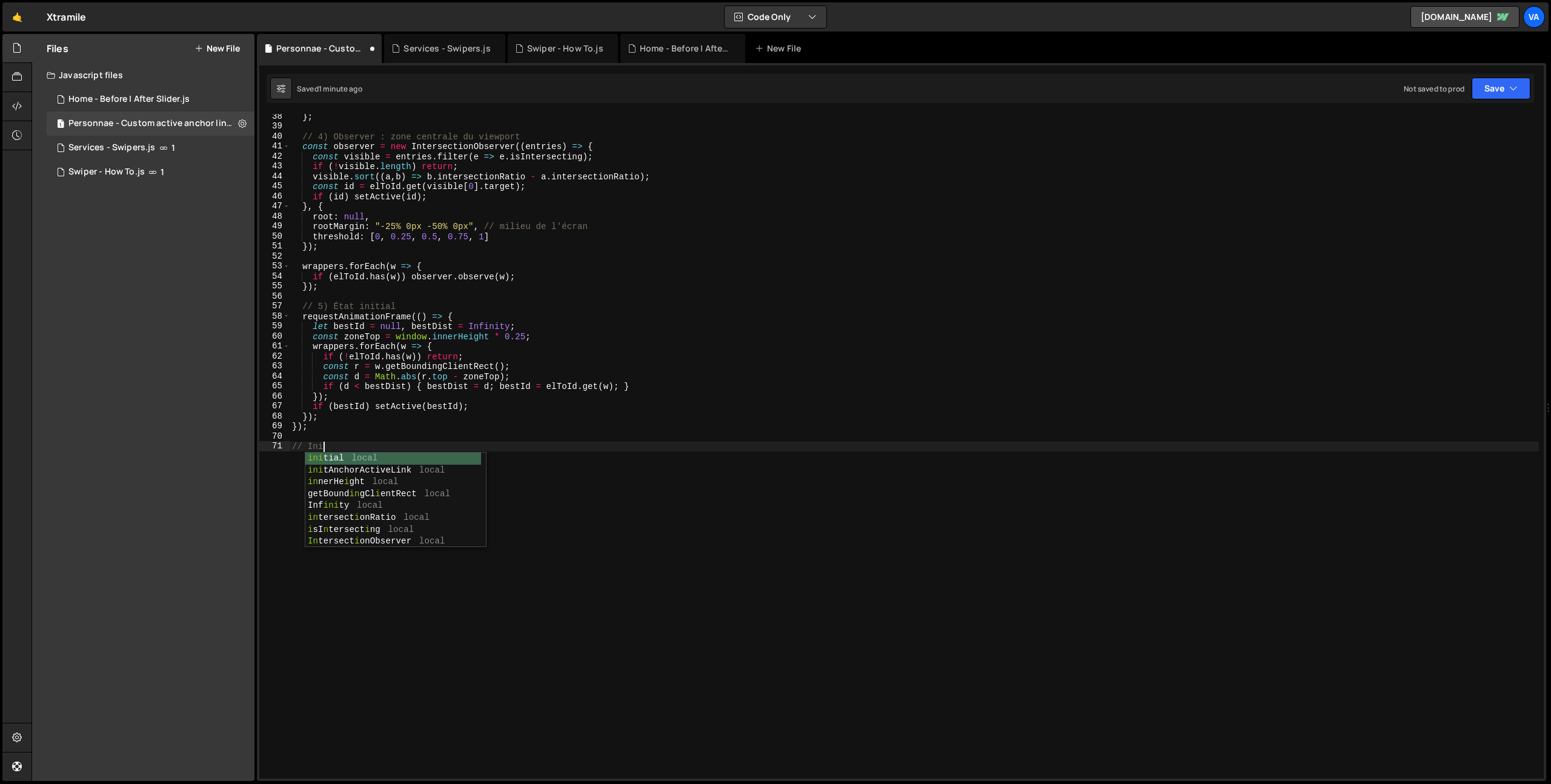
scroll to position [0, 1]
type textarea "// Initialize the function"
paste textarea "initAnchorActiveLink"
type textarea "initAnchorActiveLink();"
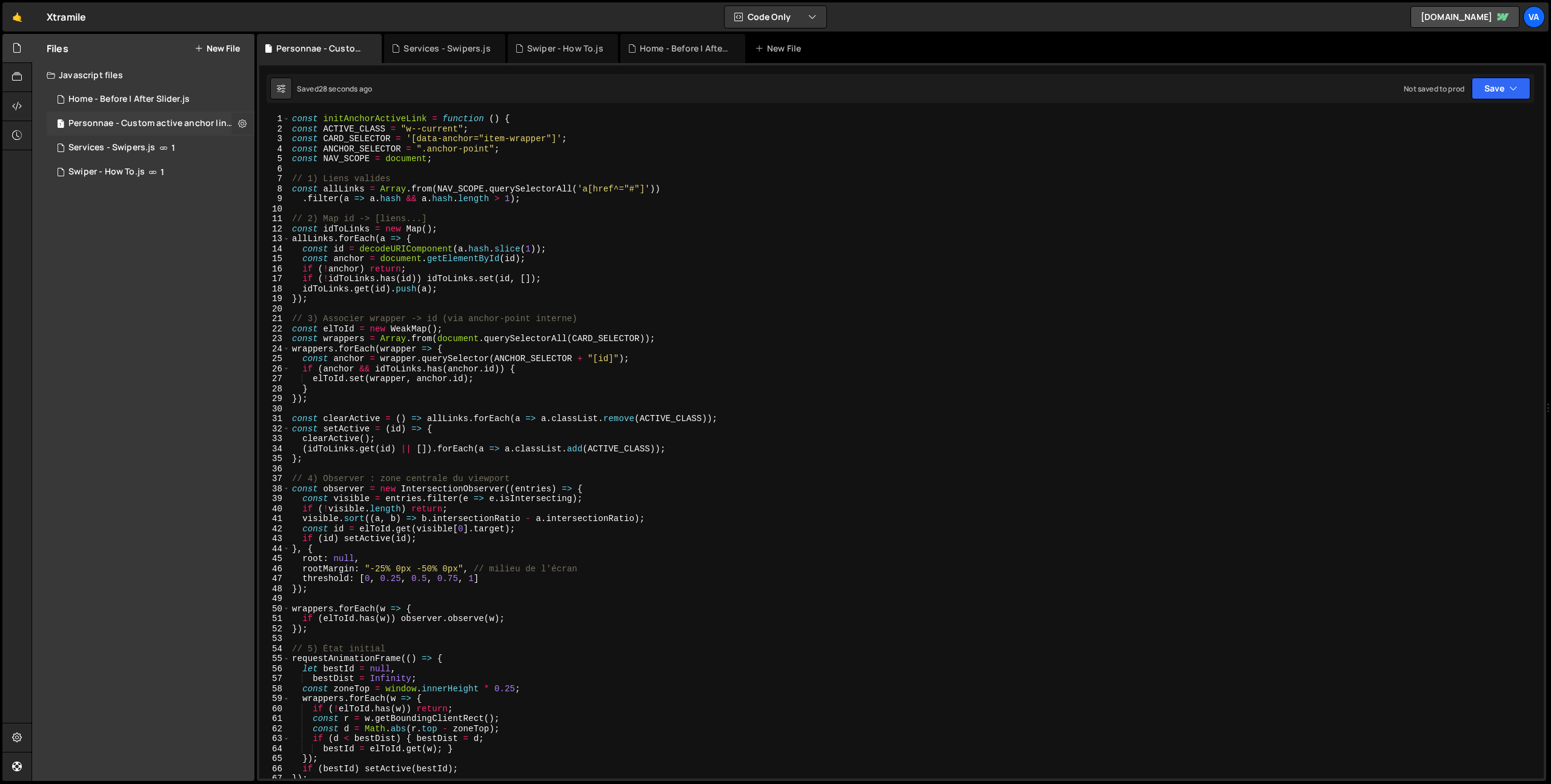
click at [245, 122] on icon at bounding box center [242, 124] width 8 height 12
type input "Personnae - Custom active anchor link"
radio input "true"
checkbox input "true"
click at [302, 151] on button "Edit File Settings" at bounding box center [316, 149] width 119 height 24
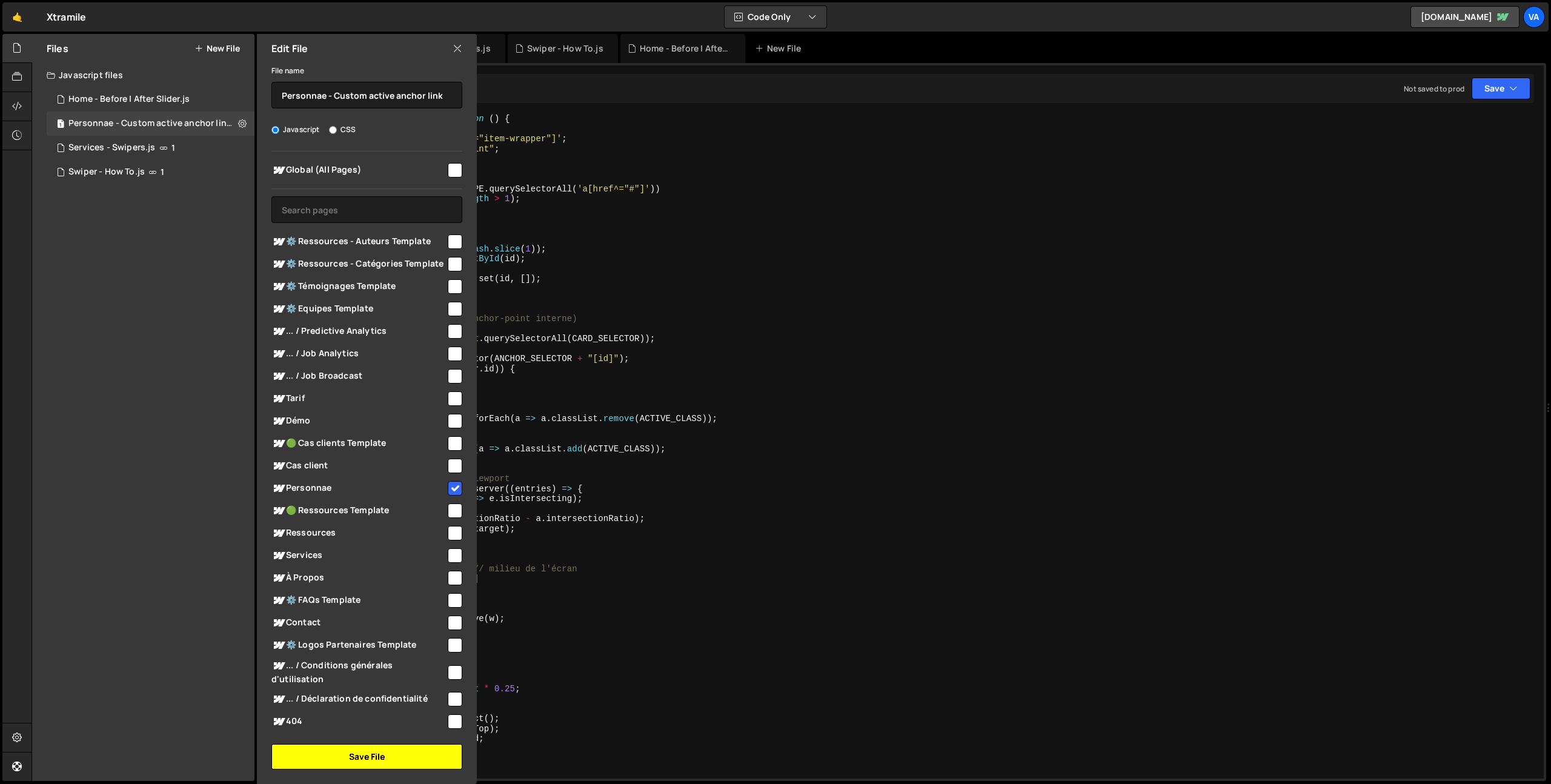
click at [373, 755] on button "Save File" at bounding box center [367, 757] width 191 height 25
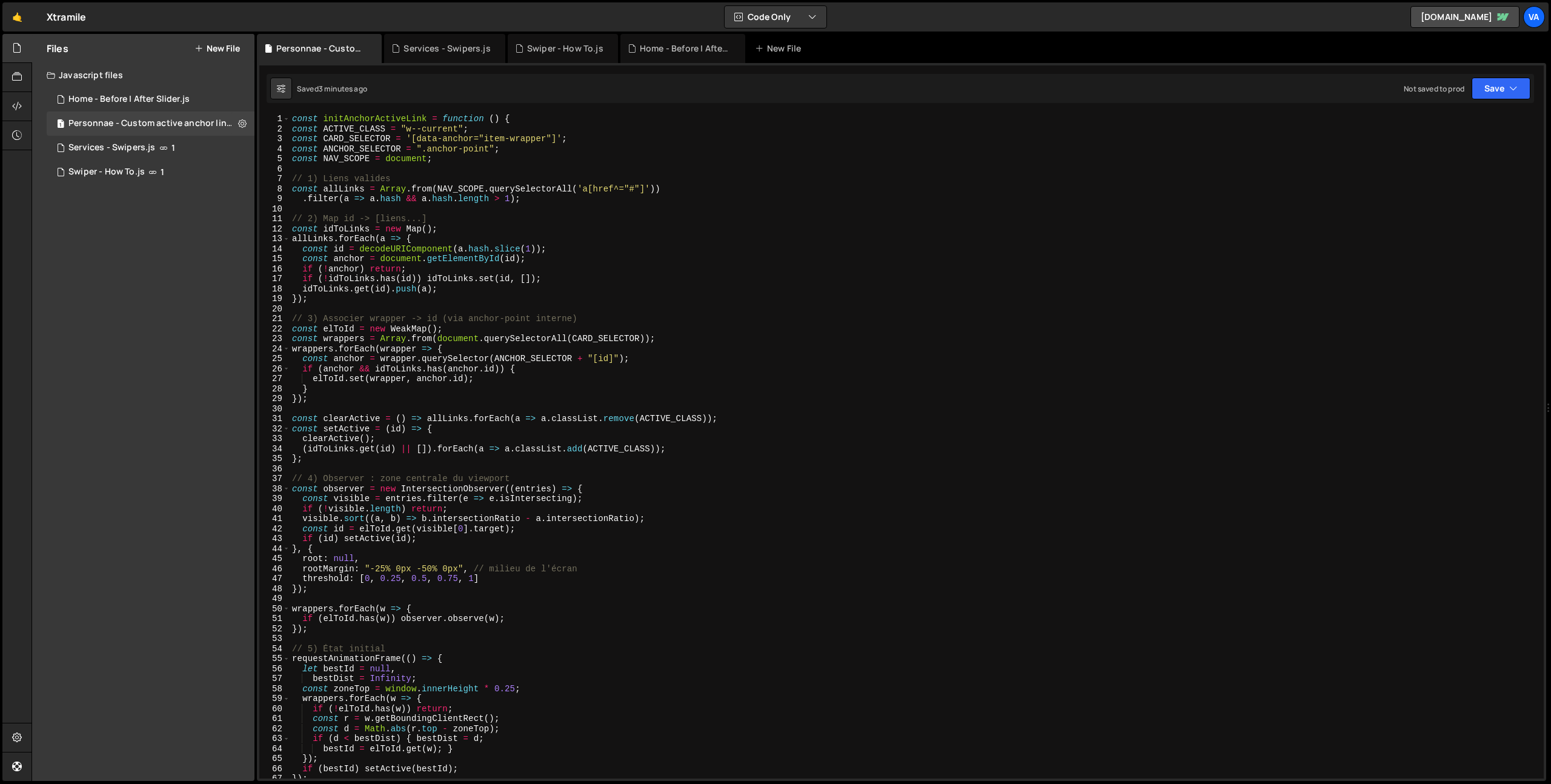
type textarea "if (!idToLinks.has(id)) idToLinks.set(id, []);"
click at [677, 276] on div "const initAnchorActiveLink = function ( ) { const ACTIVE_CLASS = "w--current" ;…" at bounding box center [914, 456] width 1249 height 685
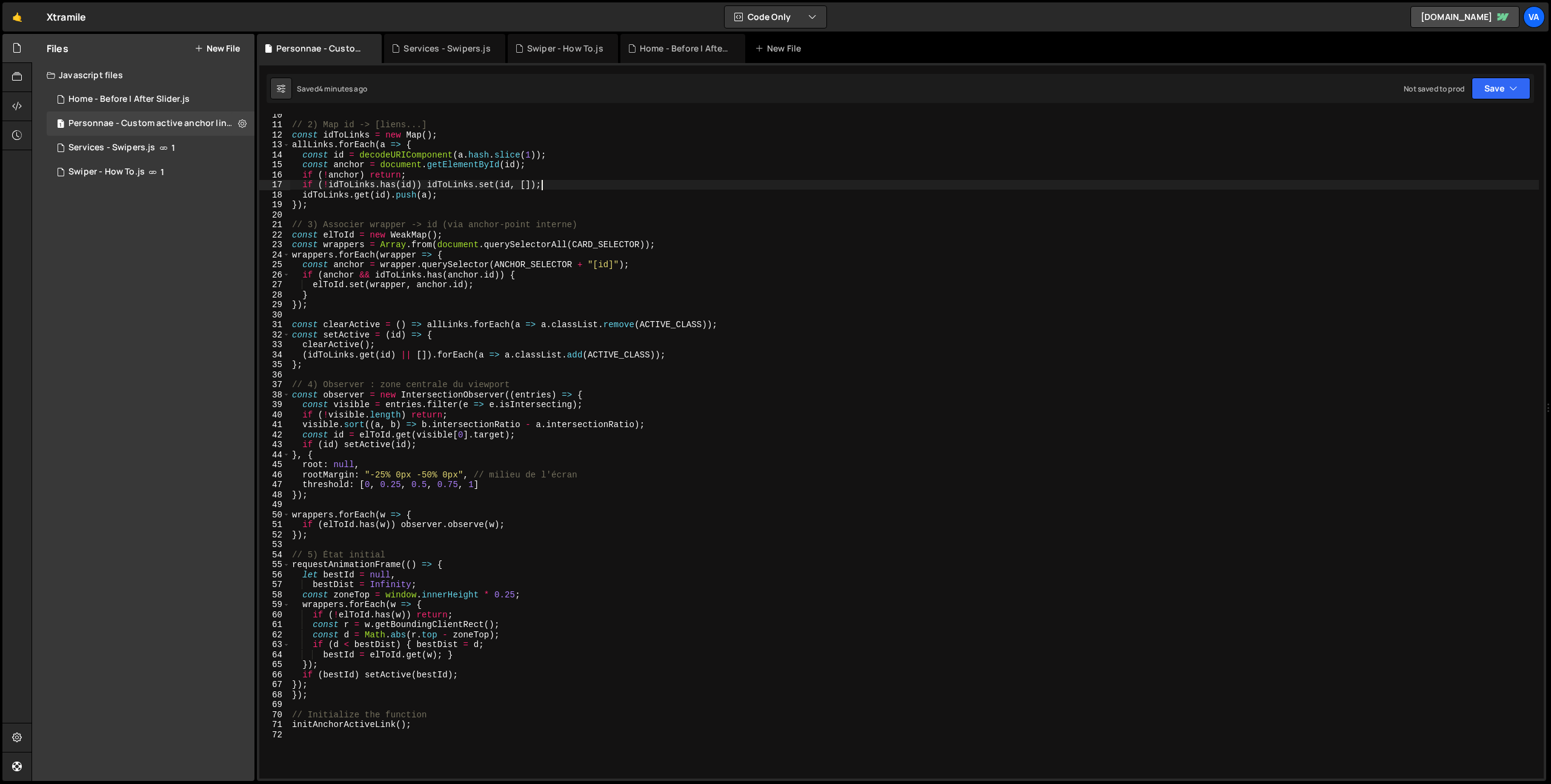
scroll to position [168, 0]
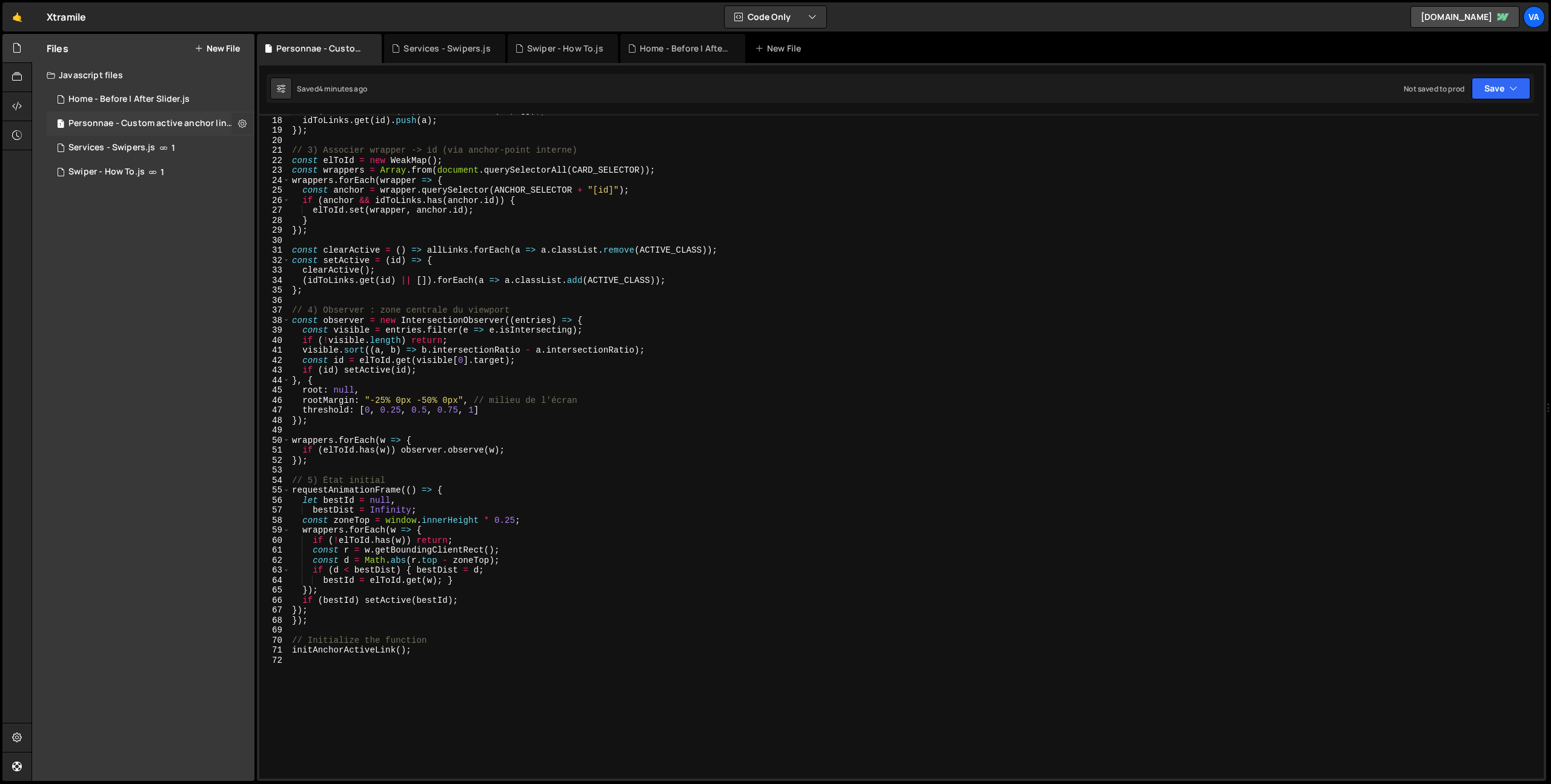
click at [241, 124] on icon at bounding box center [242, 124] width 8 height 12
type input "Personnae - Custom active anchor link"
radio input "true"
checkbox input "true"
click at [317, 142] on button "Edit File Settings" at bounding box center [316, 149] width 119 height 24
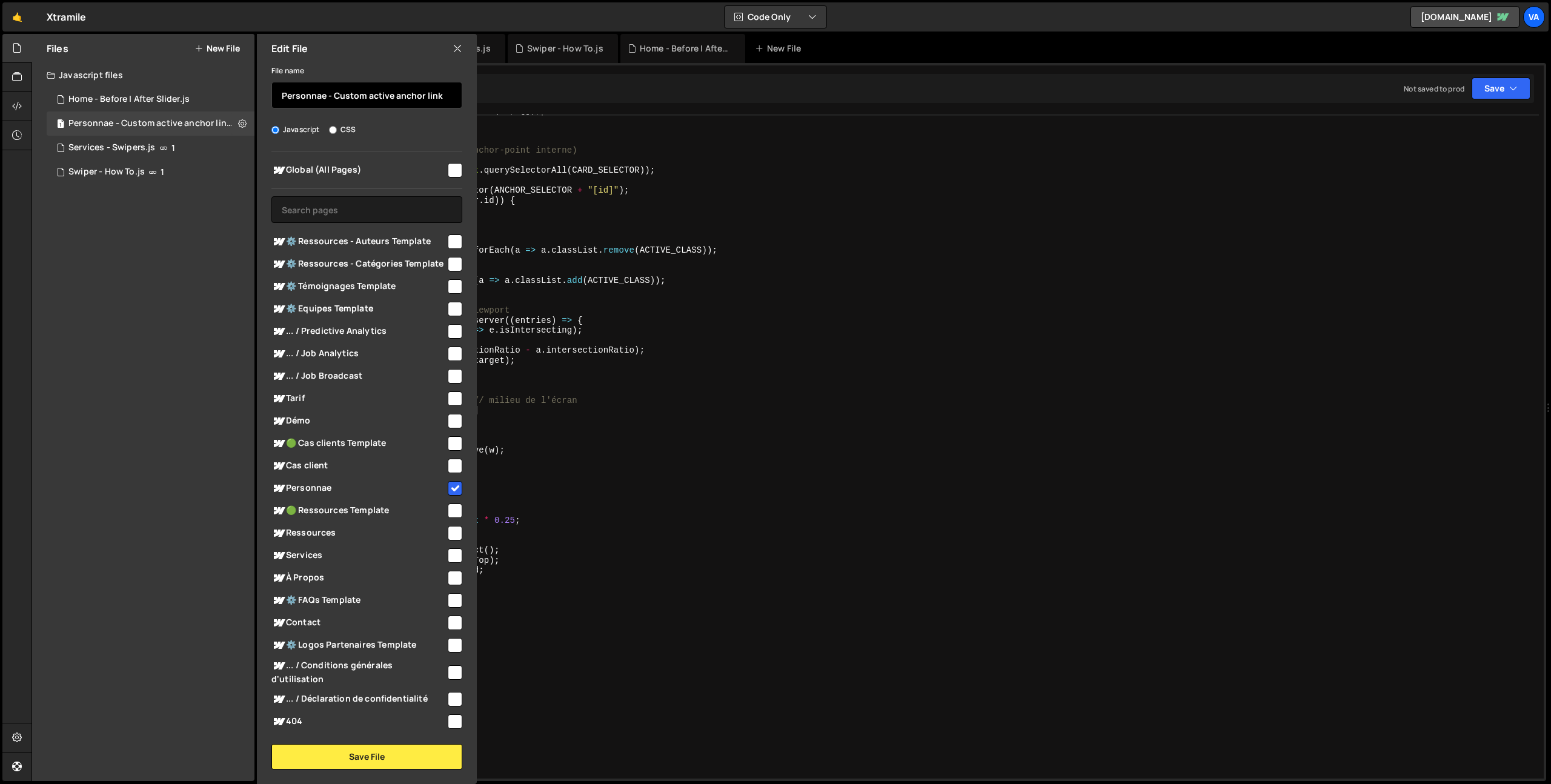
click at [324, 92] on input "Personnae - Custom active anchor link" at bounding box center [367, 95] width 191 height 27
drag, startPoint x: 333, startPoint y: 95, endPoint x: 266, endPoint y: 95, distance: 67.0
click at [266, 95] on div "File name Personnae - Custom active anchor link Javascript CSS Global (All Page…" at bounding box center [367, 416] width 220 height 706
type input "Custom active anchor link"
click at [448, 450] on input "checkbox" at bounding box center [455, 444] width 15 height 15
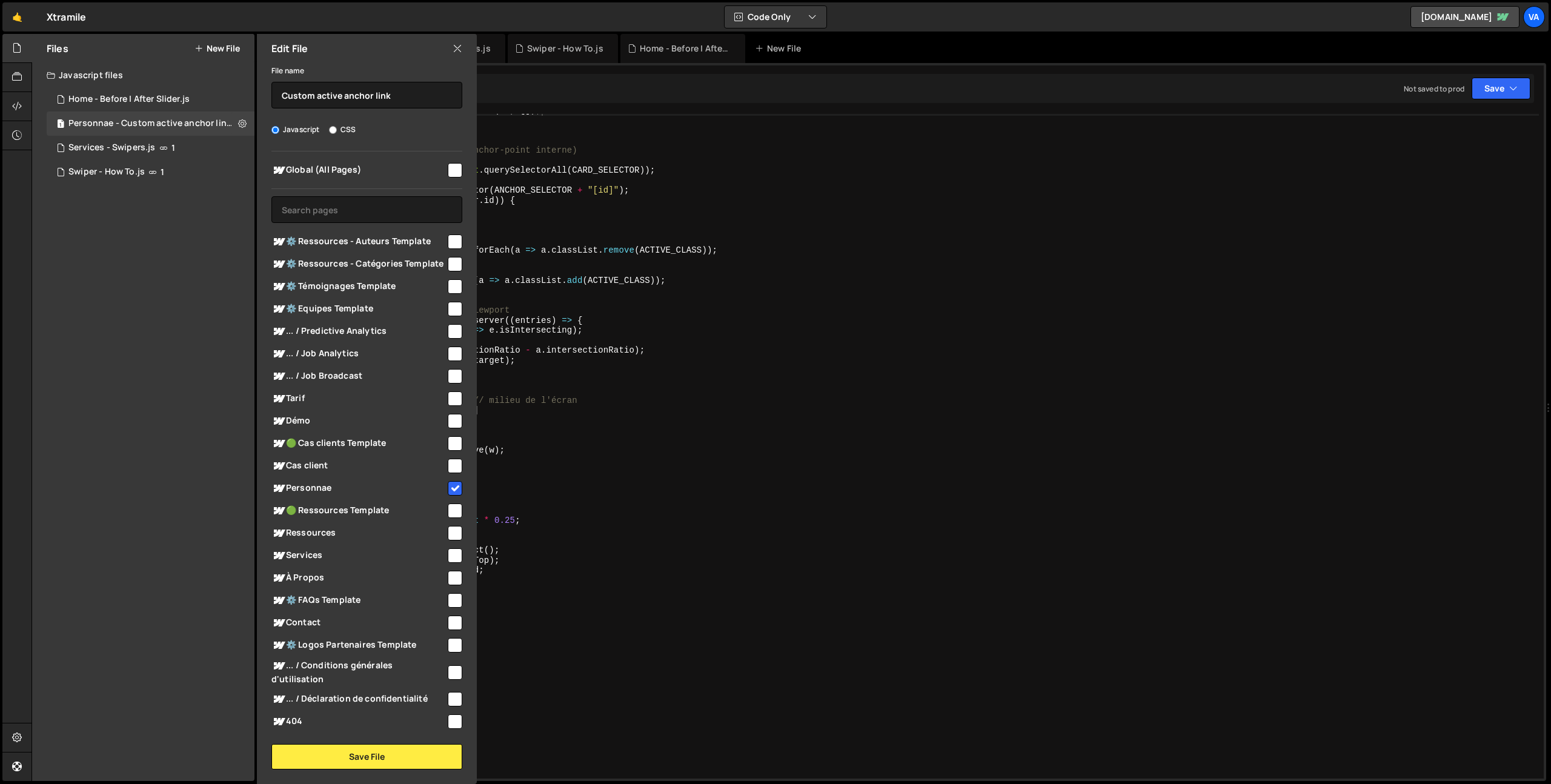
checkbox input "true"
click at [352, 753] on button "Save File" at bounding box center [367, 757] width 191 height 25
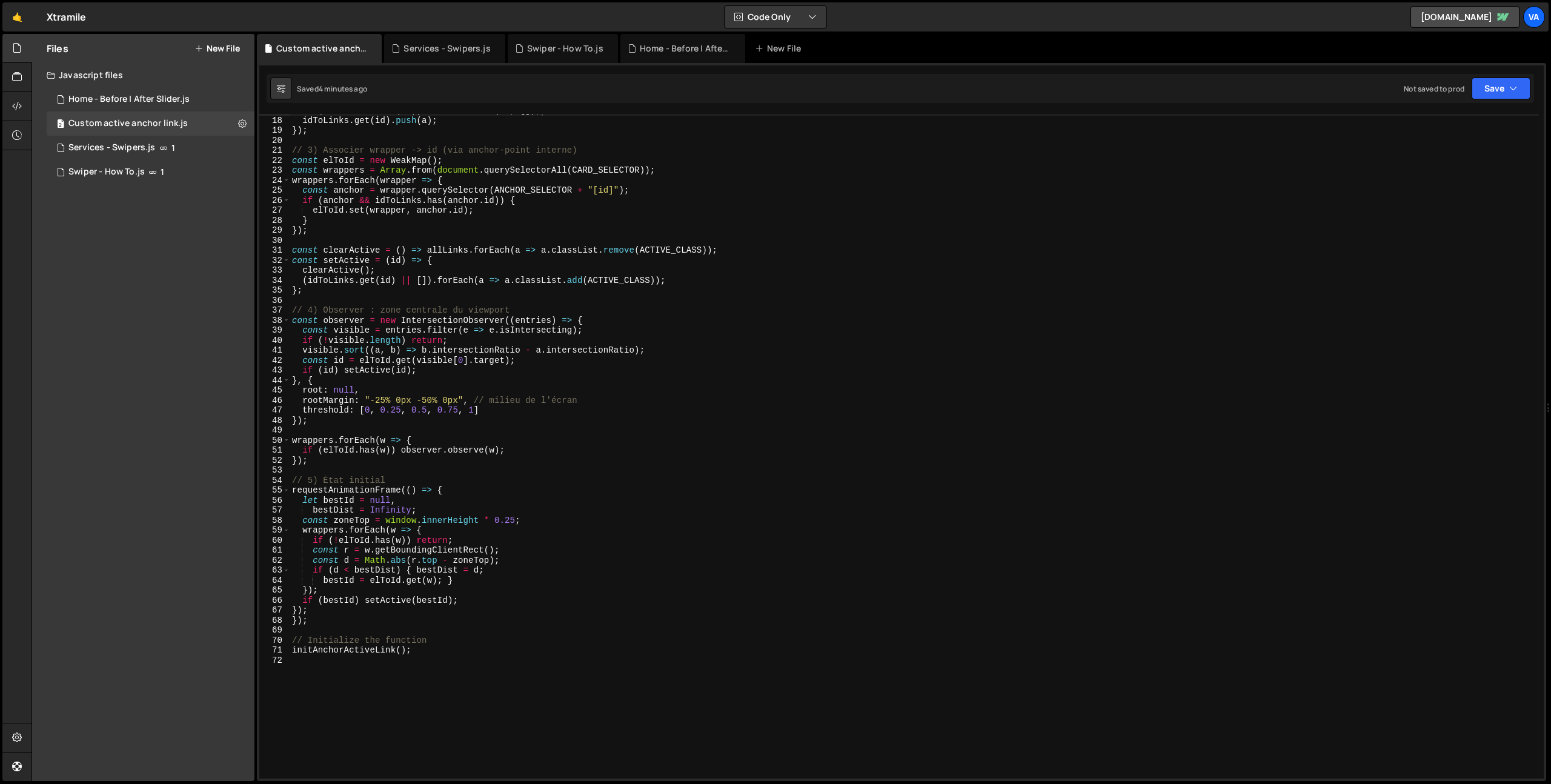
type textarea "let bestId = null,"
click at [632, 503] on div "if ( ! idToLinks . has ( id )) idToLinks . set ( id , [ ]) ; idToLinks . get ( …" at bounding box center [914, 448] width 1249 height 685
click at [240, 122] on icon at bounding box center [242, 124] width 8 height 12
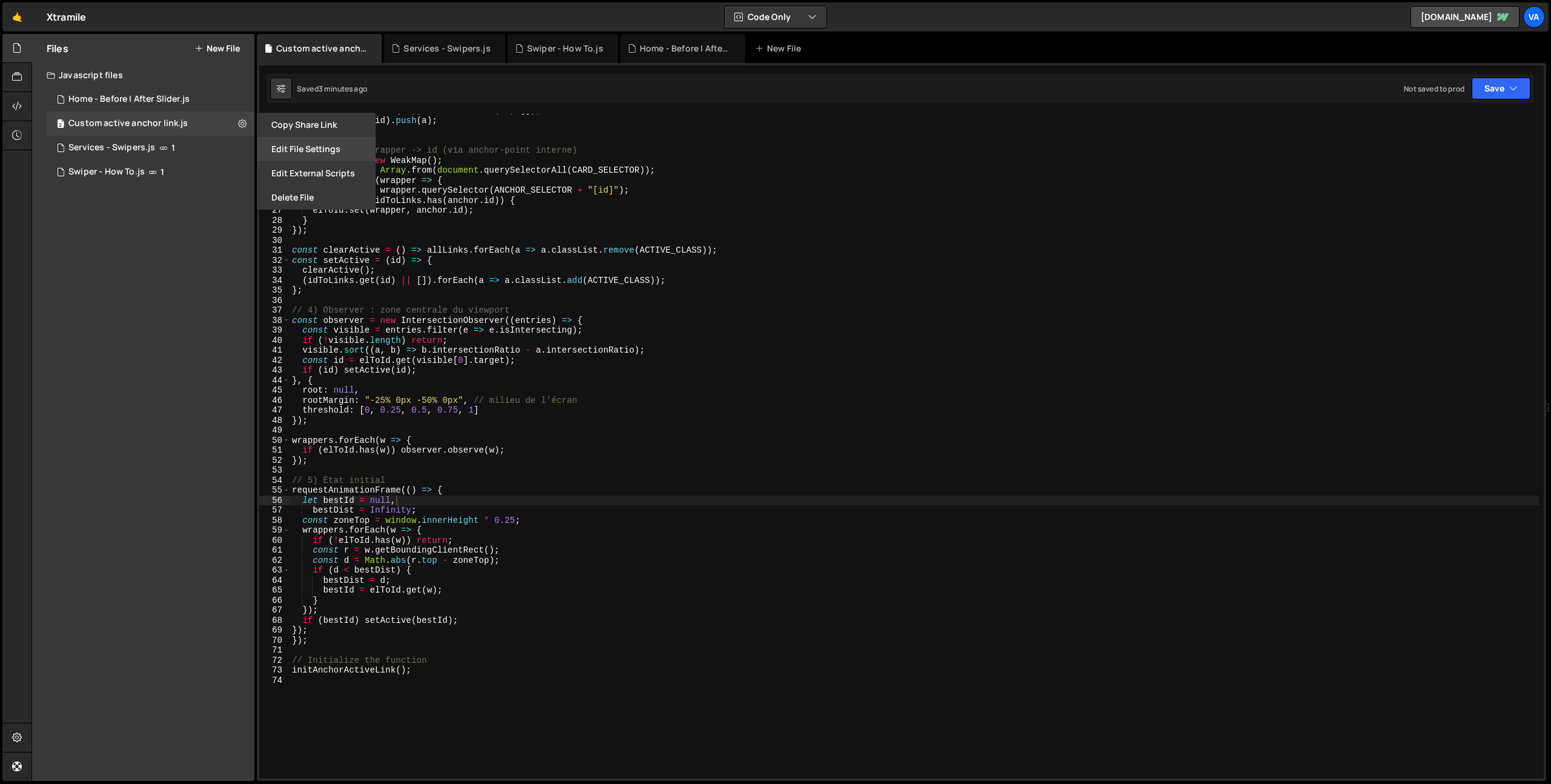
click at [302, 147] on button "Edit File Settings" at bounding box center [316, 149] width 119 height 24
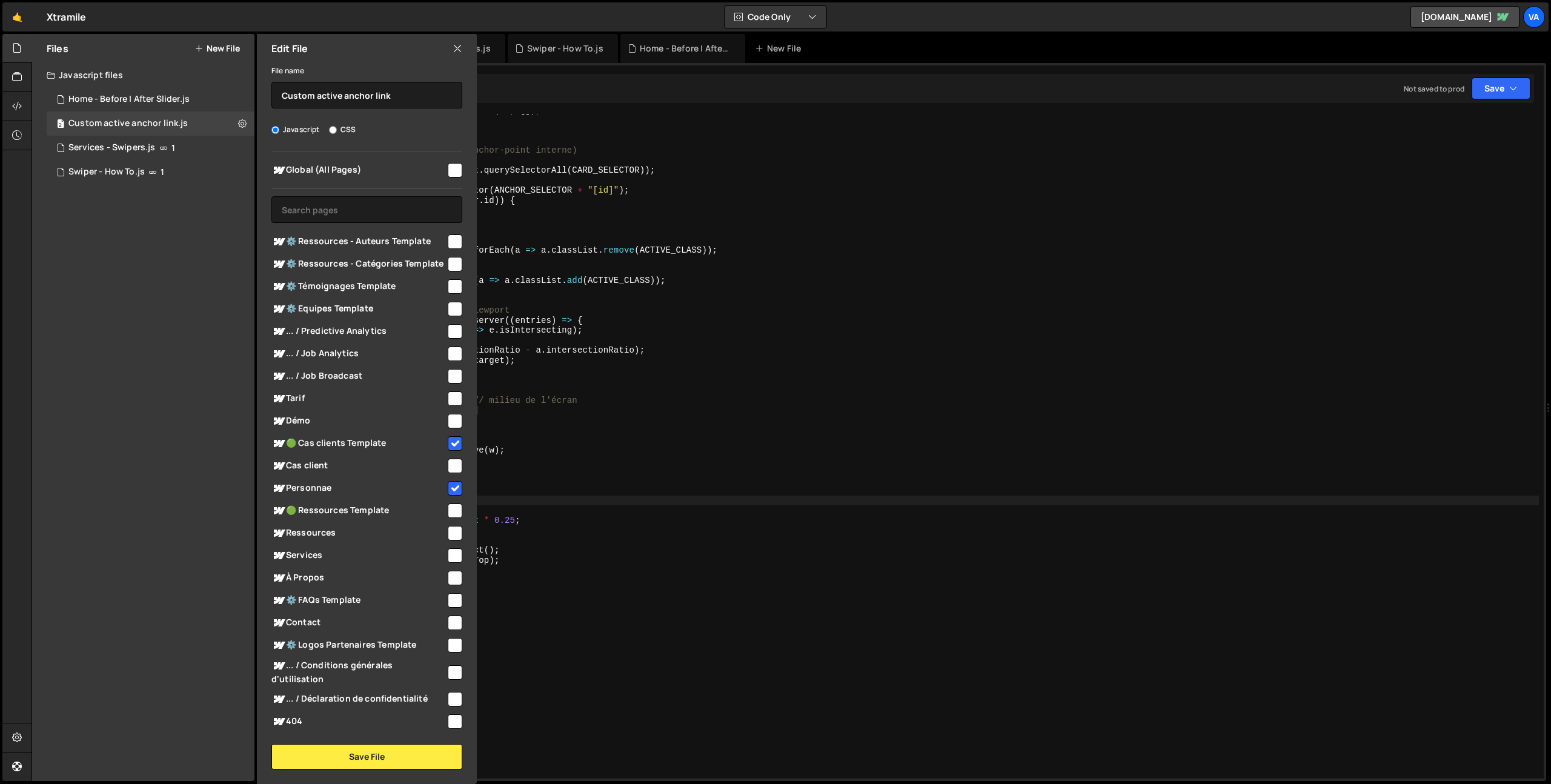
click at [448, 451] on input "checkbox" at bounding box center [455, 444] width 15 height 15
checkbox input "false"
click at [351, 753] on button "Save File" at bounding box center [367, 757] width 191 height 25
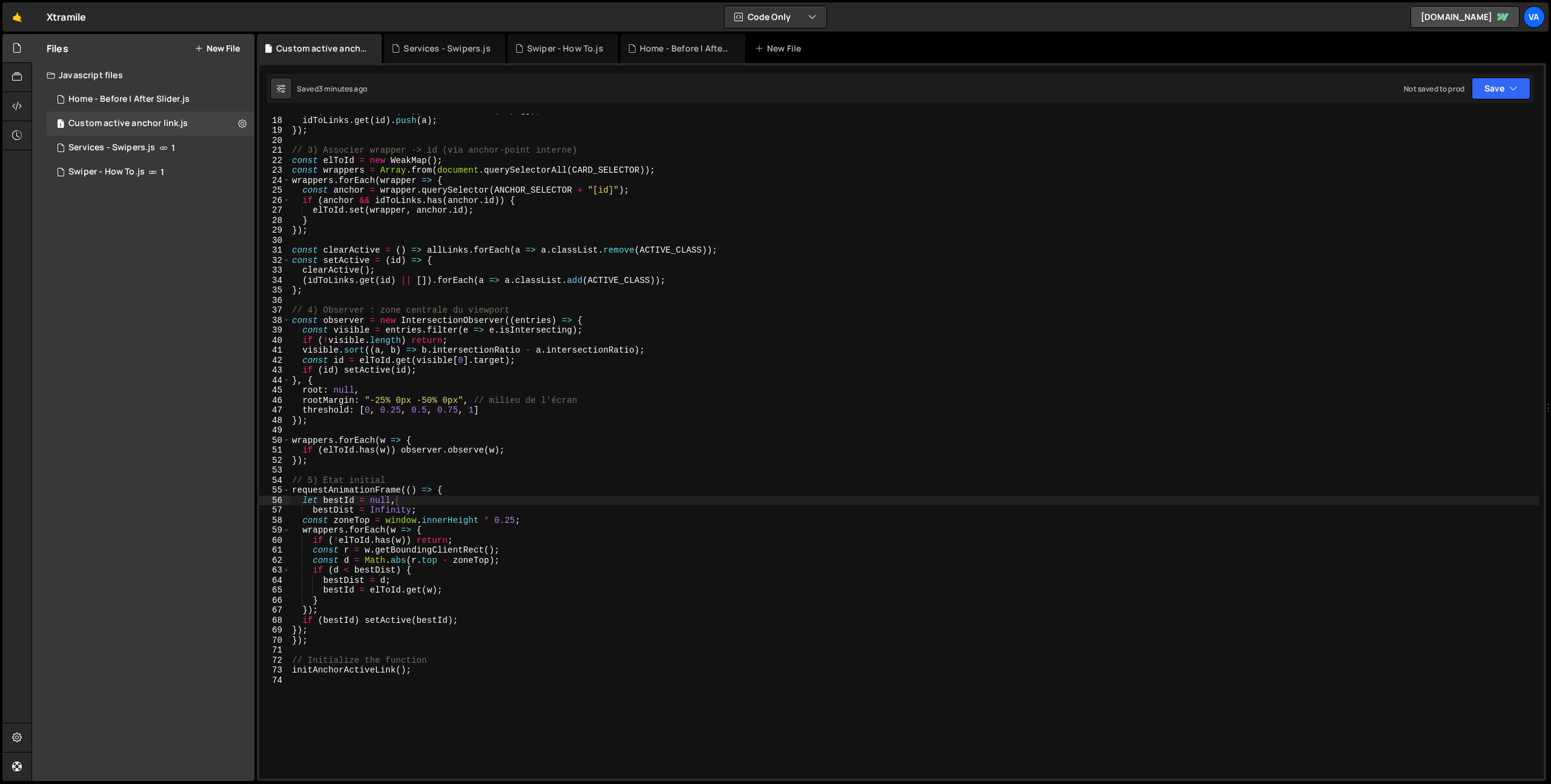
click at [365, 765] on div "if ( ! idToLinks . has ( id )) idToLinks . set ( id , [ ]) ; idToLinks . get ( …" at bounding box center [914, 448] width 1249 height 685
click at [236, 122] on button at bounding box center [242, 123] width 21 height 21
click at [316, 147] on button "Edit File Settings" at bounding box center [316, 149] width 119 height 24
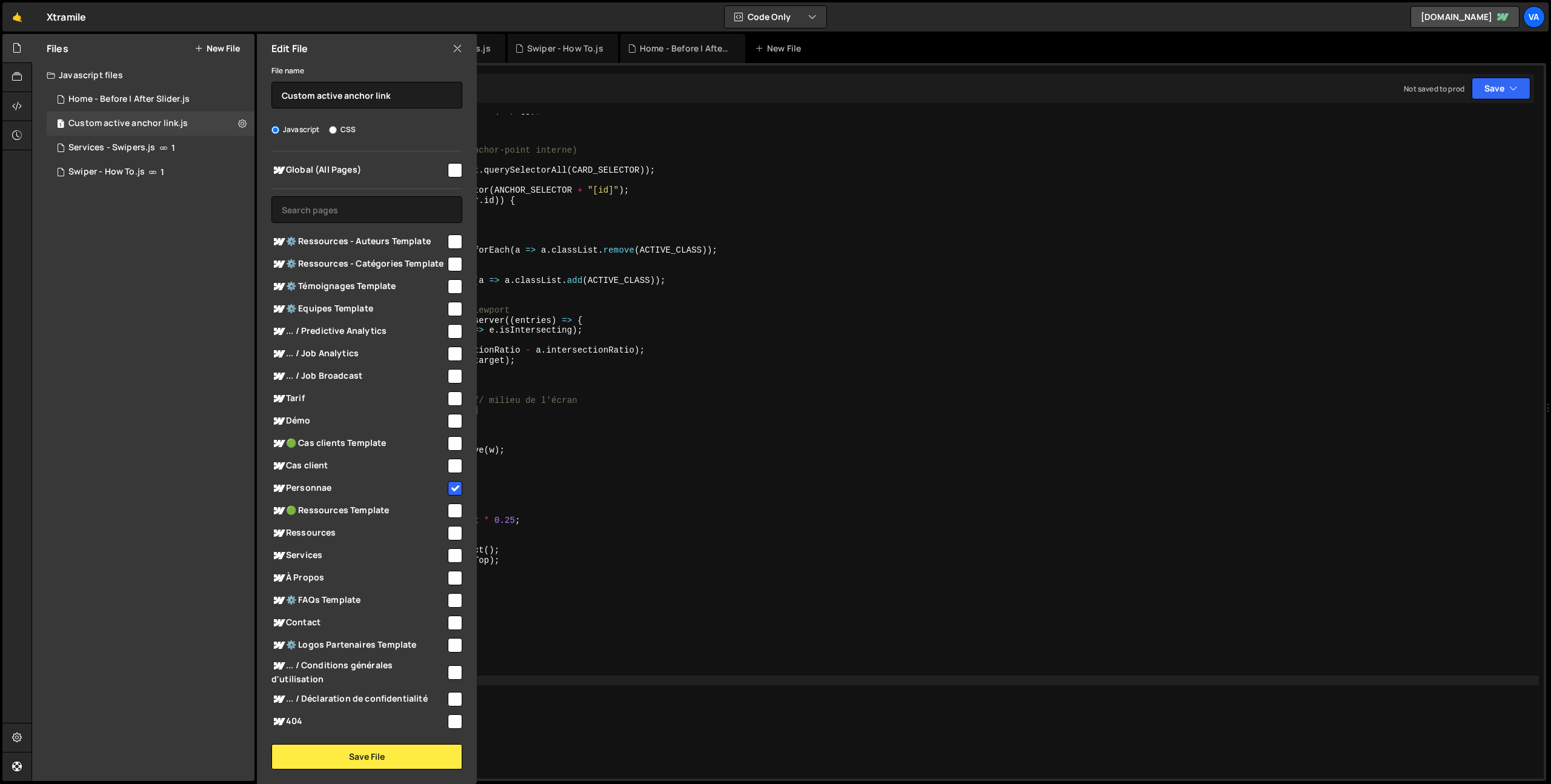
scroll to position [98, 0]
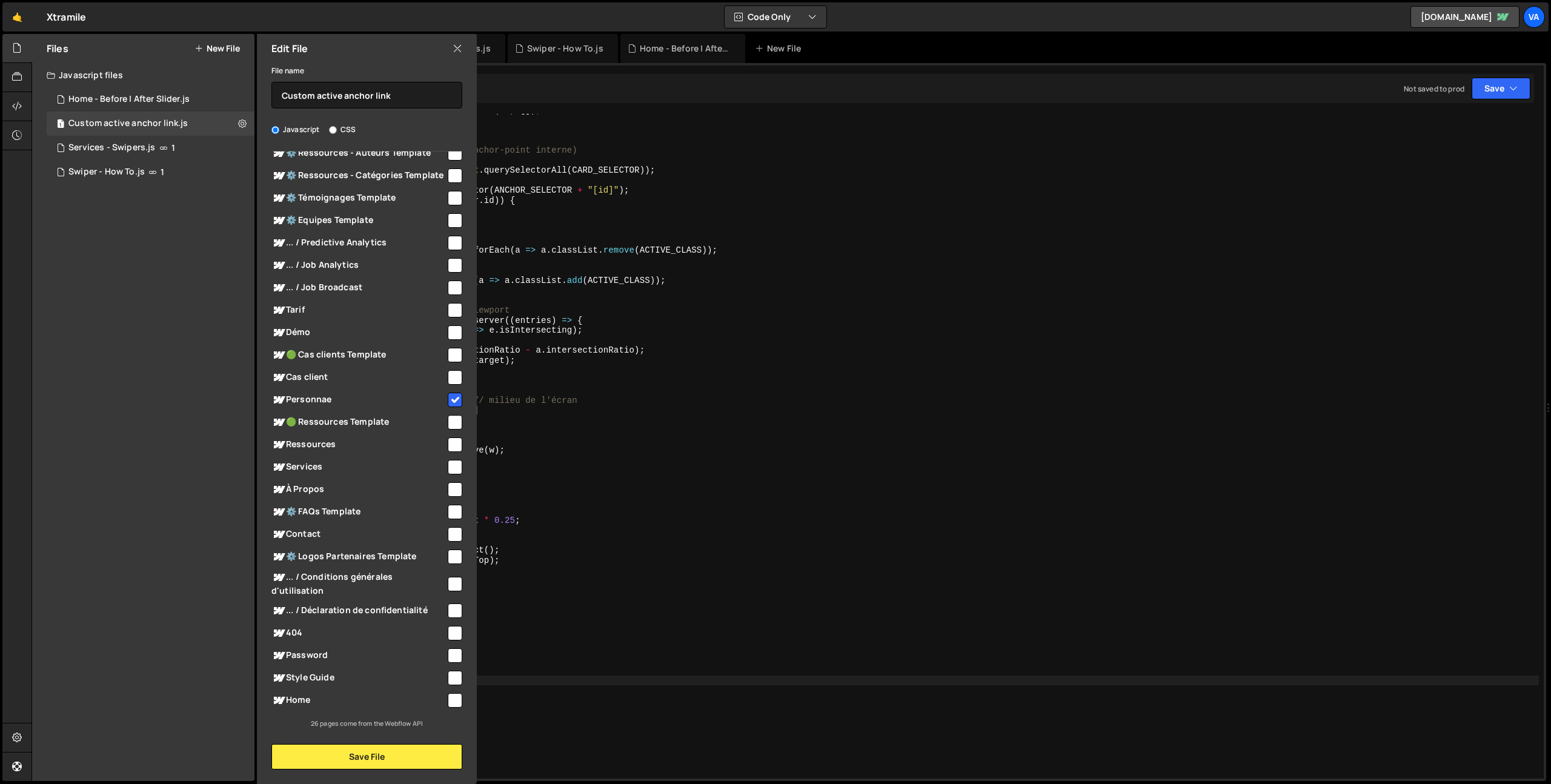
click at [452, 400] on input "checkbox" at bounding box center [455, 400] width 15 height 15
checkbox input "false"
click at [380, 763] on button "Save File" at bounding box center [367, 757] width 191 height 25
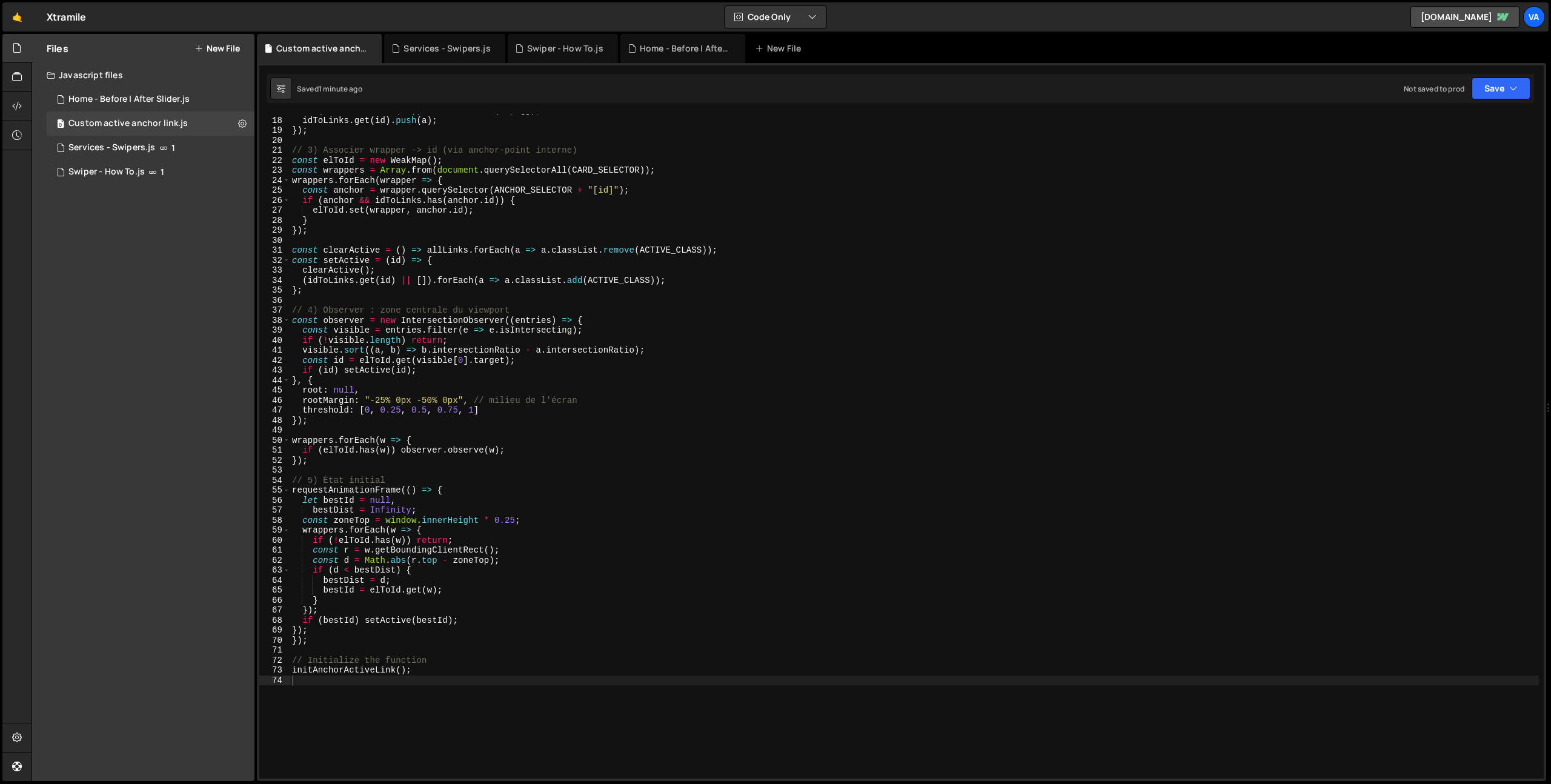
type textarea "});"
click at [547, 632] on div "if ( ! idToLinks . has ( id )) idToLinks . set ( id , [ ]) ; idToLinks . get ( …" at bounding box center [914, 448] width 1249 height 685
